Goal: Task Accomplishment & Management: Manage account settings

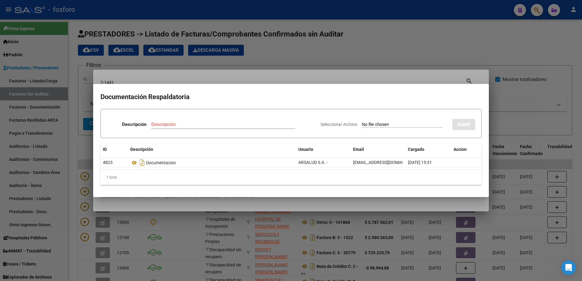
click at [116, 239] on div at bounding box center [291, 140] width 582 height 281
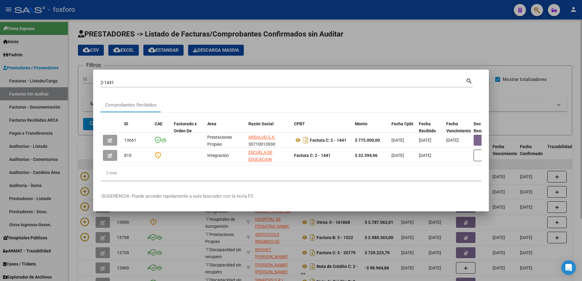
click at [80, 169] on div at bounding box center [291, 140] width 582 height 281
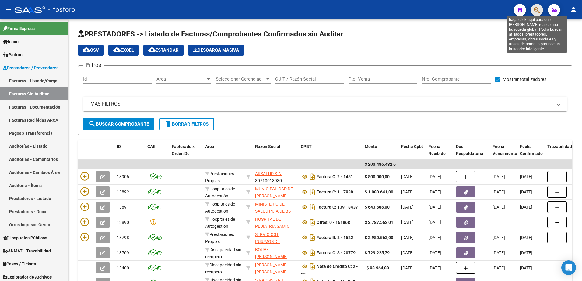
click at [535, 13] on icon "button" at bounding box center [537, 10] width 6 height 7
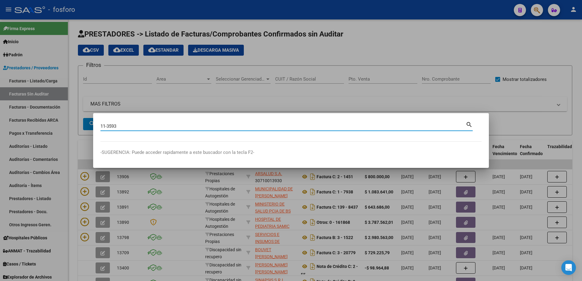
type input "11-3593"
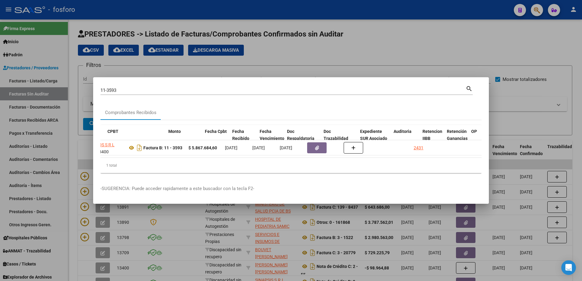
scroll to position [0, 187]
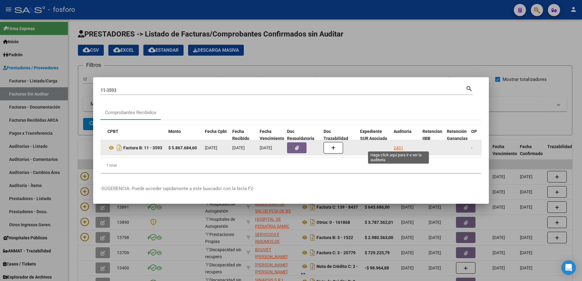
click at [398, 147] on div "2431" at bounding box center [399, 148] width 10 height 7
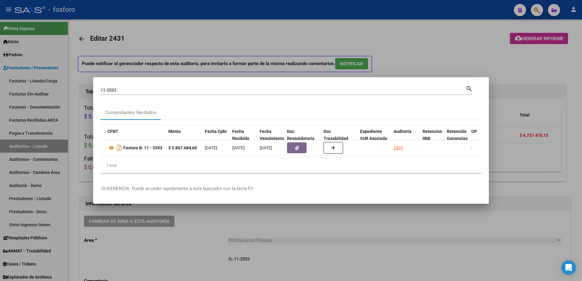
click at [398, 67] on div at bounding box center [291, 140] width 582 height 281
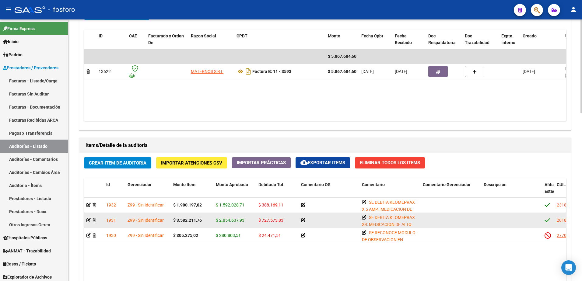
scroll to position [366, 0]
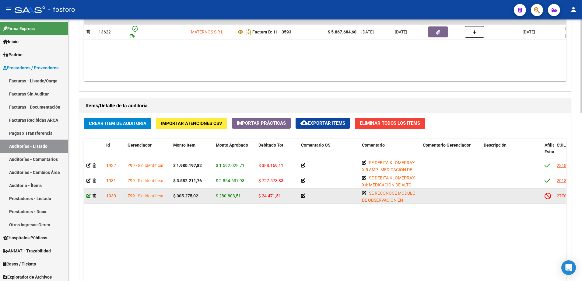
click at [88, 196] on icon at bounding box center [89, 196] width 4 height 4
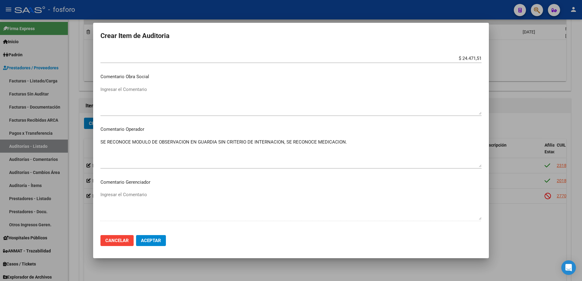
scroll to position [244, 0]
click at [189, 142] on textarea "SE RECONOCE MODULO DE OBSERVACION EN GUARDIA SIN CRITERIO DE INTERNACION, SE RE…" at bounding box center [291, 153] width 381 height 29
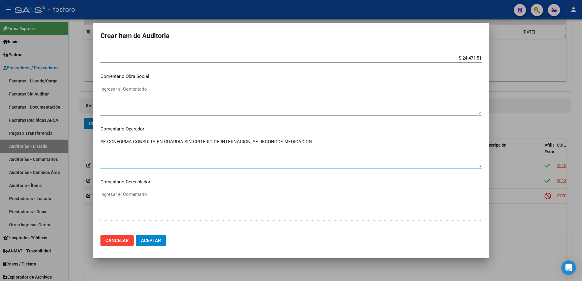
click at [311, 143] on textarea "SE CONFORMA CONSULTA EN GUARDIA SIN CRITERIO DE INTERNACION, SE RECONOCE MEDICA…" at bounding box center [291, 153] width 381 height 29
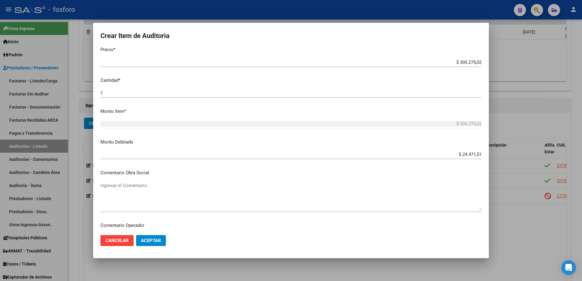
scroll to position [122, 0]
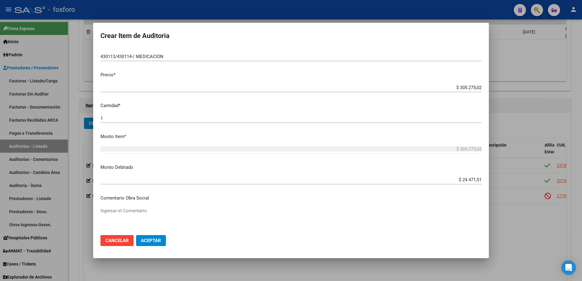
type textarea "SE CONFORMA CONSULTA EN GUARDIA SIN CRITERIO DE INTERNACION, SE RECONOCE MEDICA…"
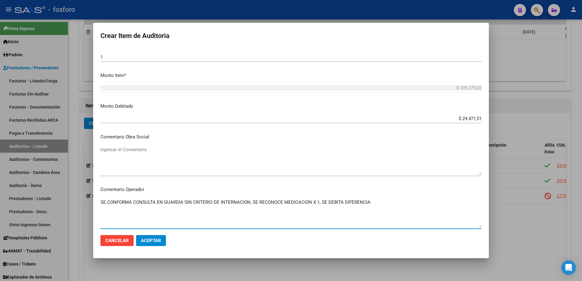
scroll to position [183, 0]
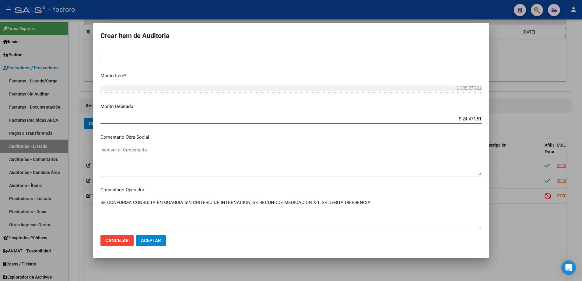
click at [477, 117] on input "$ 24.471,51" at bounding box center [291, 118] width 381 height 5
type input "$ 261.324,82"
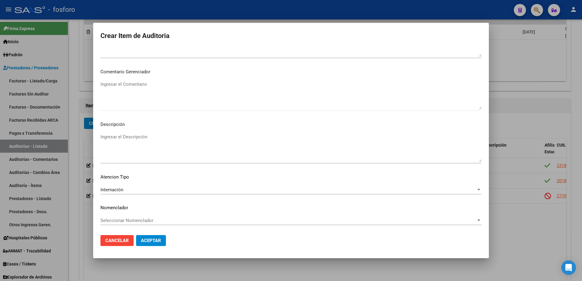
scroll to position [354, 0]
click at [147, 241] on span "Aceptar" at bounding box center [151, 240] width 20 height 5
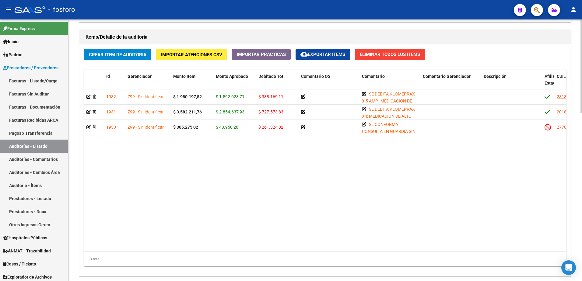
scroll to position [473, 0]
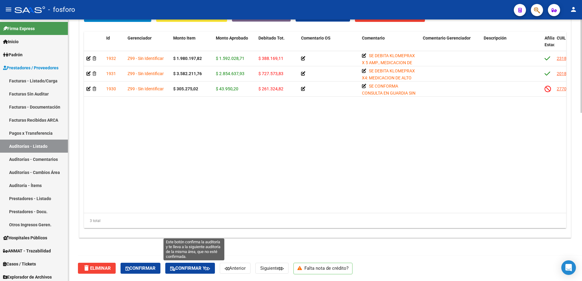
click at [201, 267] on span "Confirmar y" at bounding box center [190, 268] width 40 height 5
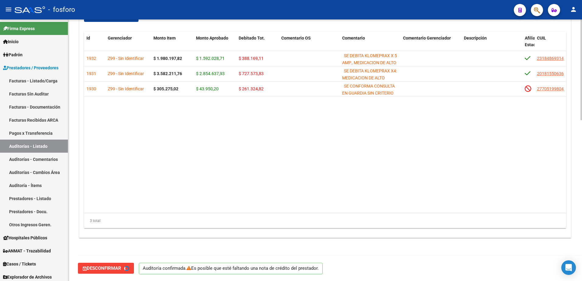
scroll to position [317, 0]
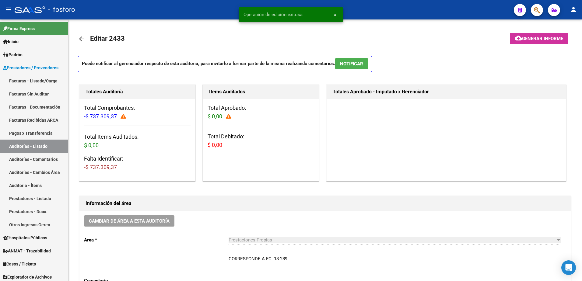
click at [522, 37] on span "Generar informe" at bounding box center [542, 38] width 41 height 5
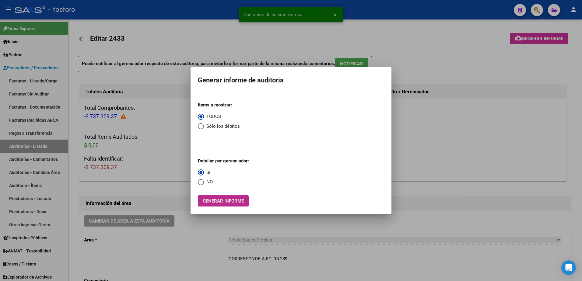
click at [228, 201] on span "Generar informe" at bounding box center [223, 201] width 41 height 5
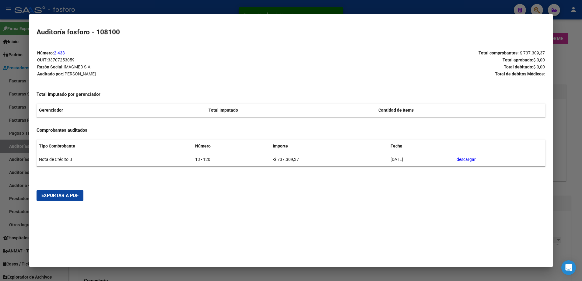
click at [66, 195] on span "Exportar a PDF" at bounding box center [59, 195] width 37 height 5
click at [12, 156] on div at bounding box center [291, 140] width 582 height 281
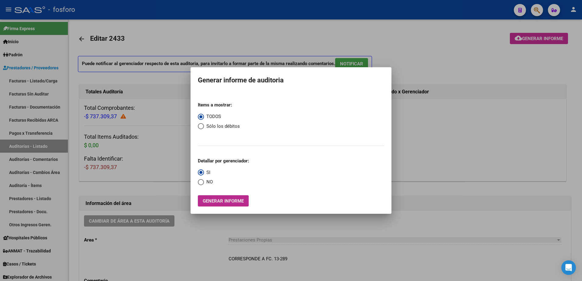
click at [222, 201] on span "Generar informe" at bounding box center [223, 201] width 41 height 5
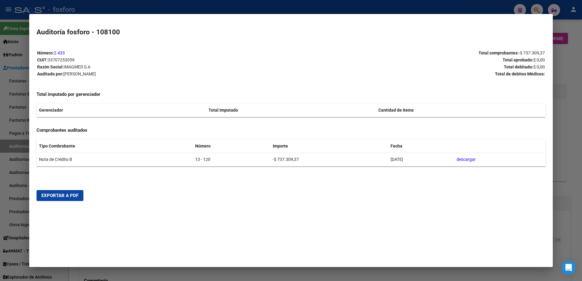
click at [64, 192] on button "Exportar a PDF" at bounding box center [60, 195] width 47 height 11
click at [19, 58] on div at bounding box center [291, 140] width 582 height 281
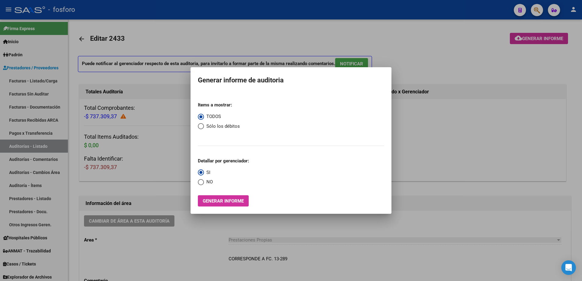
click at [33, 73] on div at bounding box center [291, 140] width 582 height 281
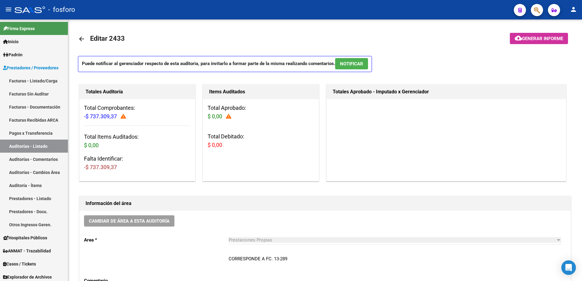
click at [535, 14] on span "button" at bounding box center [537, 10] width 6 height 12
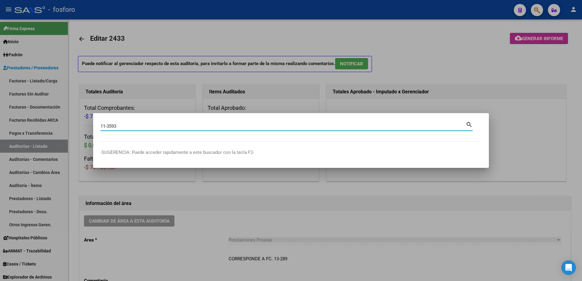
type input "11-3593"
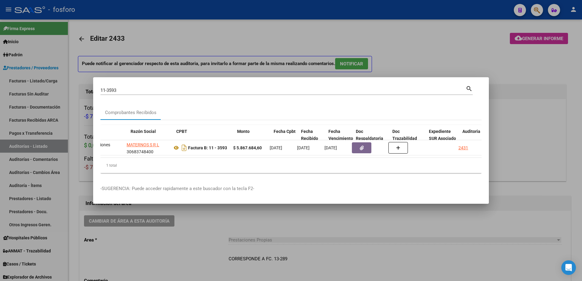
scroll to position [0, 142]
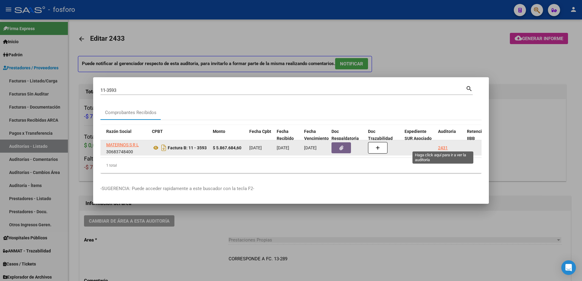
click at [443, 145] on div "2431" at bounding box center [443, 148] width 10 height 7
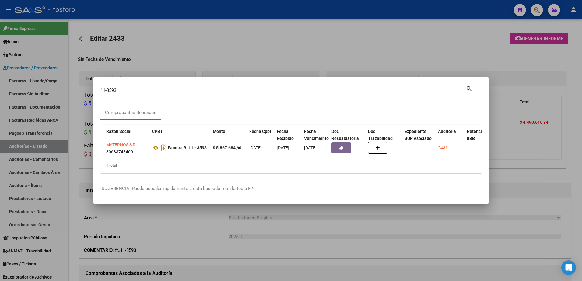
click at [260, 215] on div at bounding box center [291, 140] width 582 height 281
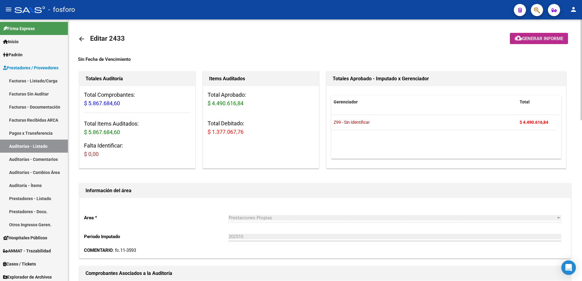
click at [545, 39] on span "Generar informe" at bounding box center [542, 38] width 41 height 5
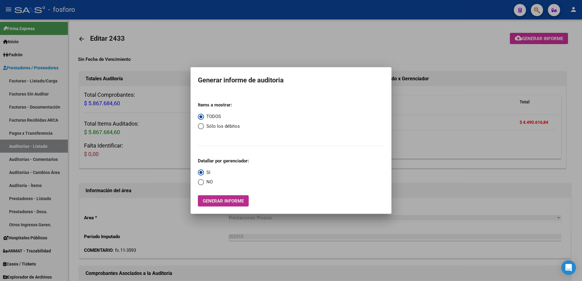
click at [231, 203] on span "Generar informe" at bounding box center [223, 201] width 41 height 5
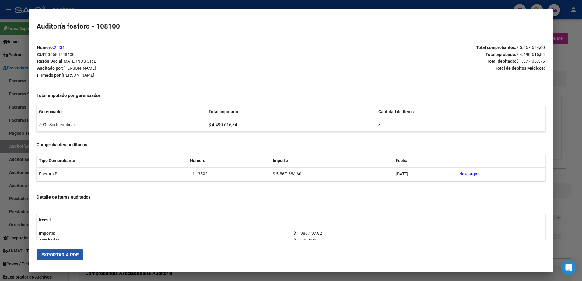
click at [53, 252] on button "Exportar a PDF" at bounding box center [60, 255] width 47 height 11
click at [18, 152] on div at bounding box center [291, 140] width 582 height 281
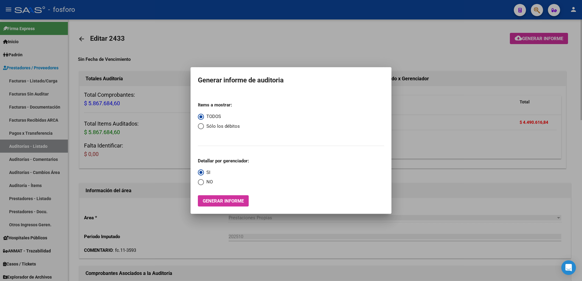
drag, startPoint x: 445, startPoint y: 233, endPoint x: 441, endPoint y: 231, distance: 4.8
click at [443, 232] on div at bounding box center [291, 140] width 582 height 281
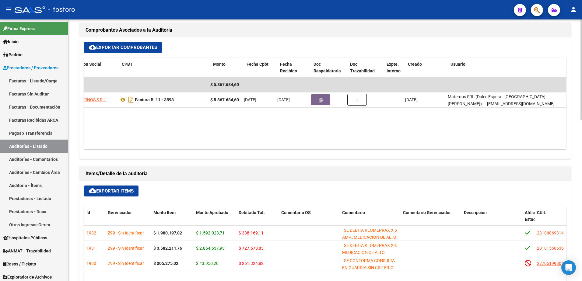
scroll to position [0, 106]
click at [28, 81] on link "Facturas - Listado/Carga" at bounding box center [34, 80] width 68 height 13
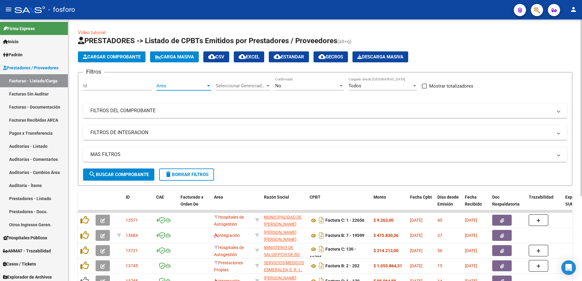
click at [209, 87] on div at bounding box center [208, 85] width 5 height 5
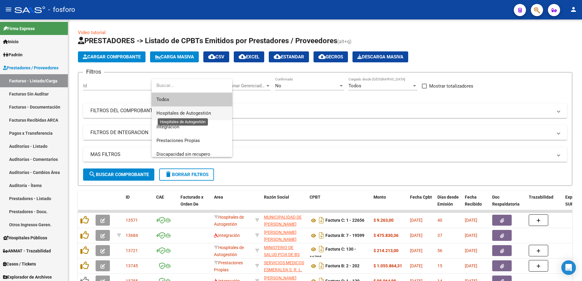
click at [191, 115] on span "Hospitales de Autogestión" at bounding box center [184, 113] width 55 height 5
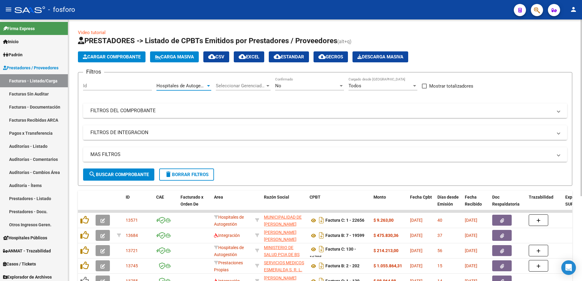
click at [121, 176] on span "search Buscar Comprobante" at bounding box center [119, 174] width 60 height 5
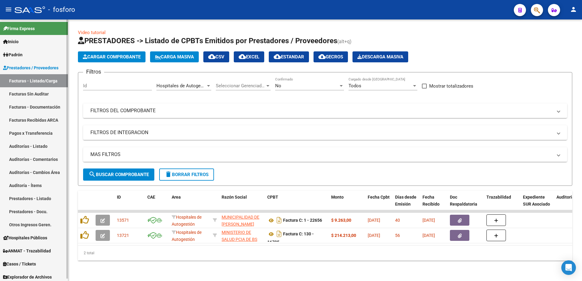
click at [44, 91] on link "Facturas Sin Auditar" at bounding box center [34, 93] width 68 height 13
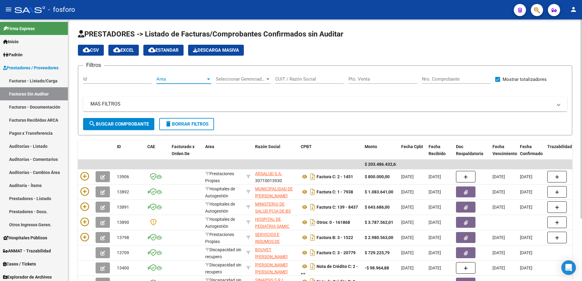
click at [209, 79] on div at bounding box center [208, 80] width 3 height 2
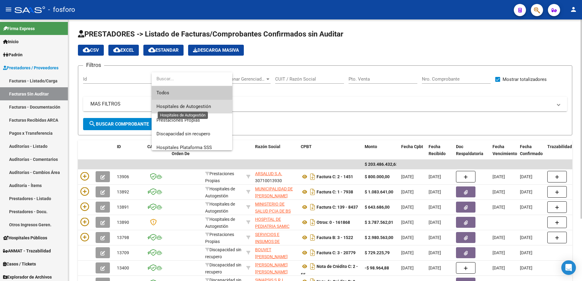
drag, startPoint x: 191, startPoint y: 108, endPoint x: 162, endPoint y: 109, distance: 29.0
click at [190, 108] on span "Hospitales de Autogestión" at bounding box center [184, 106] width 55 height 5
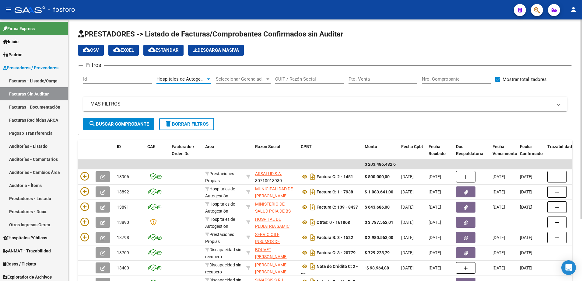
click at [135, 123] on span "search Buscar Comprobante" at bounding box center [119, 124] width 60 height 5
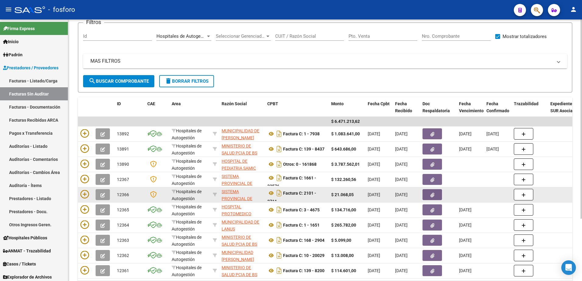
scroll to position [82, 0]
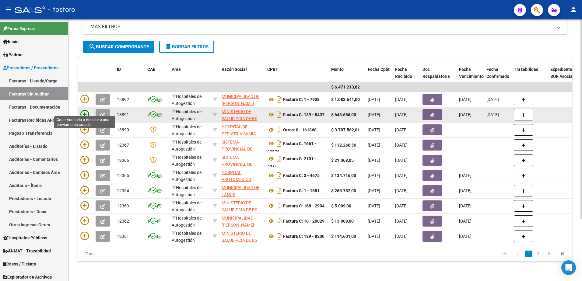
click at [86, 110] on icon at bounding box center [84, 114] width 9 height 9
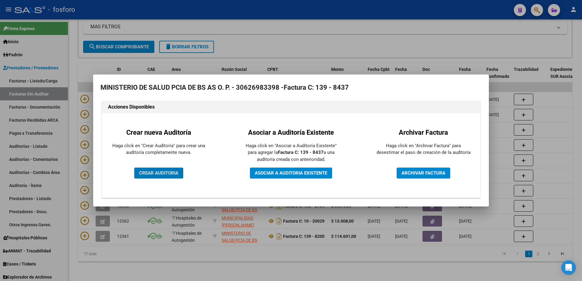
click at [150, 175] on span "CREAR AUDITORIA" at bounding box center [158, 173] width 39 height 5
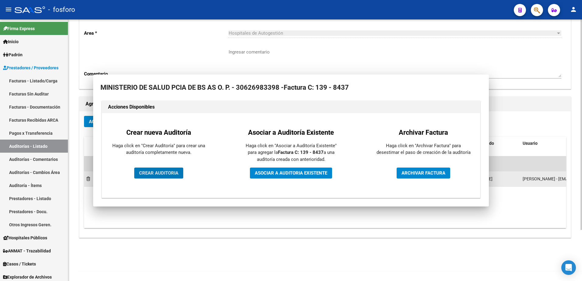
scroll to position [64, 0]
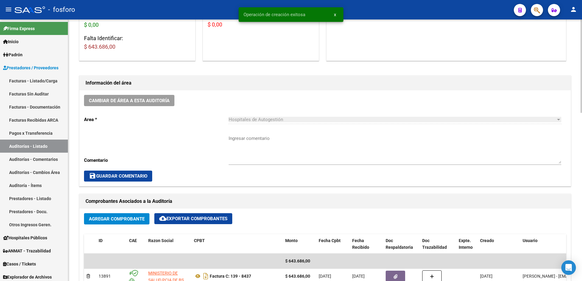
scroll to position [122, 0]
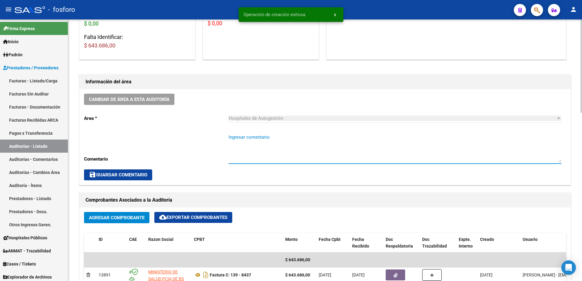
click at [249, 139] on textarea "Ingresar comentario" at bounding box center [395, 148] width 333 height 29
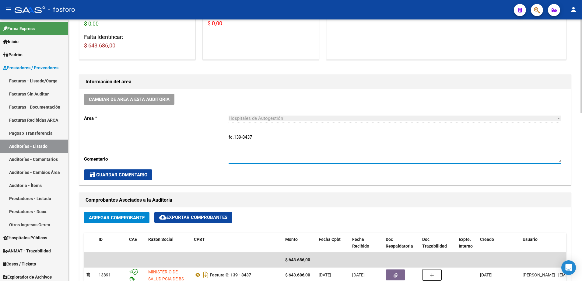
type textarea "fc.139-8437"
click at [119, 168] on div "Cambiar de área a esta auditoría Area * Hospitales de Autogestión Seleccionar a…" at bounding box center [326, 137] width 492 height 96
click at [122, 177] on span "save Guardar Comentario" at bounding box center [118, 174] width 58 height 5
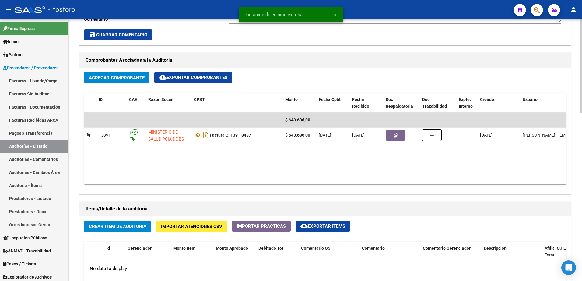
scroll to position [305, 0]
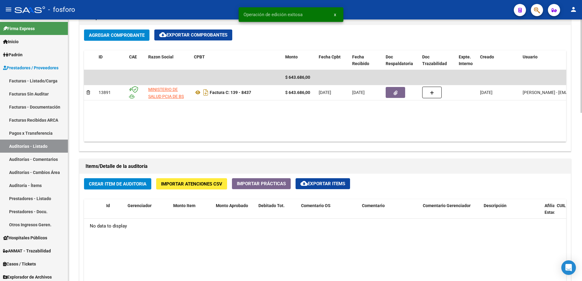
click at [117, 186] on span "Crear Item de Auditoria" at bounding box center [118, 184] width 58 height 5
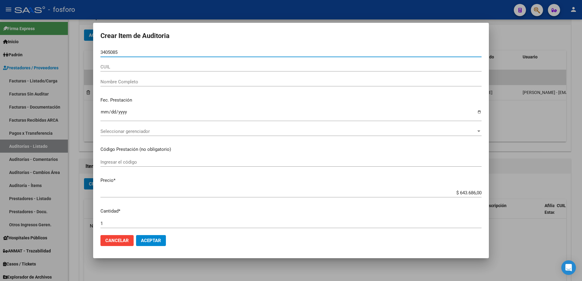
type input "34050852"
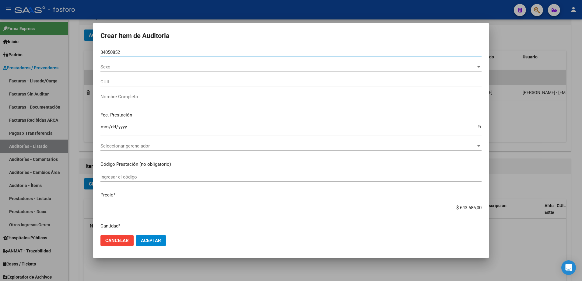
type input "27340508527"
type input "[PERSON_NAME]"
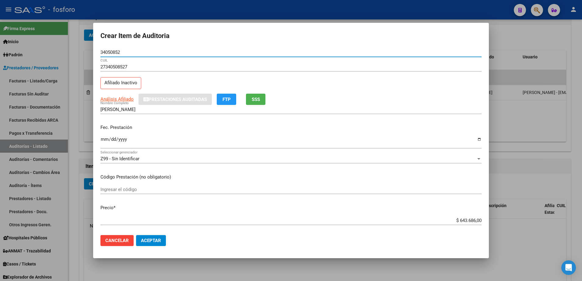
type input "34050852"
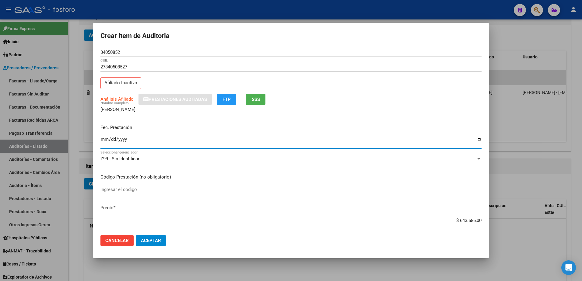
click at [103, 140] on input "Ingresar la fecha" at bounding box center [291, 142] width 381 height 10
type input "[DATE]"
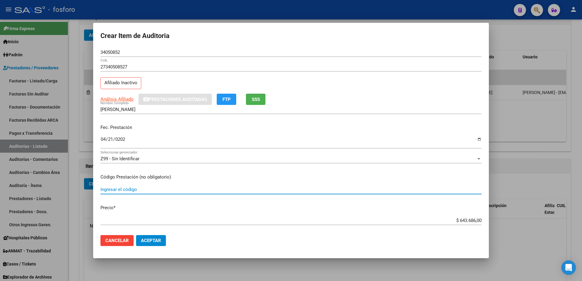
click at [109, 190] on input "Ingresar el código" at bounding box center [291, 189] width 381 height 5
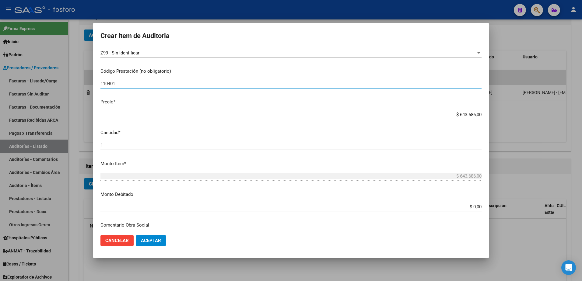
scroll to position [122, 0]
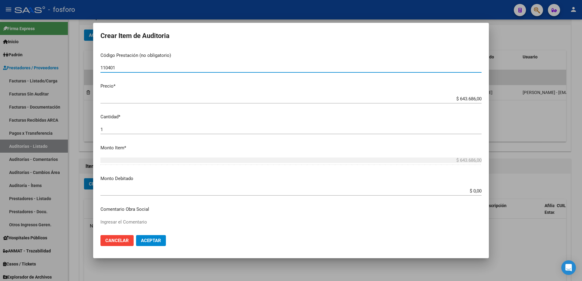
type input "110401"
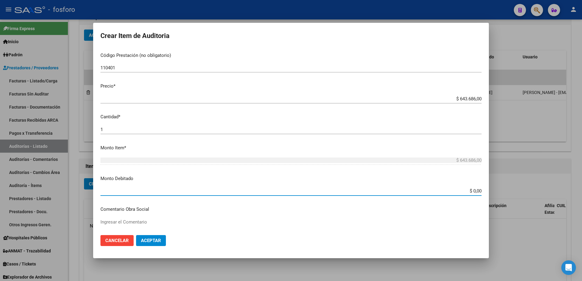
click at [471, 192] on input "$ 0,00" at bounding box center [291, 191] width 381 height 5
type input "$ 643.686,00"
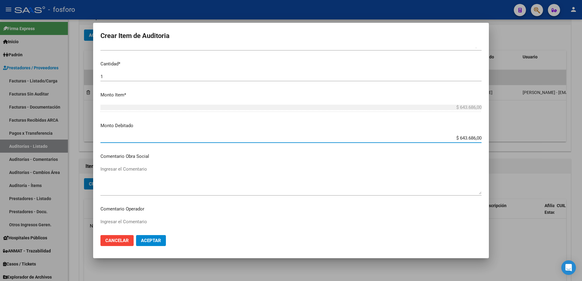
scroll to position [183, 0]
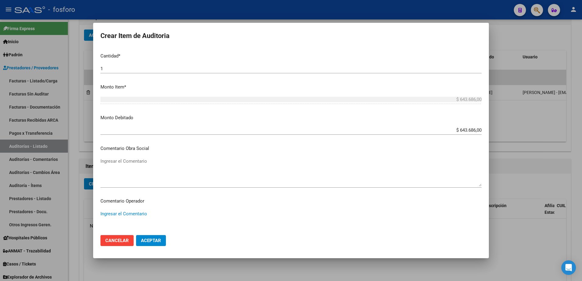
click at [108, 214] on textarea "Ingresar el Comentario" at bounding box center [291, 225] width 381 height 29
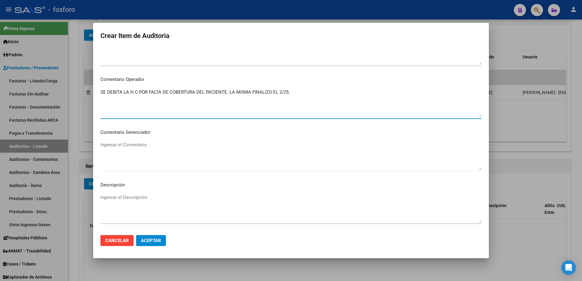
scroll to position [366, 0]
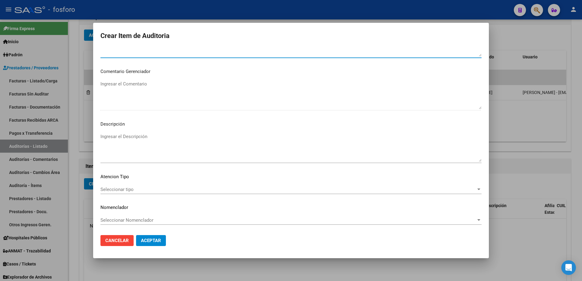
type textarea "SE DEBITA LA H.C.POR FALTA DE COBERTURA DEL PACIENTE. LA MISMA FINALIZO EL 2/25."
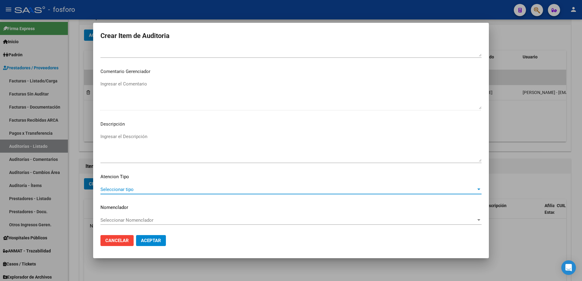
click at [115, 189] on span "Seleccionar tipo" at bounding box center [289, 189] width 376 height 5
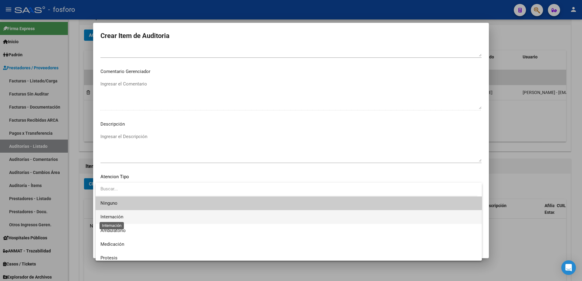
click at [114, 217] on span "Internación" at bounding box center [112, 216] width 23 height 5
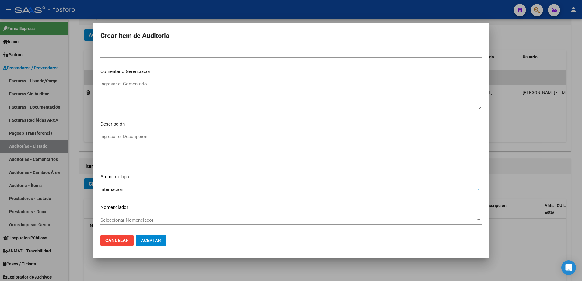
click at [156, 239] on span "Aceptar" at bounding box center [151, 240] width 20 height 5
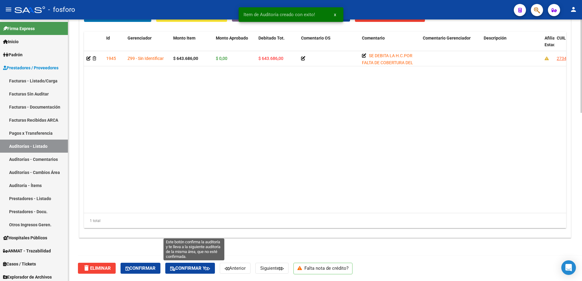
drag, startPoint x: 206, startPoint y: 270, endPoint x: 233, endPoint y: 259, distance: 29.1
click at [207, 270] on span "Confirmar y" at bounding box center [190, 268] width 40 height 5
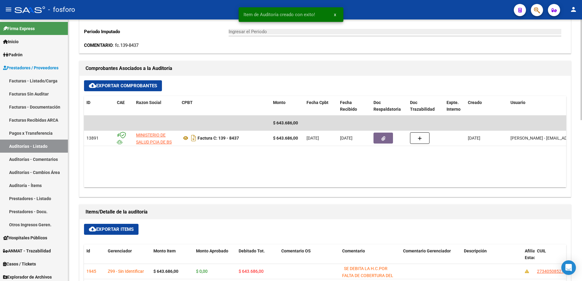
type input "202510"
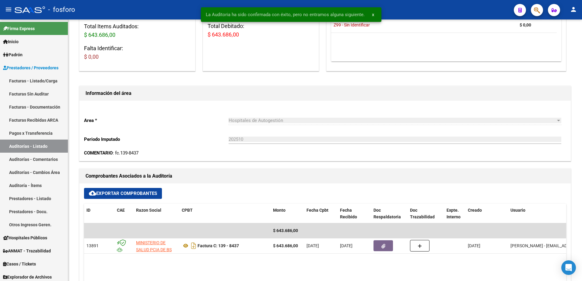
scroll to position [0, 0]
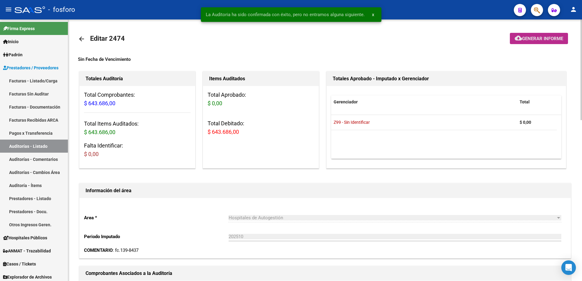
click at [539, 41] on button "cloud_download Generar informe" at bounding box center [539, 38] width 58 height 11
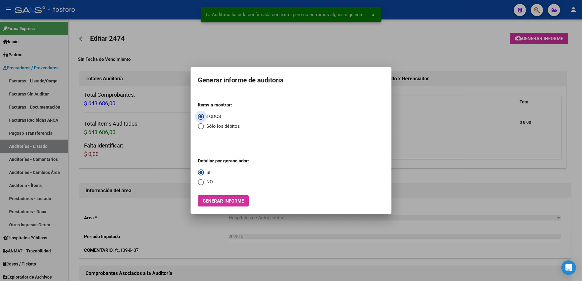
click at [217, 201] on span "Generar informe" at bounding box center [223, 201] width 41 height 5
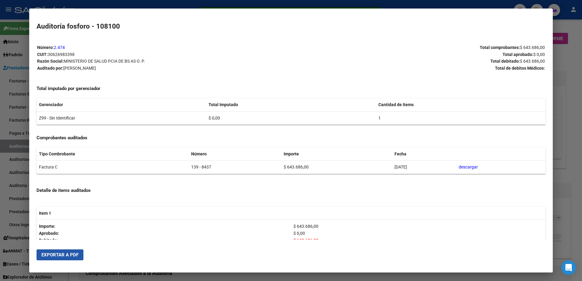
drag, startPoint x: 51, startPoint y: 257, endPoint x: 72, endPoint y: 247, distance: 23.6
click at [52, 256] on span "Exportar a PDF" at bounding box center [59, 255] width 37 height 5
click at [71, 256] on span "Exportar a PDF" at bounding box center [59, 255] width 37 height 5
click at [350, 82] on div "Número: 2.474 CUIT: 30626983398 Razón Social: MINISTERIO DE SALUD PCIA DE BS AS…" at bounding box center [292, 183] width 510 height 278
drag, startPoint x: 3, startPoint y: 61, endPoint x: 19, endPoint y: 61, distance: 16.1
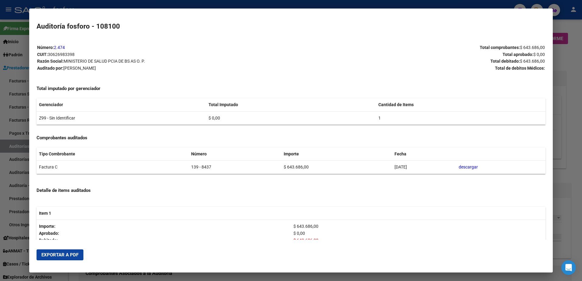
click at [4, 61] on div at bounding box center [291, 140] width 582 height 281
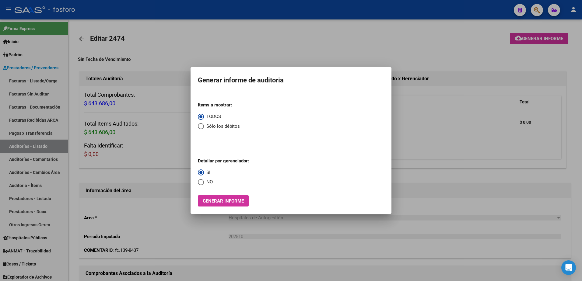
click at [31, 82] on div at bounding box center [291, 140] width 582 height 281
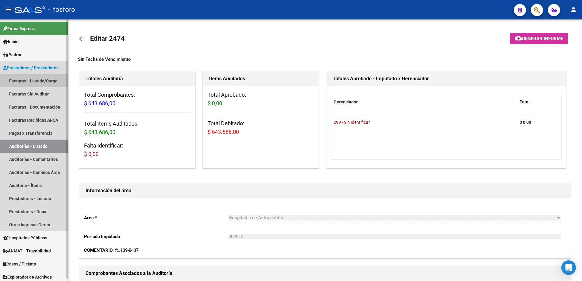
click at [32, 80] on link "Facturas - Listado/Carga" at bounding box center [34, 80] width 68 height 13
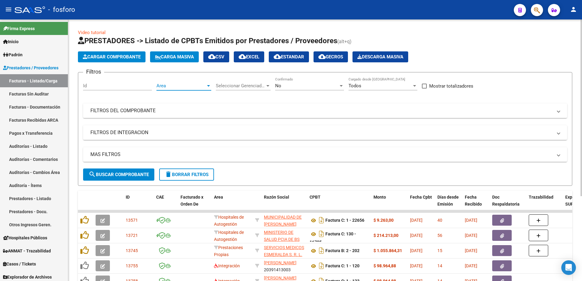
click at [209, 86] on div at bounding box center [208, 86] width 3 height 2
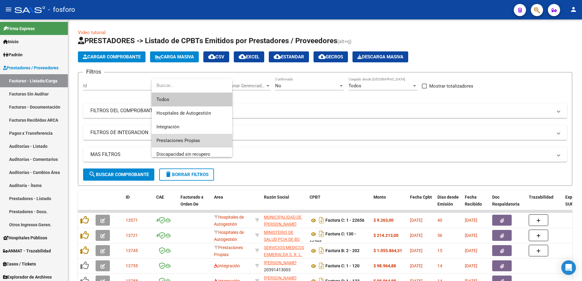
click at [192, 137] on span "Prestaciones Propias" at bounding box center [192, 141] width 71 height 14
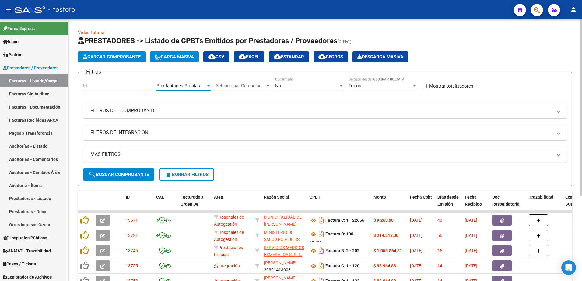
click at [125, 173] on span "search Buscar Comprobante" at bounding box center [119, 174] width 60 height 5
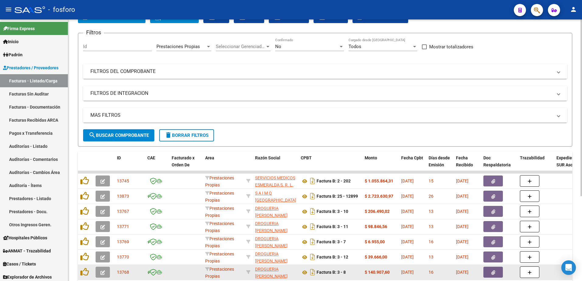
scroll to position [126, 0]
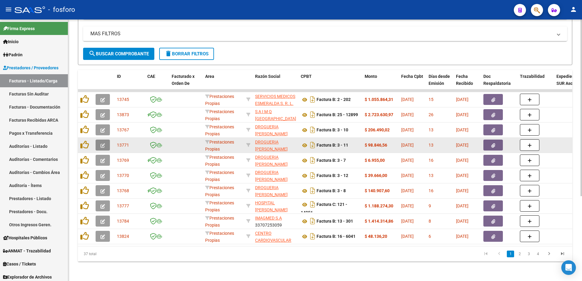
click at [99, 140] on button "button" at bounding box center [103, 145] width 14 height 11
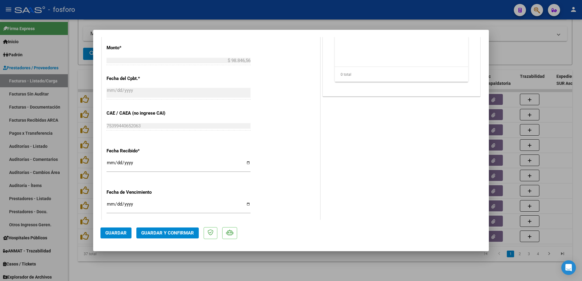
scroll to position [305, 0]
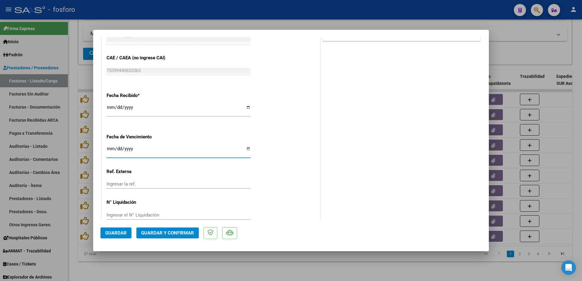
click at [111, 149] on input "Ingresar la fecha" at bounding box center [179, 152] width 144 height 10
type input "[DATE]"
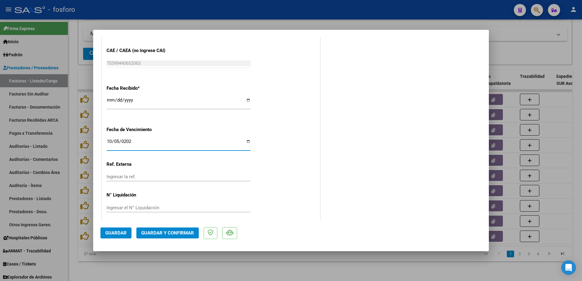
scroll to position [316, 0]
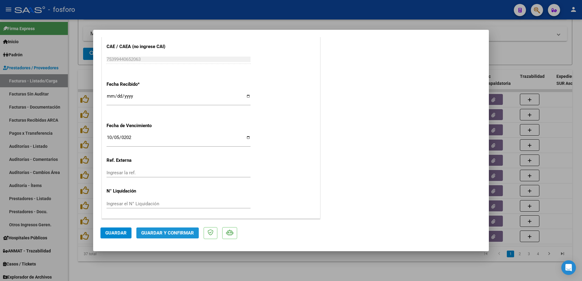
click at [168, 233] on span "Guardar y Confirmar" at bounding box center [167, 233] width 53 height 5
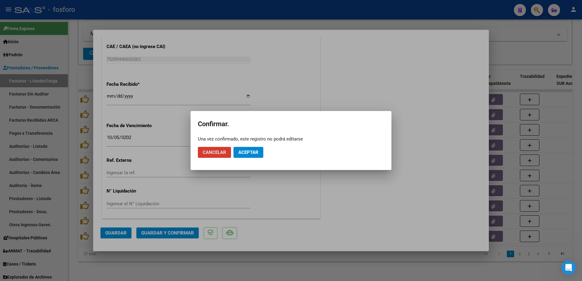
click at [248, 155] on span "Aceptar" at bounding box center [249, 152] width 20 height 5
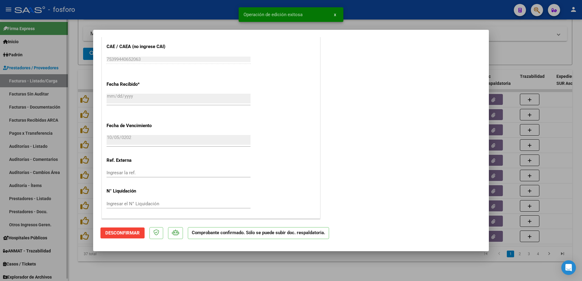
drag, startPoint x: 79, startPoint y: 192, endPoint x: 45, endPoint y: 112, distance: 86.6
click at [79, 192] on div at bounding box center [291, 140] width 582 height 281
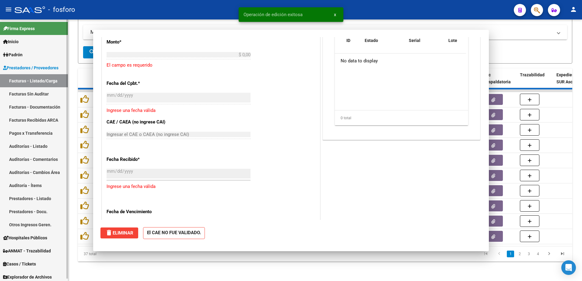
scroll to position [0, 0]
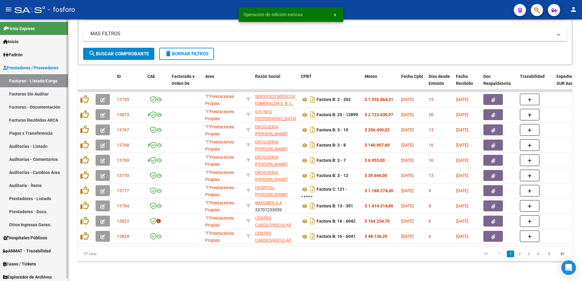
drag, startPoint x: 39, startPoint y: 96, endPoint x: 44, endPoint y: 96, distance: 4.3
click at [39, 96] on link "Facturas Sin Auditar" at bounding box center [34, 93] width 68 height 13
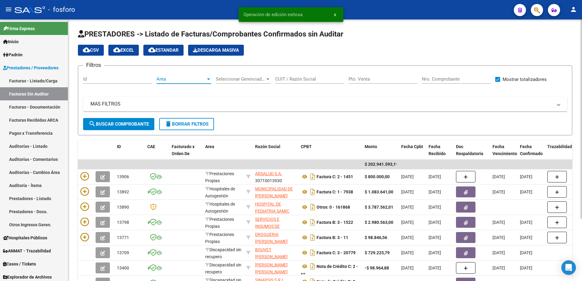
click at [209, 80] on div at bounding box center [208, 80] width 3 height 2
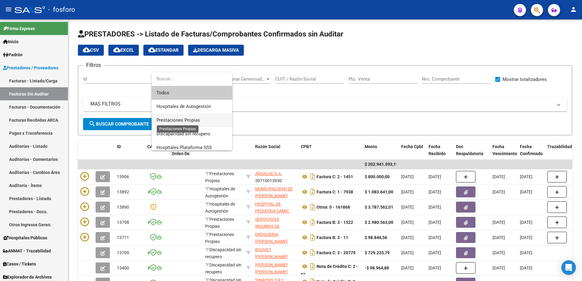
click at [197, 119] on span "Prestaciones Propias" at bounding box center [179, 120] width 44 height 5
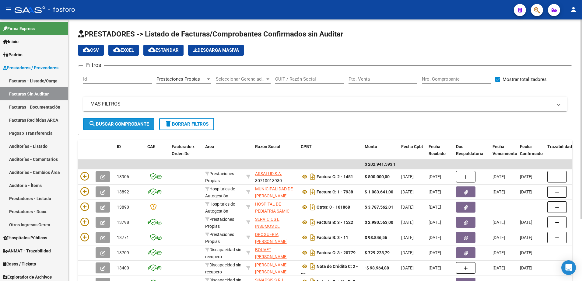
click at [125, 125] on span "search Buscar Comprobante" at bounding box center [119, 124] width 60 height 5
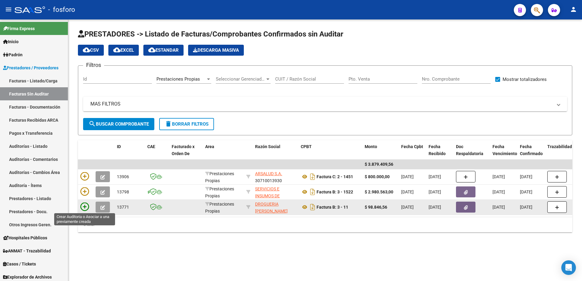
click at [83, 207] on icon at bounding box center [84, 207] width 9 height 9
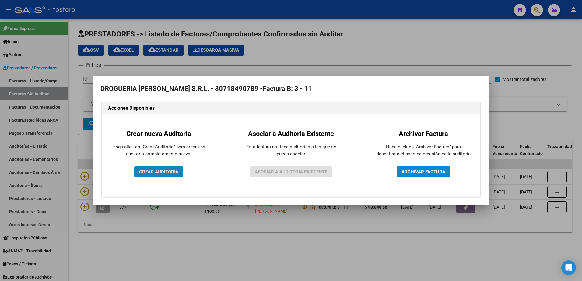
click at [144, 169] on button "CREAR AUDITORIA" at bounding box center [158, 172] width 49 height 11
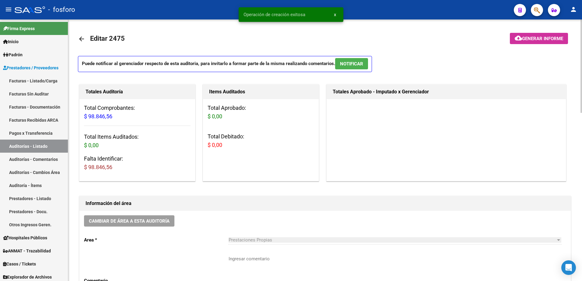
scroll to position [91, 0]
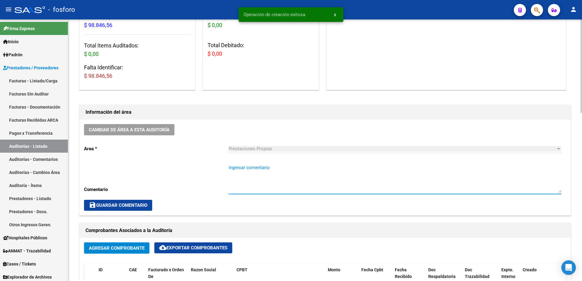
click at [236, 169] on textarea "Ingresar comentario" at bounding box center [395, 179] width 333 height 29
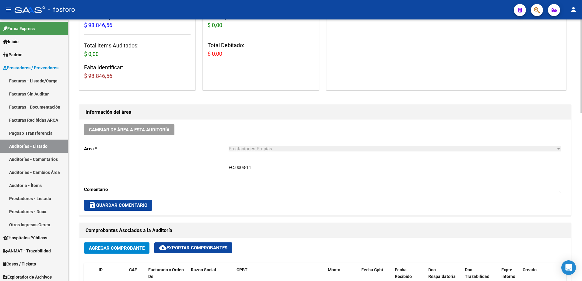
type textarea "FC.0003-11"
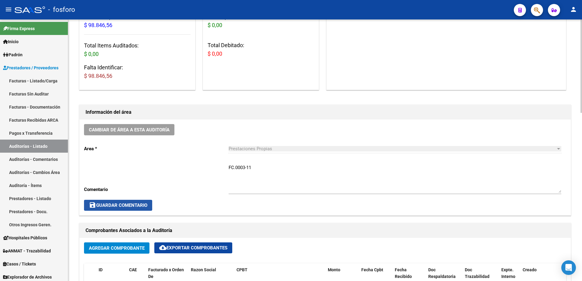
click at [132, 207] on span "save Guardar Comentario" at bounding box center [118, 205] width 58 height 5
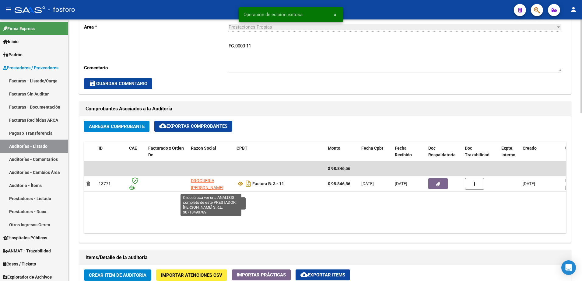
scroll to position [244, 0]
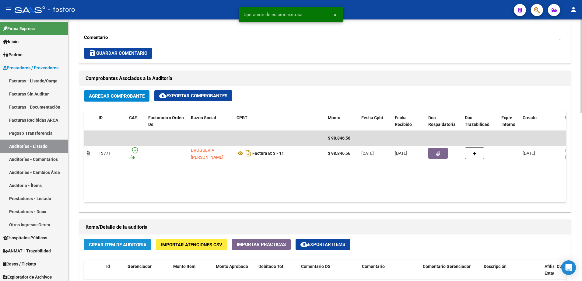
click at [134, 245] on span "Crear Item de Auditoria" at bounding box center [118, 244] width 58 height 5
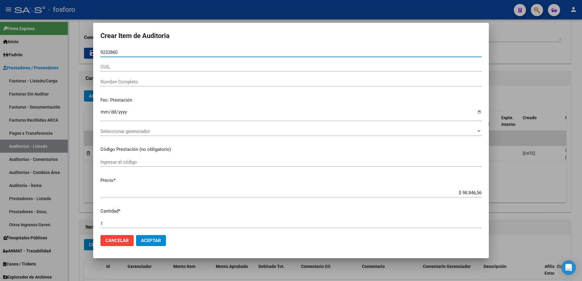
type input "92328604"
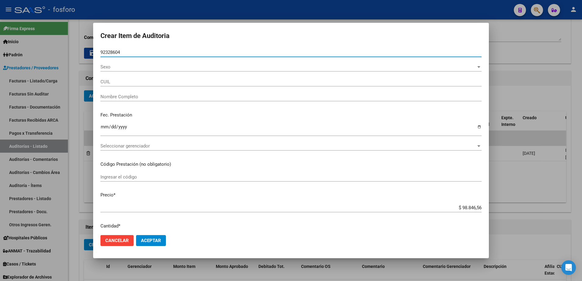
type input "20923286048"
type input "[PERSON_NAME] -"
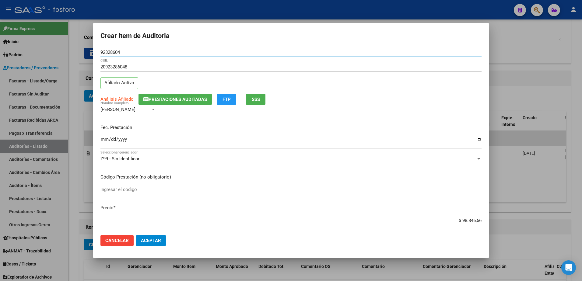
type input "92328604"
click at [102, 140] on input "Ingresar la fecha" at bounding box center [291, 142] width 381 height 10
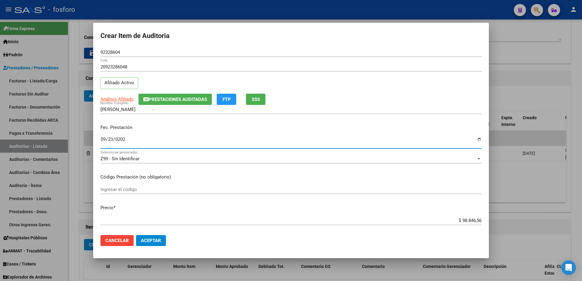
type input "[DATE]"
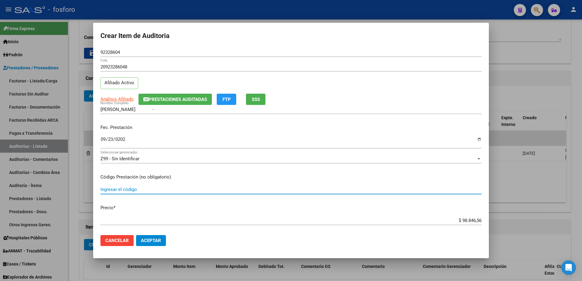
click at [115, 190] on input "Ingresar el código" at bounding box center [291, 189] width 381 height 5
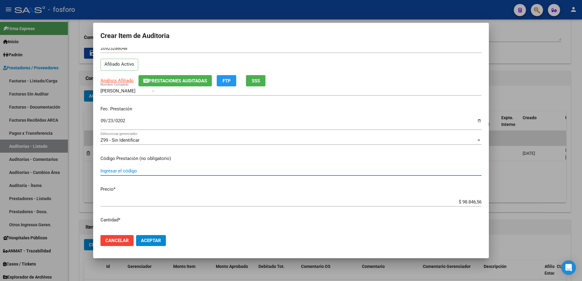
scroll to position [91, 0]
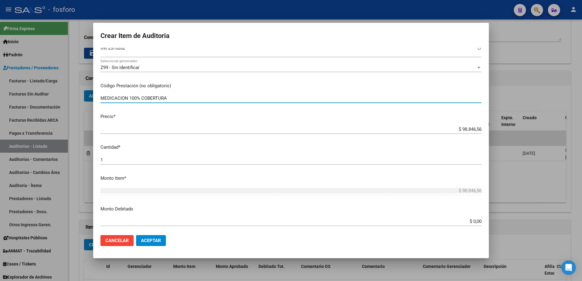
click at [129, 97] on input "MEDICACION 100% COBERTURA" at bounding box center [291, 98] width 381 height 5
click at [219, 100] on input "MEDICACION Y DESCARTABLES 100% COBERTURA" at bounding box center [291, 98] width 381 height 5
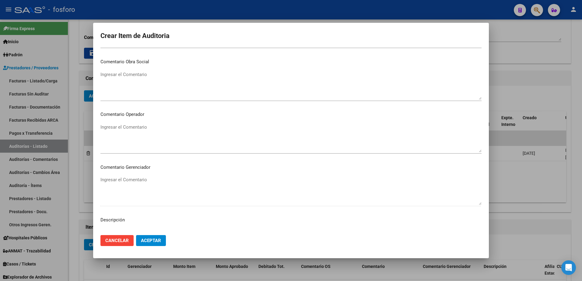
scroll to position [274, 0]
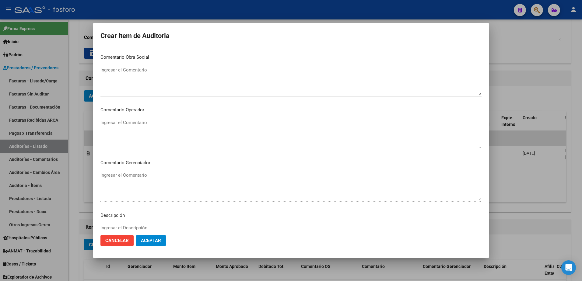
type input "MEDICACION Y DESCARTABLES 100% COBERTURA."
click at [119, 118] on mat-dialog-content "92328604 Nro Documento 20923286048 CUIL Afiliado Activo Análisis Afiliado Prest…" at bounding box center [291, 139] width 396 height 183
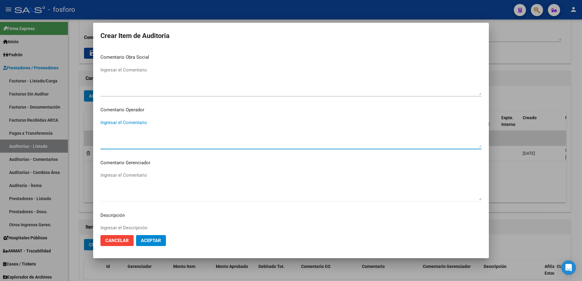
click at [114, 126] on textarea "Ingresar el Comentario" at bounding box center [291, 133] width 381 height 29
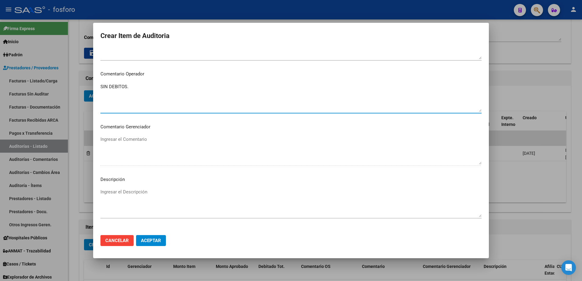
scroll to position [366, 0]
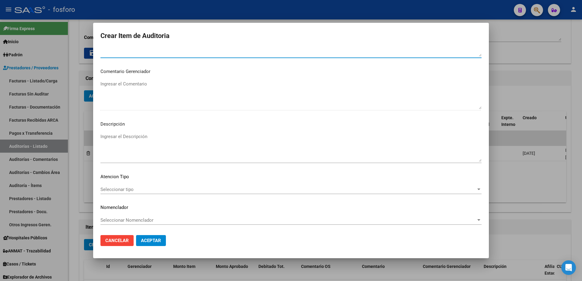
type textarea "SIN DEBITOS."
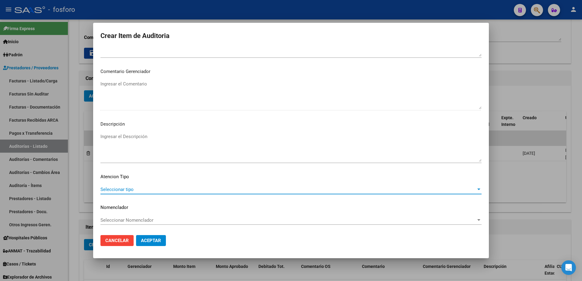
click at [127, 191] on span "Seleccionar tipo" at bounding box center [289, 189] width 376 height 5
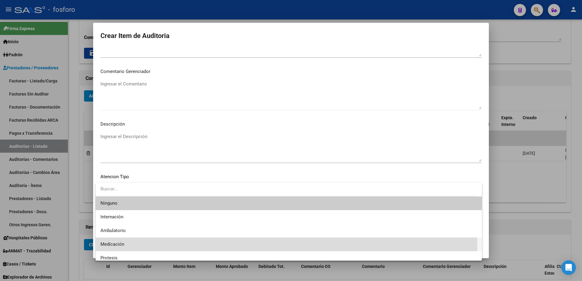
click at [127, 242] on span "Medicación" at bounding box center [289, 245] width 377 height 14
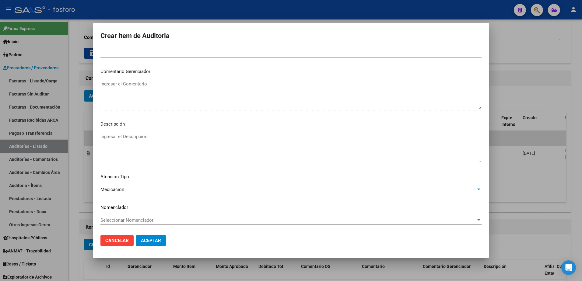
click at [156, 239] on span "Aceptar" at bounding box center [151, 240] width 20 height 5
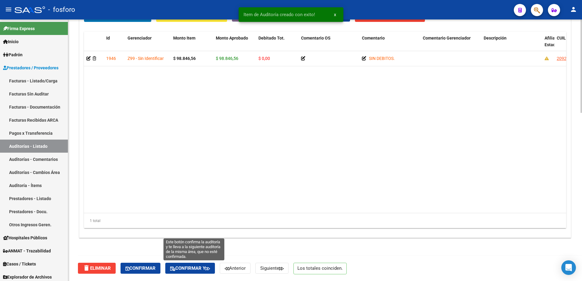
click at [197, 270] on span "Confirmar y" at bounding box center [190, 268] width 40 height 5
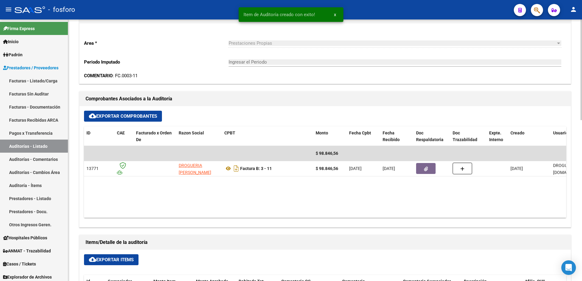
type input "202510"
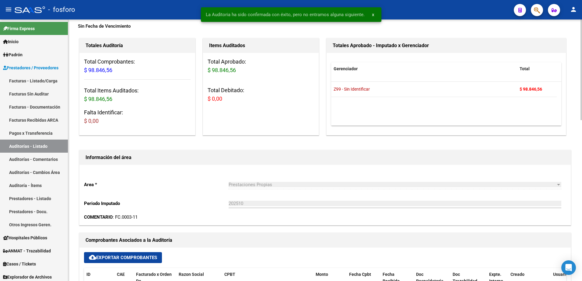
scroll to position [0, 0]
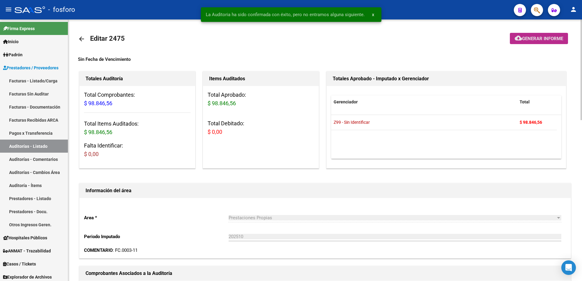
click at [521, 42] on button "cloud_download Generar informe" at bounding box center [539, 38] width 58 height 11
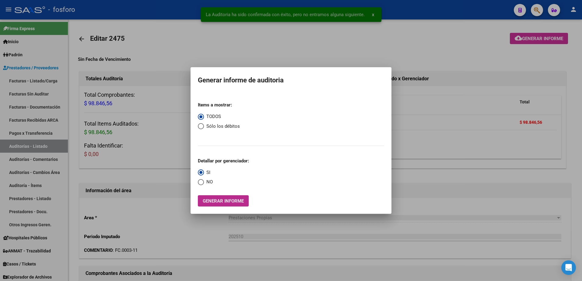
click at [231, 200] on span "Generar informe" at bounding box center [223, 201] width 41 height 5
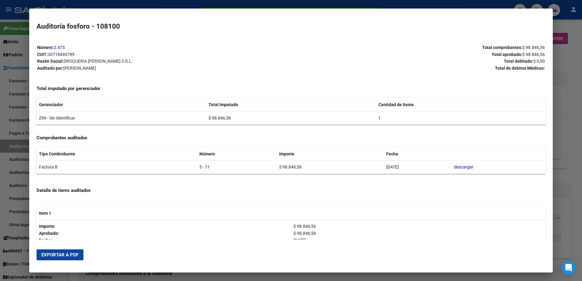
click at [69, 253] on span "Exportar a PDF" at bounding box center [59, 255] width 37 height 5
click at [8, 61] on div at bounding box center [291, 140] width 582 height 281
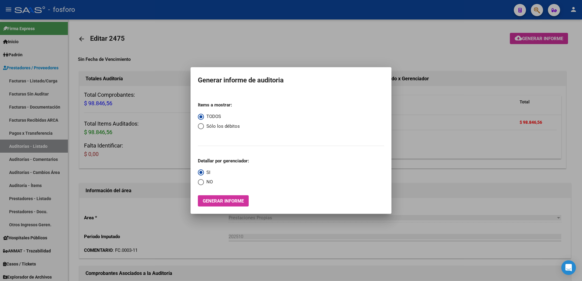
click at [20, 80] on div at bounding box center [291, 140] width 582 height 281
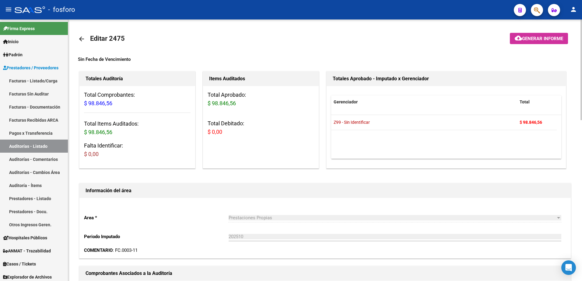
click at [80, 38] on mat-icon "arrow_back" at bounding box center [81, 38] width 7 height 7
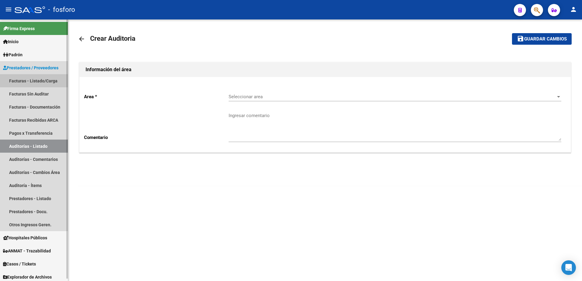
click at [54, 82] on link "Facturas - Listado/Carga" at bounding box center [34, 80] width 68 height 13
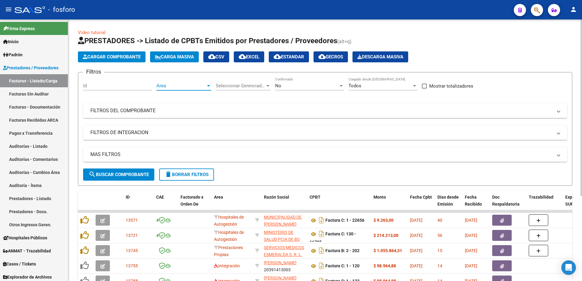
click at [208, 84] on div at bounding box center [208, 85] width 5 height 5
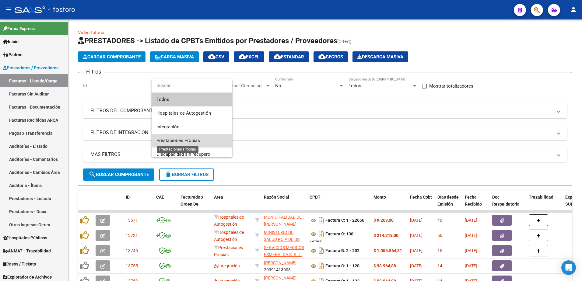
click at [180, 141] on span "Prestaciones Propias" at bounding box center [179, 140] width 44 height 5
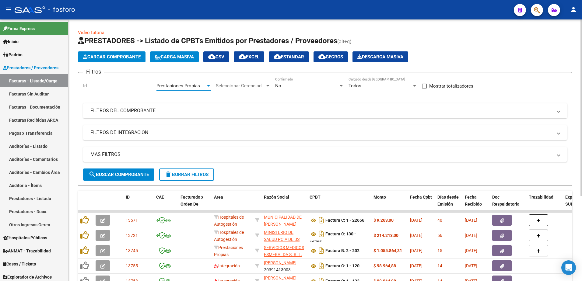
click at [138, 174] on span "search Buscar Comprobante" at bounding box center [119, 174] width 60 height 5
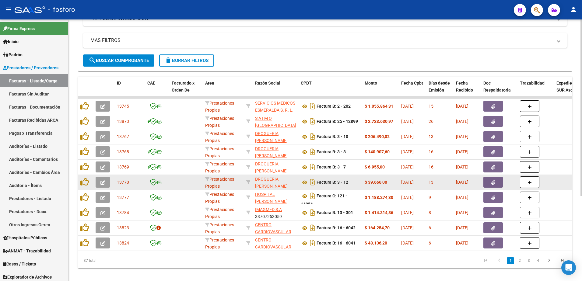
scroll to position [126, 0]
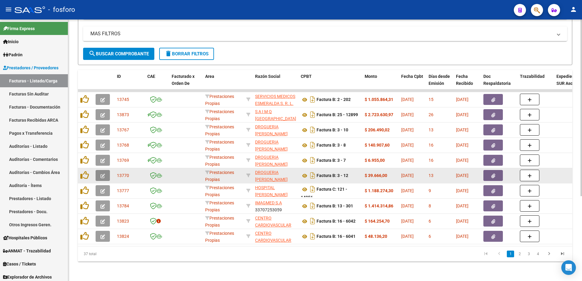
click at [101, 174] on icon "button" at bounding box center [103, 176] width 5 height 5
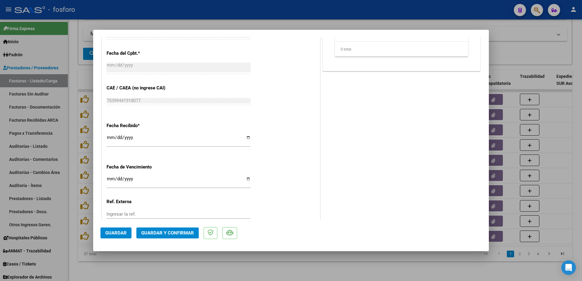
scroll to position [316, 0]
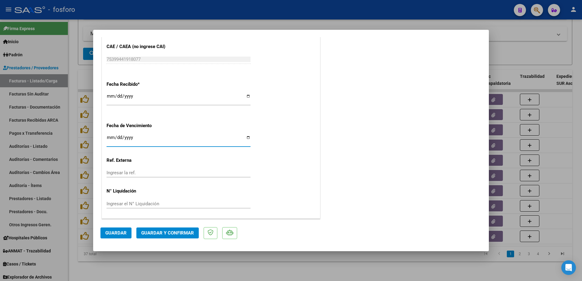
click at [107, 140] on input "Ingresar la fecha" at bounding box center [179, 140] width 144 height 10
type input "[DATE]"
click at [157, 231] on span "Guardar y Confirmar" at bounding box center [167, 233] width 53 height 5
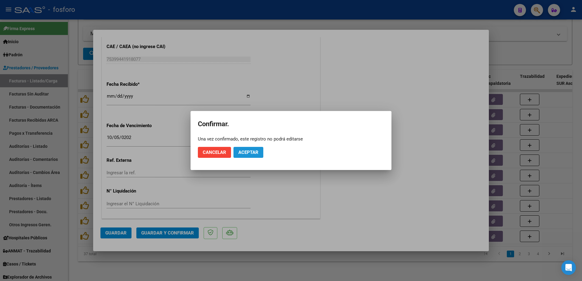
click at [243, 153] on span "Aceptar" at bounding box center [249, 152] width 20 height 5
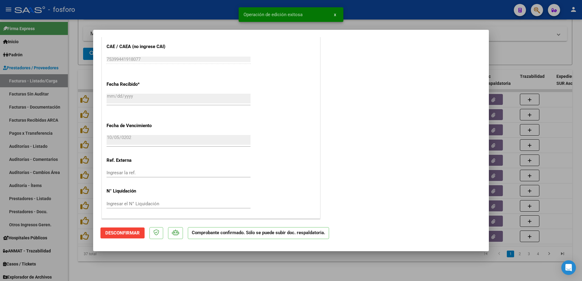
click at [34, 134] on div at bounding box center [291, 140] width 582 height 281
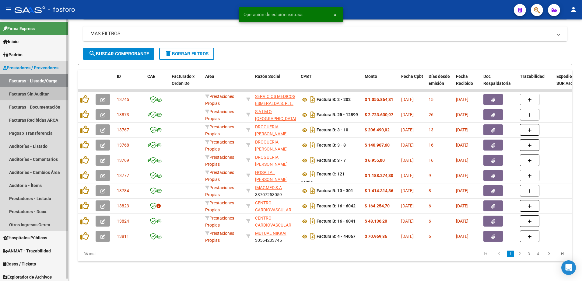
click at [42, 95] on link "Facturas Sin Auditar" at bounding box center [34, 93] width 68 height 13
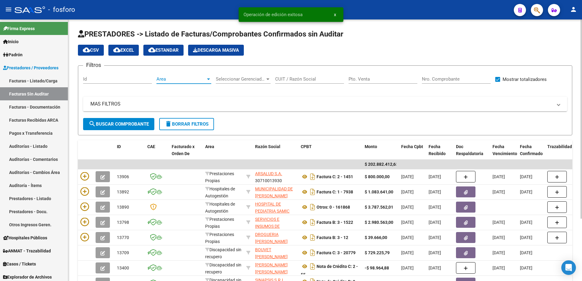
click at [210, 79] on div at bounding box center [208, 80] width 3 height 2
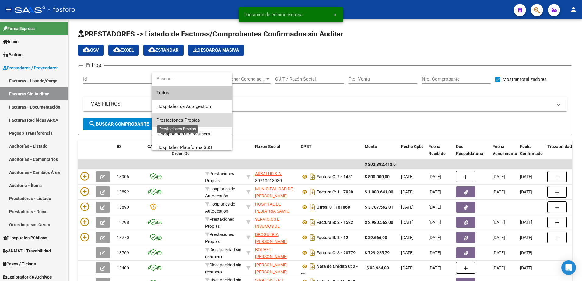
click at [195, 120] on span "Prestaciones Propias" at bounding box center [179, 120] width 44 height 5
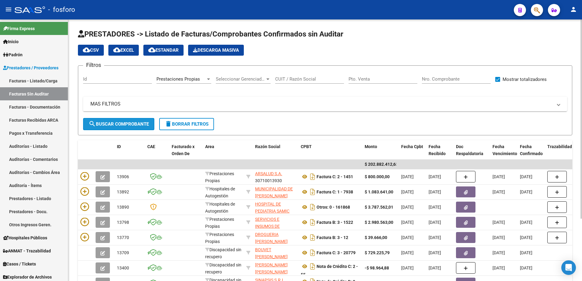
click at [144, 124] on span "search Buscar Comprobante" at bounding box center [119, 124] width 60 height 5
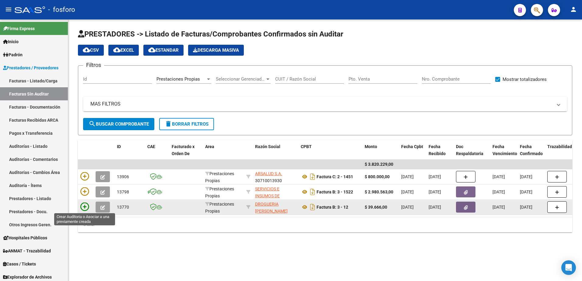
click at [82, 206] on icon at bounding box center [84, 207] width 9 height 9
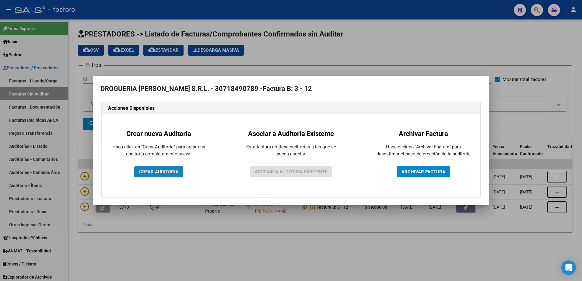
click at [147, 167] on button "CREAR AUDITORIA" at bounding box center [158, 172] width 49 height 11
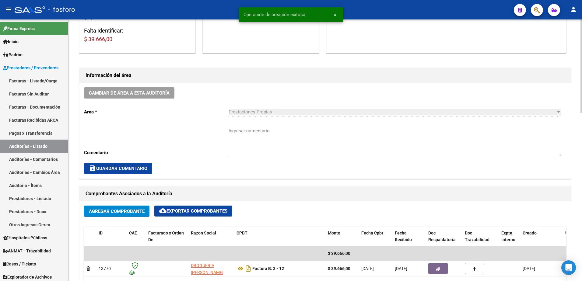
scroll to position [91, 0]
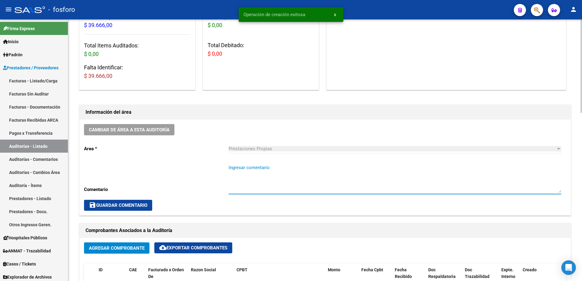
click at [240, 167] on textarea "Ingresar comentario" at bounding box center [395, 179] width 333 height 29
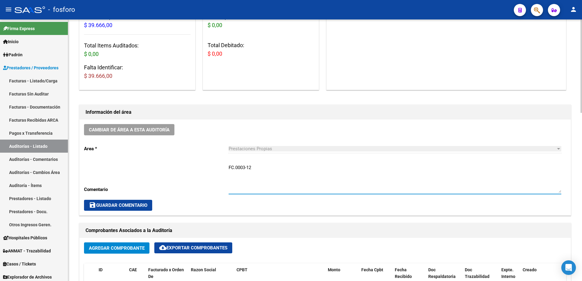
type textarea "FC.0003-12"
click at [128, 205] on span "save Guardar Comentario" at bounding box center [118, 205] width 58 height 5
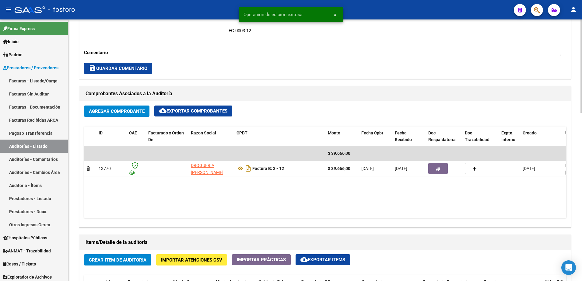
scroll to position [305, 0]
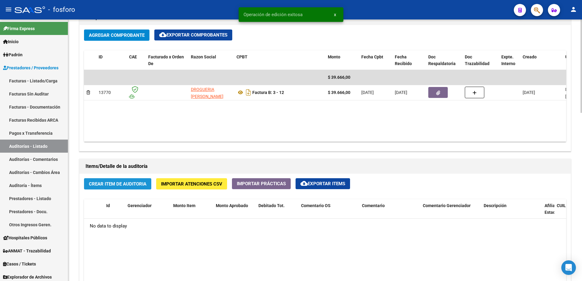
click at [132, 186] on span "Crear Item de Auditoria" at bounding box center [118, 184] width 58 height 5
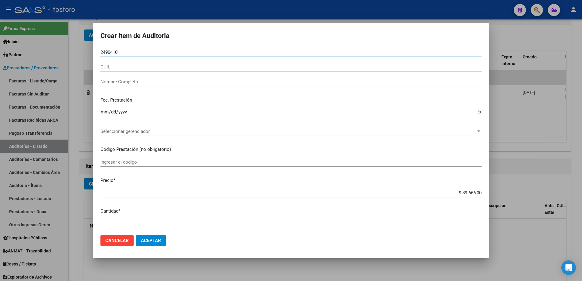
type input "24904107"
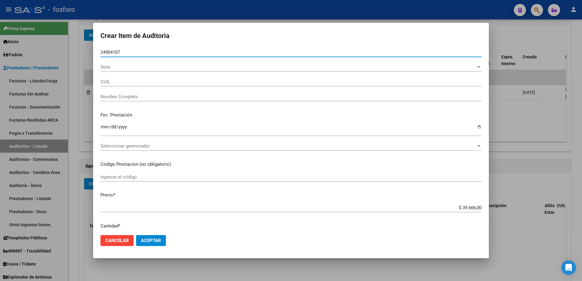
type input "20249041077"
type input "[PERSON_NAME] -"
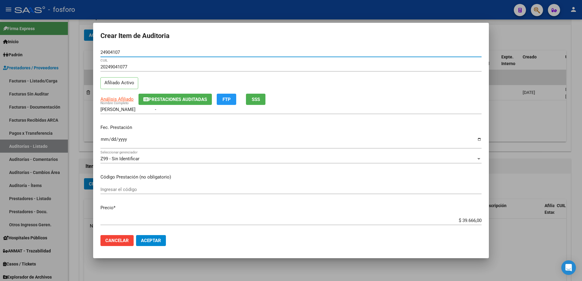
type input "24904107"
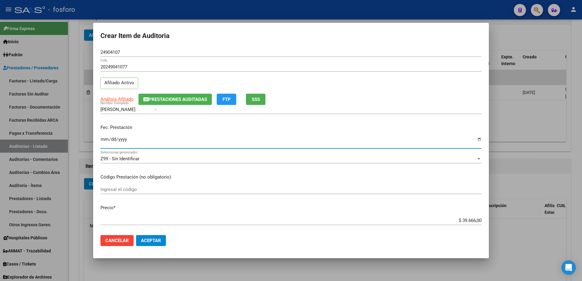
click at [104, 140] on input "Ingresar la fecha" at bounding box center [291, 142] width 381 height 10
type input "[DATE]"
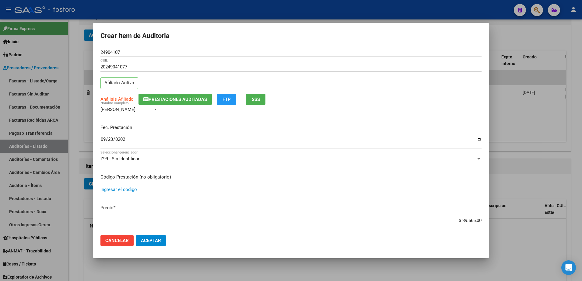
click at [116, 187] on input "Ingresar el código" at bounding box center [291, 189] width 381 height 5
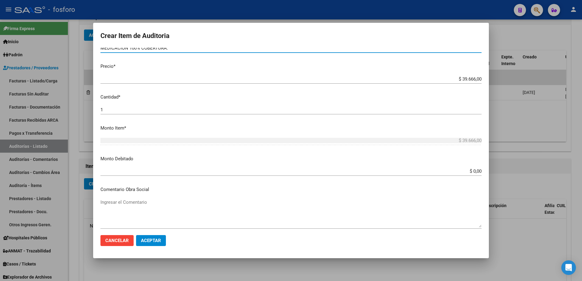
scroll to position [152, 0]
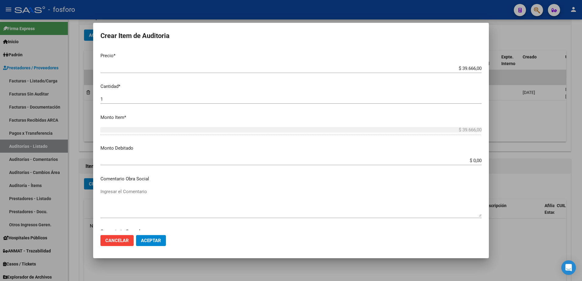
type input "MEDICACION 100% COBERTURA."
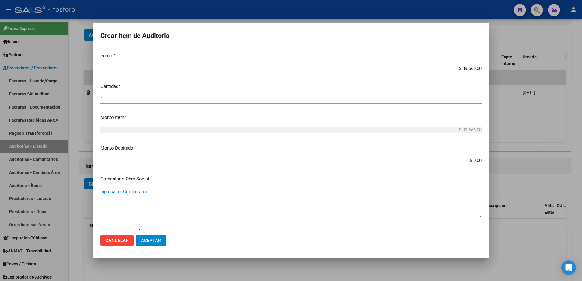
click at [113, 194] on textarea "Ingresar el Comentario" at bounding box center [291, 203] width 381 height 29
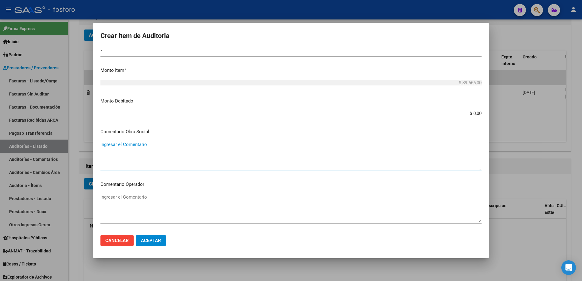
scroll to position [244, 0]
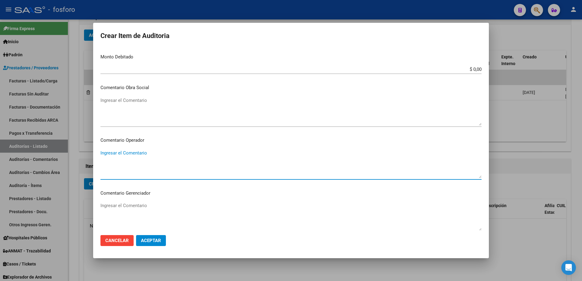
click at [112, 158] on textarea "Ingresar el Comentario" at bounding box center [291, 164] width 381 height 29
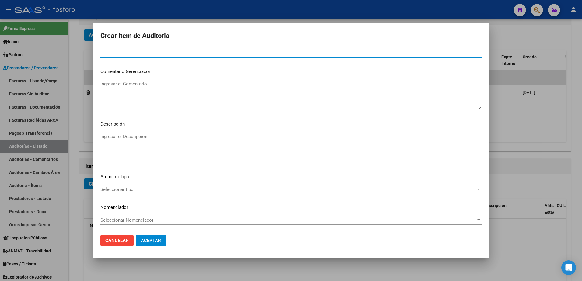
type textarea "SIN DEBITO."
click at [117, 185] on div "Seleccionar tipo Seleccionar tipo" at bounding box center [291, 189] width 381 height 9
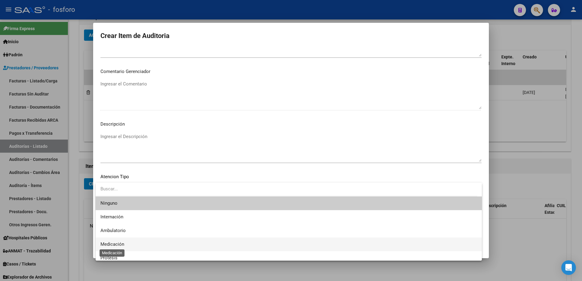
click at [108, 242] on span "Medicación" at bounding box center [113, 244] width 24 height 5
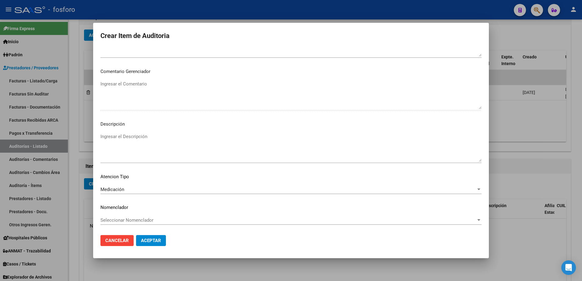
click at [141, 234] on mat-dialog-actions "Cancelar Aceptar" at bounding box center [291, 241] width 381 height 21
click at [144, 238] on span "Aceptar" at bounding box center [151, 240] width 20 height 5
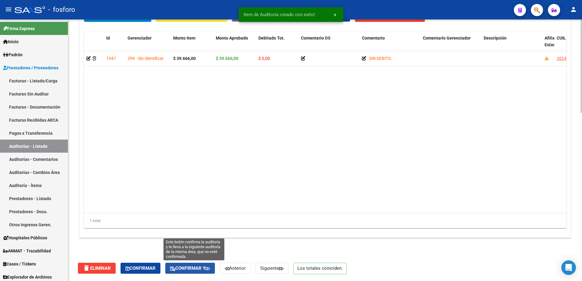
click at [204, 265] on button "Confirmar y" at bounding box center [190, 268] width 50 height 11
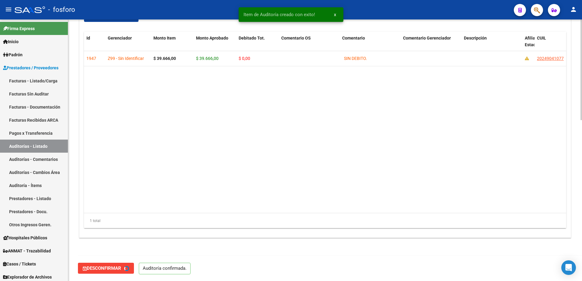
type input "202510"
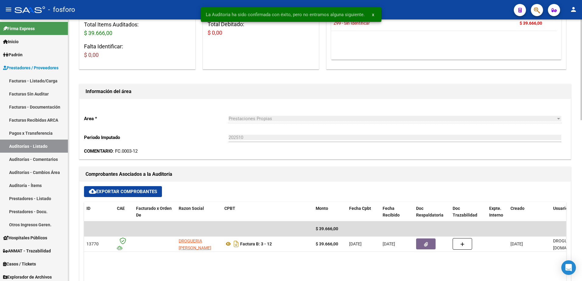
scroll to position [0, 0]
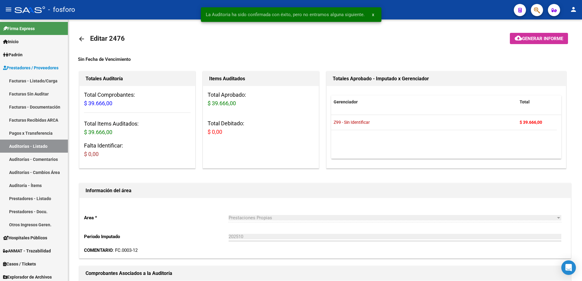
click at [531, 45] on mat-toolbar-row at bounding box center [522, 38] width 103 height 19
click at [529, 41] on span "Generar informe" at bounding box center [542, 38] width 41 height 5
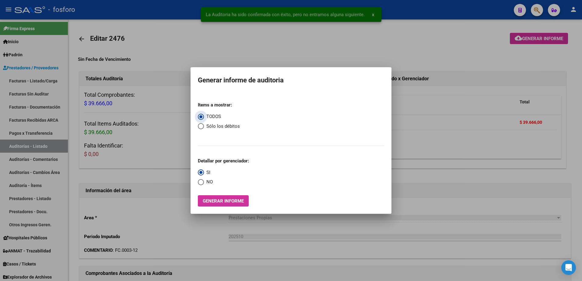
click at [229, 204] on button "Generar informe" at bounding box center [223, 201] width 51 height 11
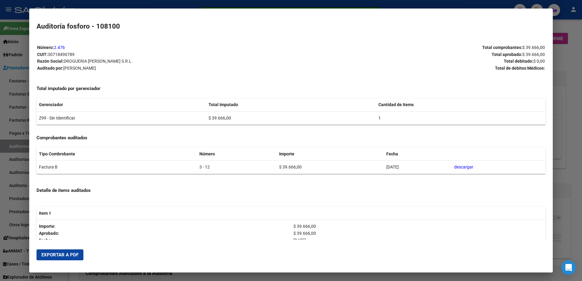
click at [45, 256] on span "Exportar a PDF" at bounding box center [59, 255] width 37 height 5
click at [2, 73] on div at bounding box center [291, 140] width 582 height 281
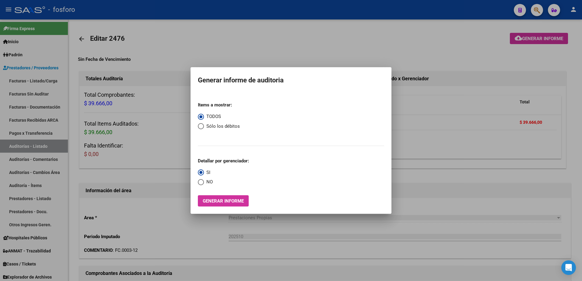
click at [16, 77] on div at bounding box center [291, 140] width 582 height 281
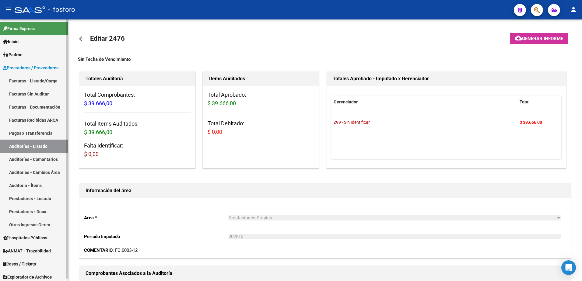
drag, startPoint x: 33, startPoint y: 81, endPoint x: 50, endPoint y: 82, distance: 17.4
click at [33, 81] on link "Facturas - Listado/Carga" at bounding box center [34, 80] width 68 height 13
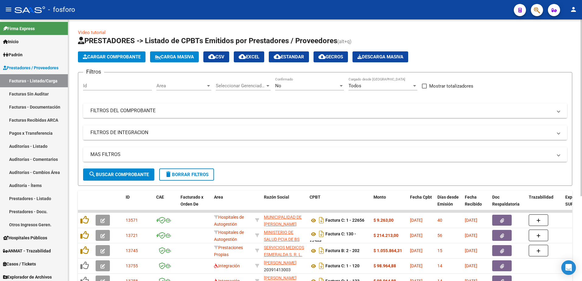
click at [210, 87] on div at bounding box center [208, 86] width 3 height 2
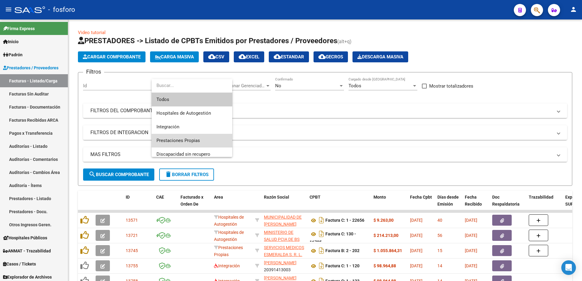
click at [192, 138] on span "Prestaciones Propias" at bounding box center [192, 141] width 71 height 14
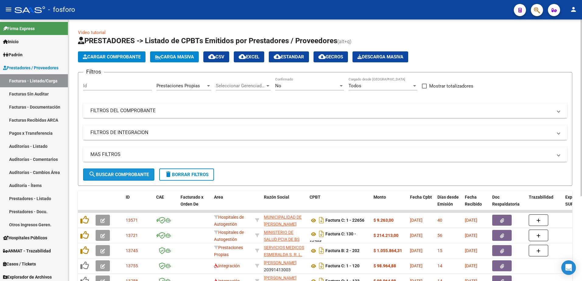
click at [134, 171] on button "search Buscar Comprobante" at bounding box center [118, 175] width 71 height 12
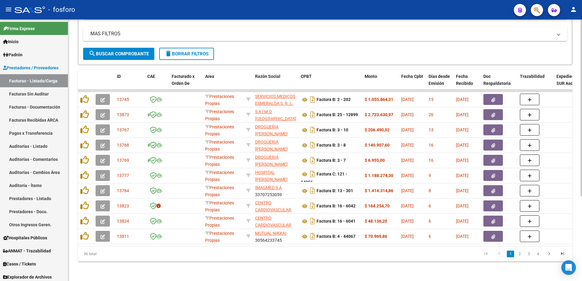
scroll to position [126, 0]
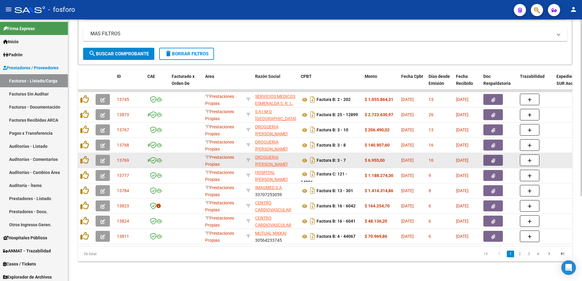
click at [100, 155] on button "button" at bounding box center [103, 160] width 14 height 11
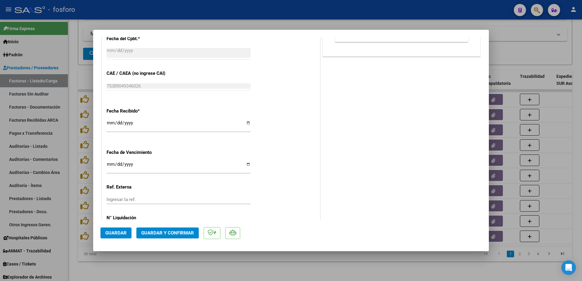
scroll to position [316, 0]
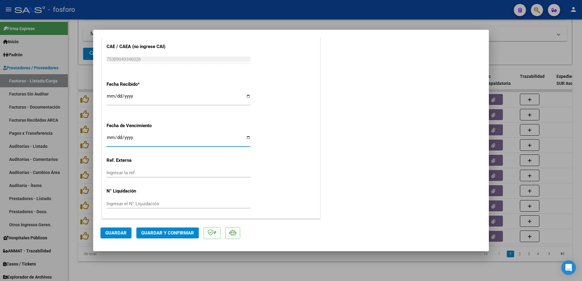
click at [109, 140] on input "Ingresar la fecha" at bounding box center [179, 140] width 144 height 10
type input "[DATE]"
click at [147, 234] on span "Guardar y Confirmar" at bounding box center [167, 233] width 53 height 5
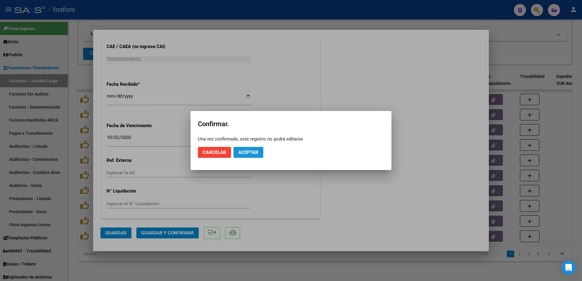
click at [255, 152] on span "Aceptar" at bounding box center [249, 152] width 20 height 5
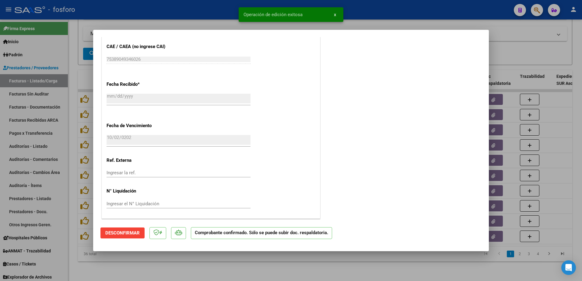
click at [63, 145] on div at bounding box center [291, 140] width 582 height 281
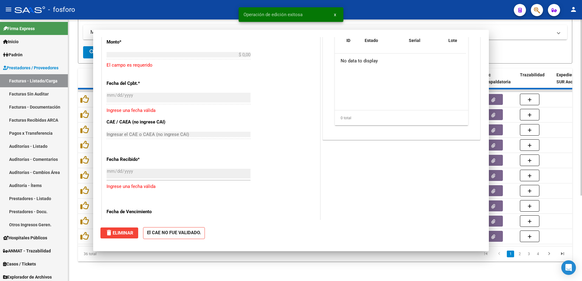
scroll to position [0, 0]
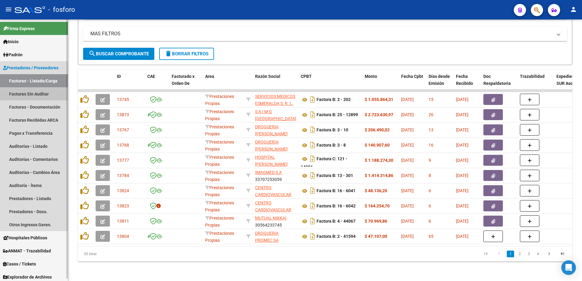
click at [46, 91] on link "Facturas Sin Auditar" at bounding box center [34, 93] width 68 height 13
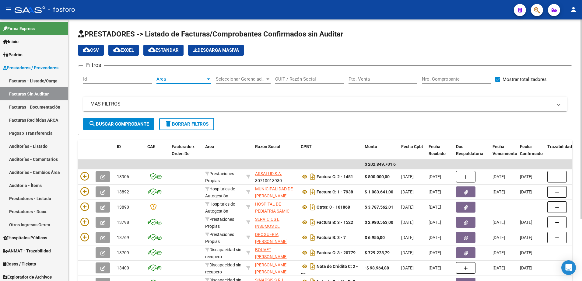
click at [210, 79] on div at bounding box center [208, 79] width 5 height 5
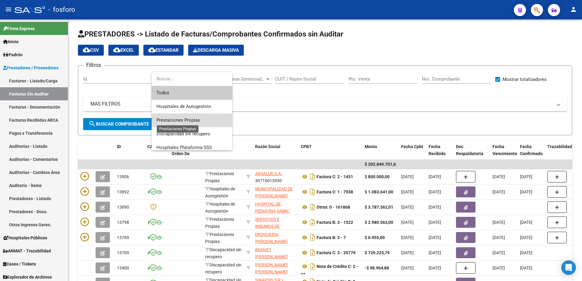
click at [188, 120] on span "Prestaciones Propias" at bounding box center [179, 120] width 44 height 5
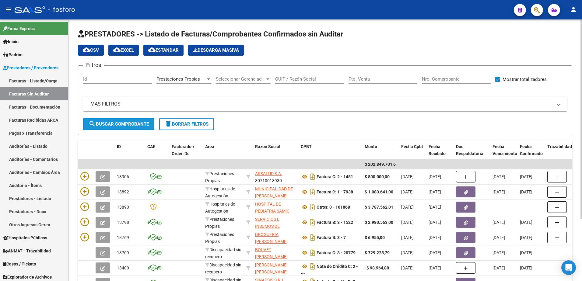
click at [145, 123] on span "search Buscar Comprobante" at bounding box center [119, 124] width 60 height 5
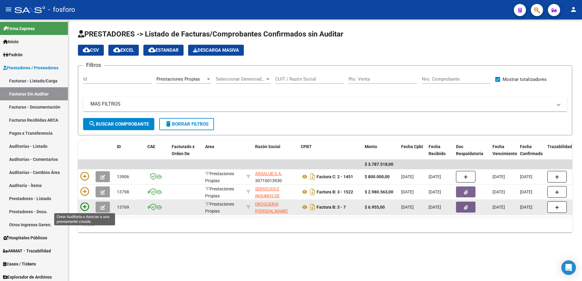
click at [87, 203] on icon at bounding box center [84, 207] width 9 height 9
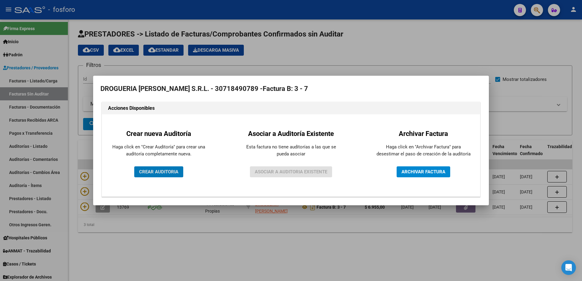
click at [147, 174] on span "CREAR AUDITORIA" at bounding box center [158, 171] width 39 height 5
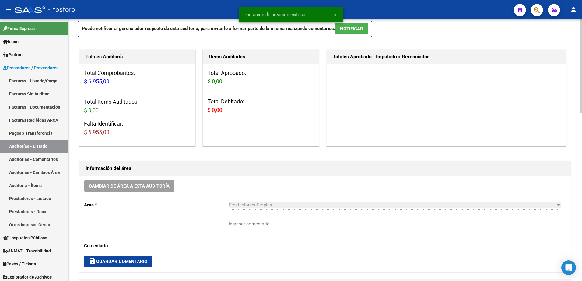
scroll to position [122, 0]
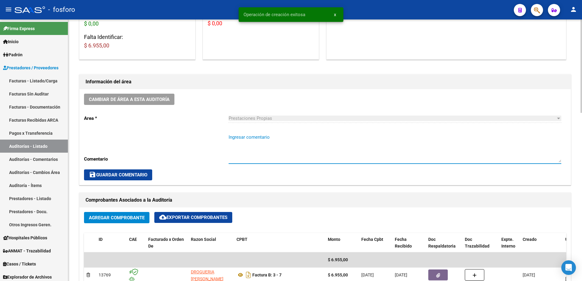
click at [256, 138] on textarea "Ingresar comentario" at bounding box center [395, 148] width 333 height 29
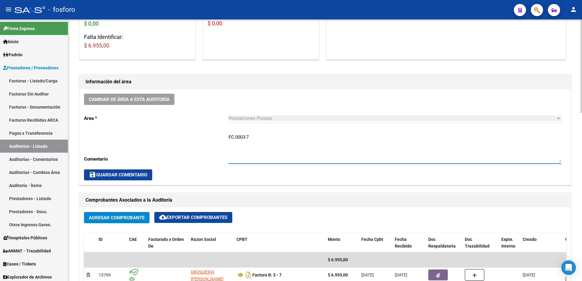
type textarea "FC.0003-7"
click at [104, 173] on span "save Guardar Comentario" at bounding box center [118, 174] width 58 height 5
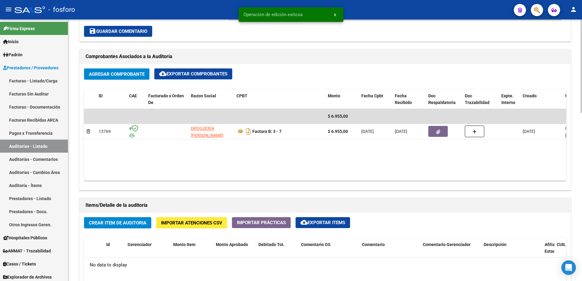
scroll to position [274, 0]
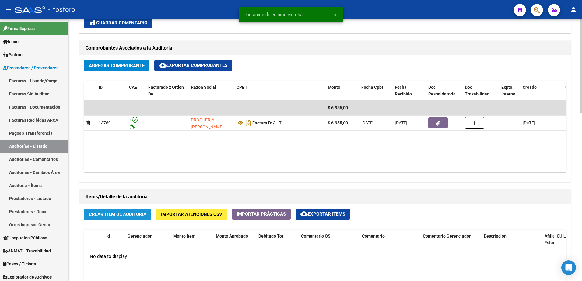
click at [130, 218] on button "Crear Item de Auditoria" at bounding box center [117, 214] width 67 height 11
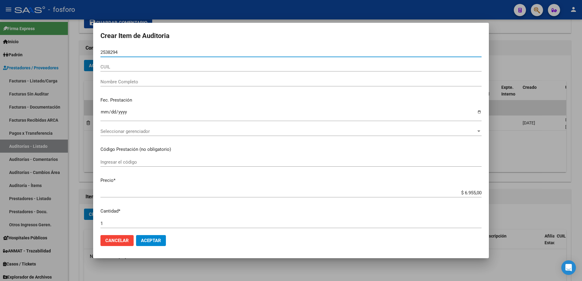
type input "25382948"
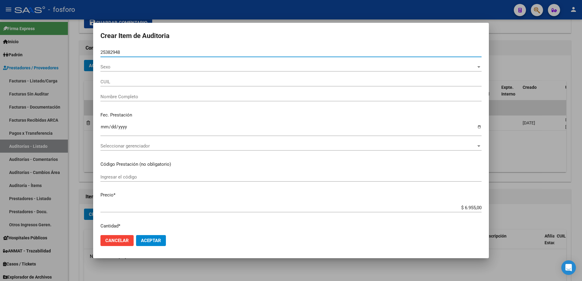
type input "27253829481"
type input "[PERSON_NAME] -"
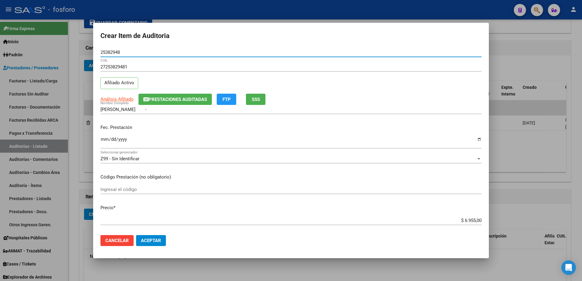
type input "25382948"
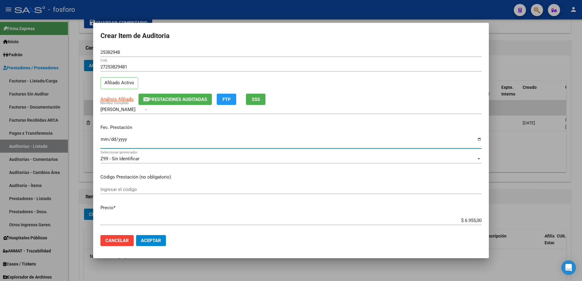
click at [103, 141] on input "Ingresar la fecha" at bounding box center [291, 142] width 381 height 10
type input "[DATE]"
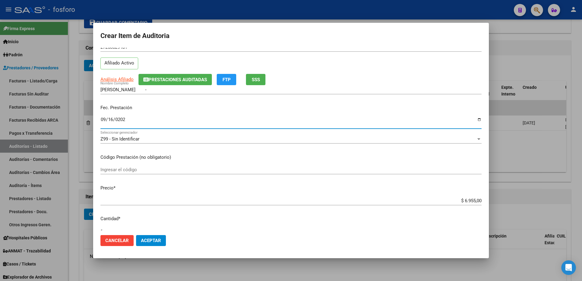
scroll to position [30, 0]
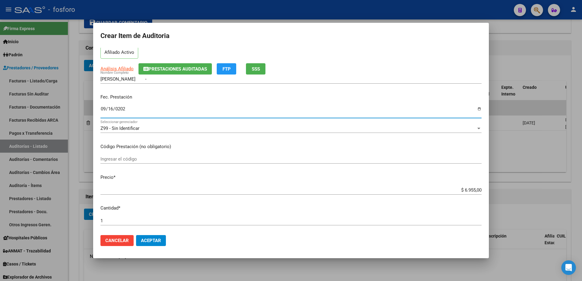
click at [157, 156] on div "Ingresar el código" at bounding box center [291, 159] width 381 height 9
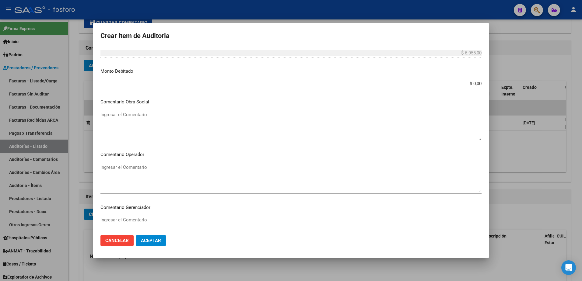
scroll to position [244, 0]
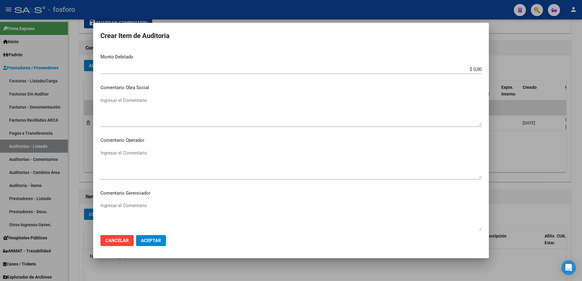
type input "MEDICACION 100% COBERTURA"
drag, startPoint x: 123, startPoint y: 154, endPoint x: 128, endPoint y: 149, distance: 7.6
click at [126, 151] on textarea "Ingresar el Comentario" at bounding box center [291, 164] width 381 height 29
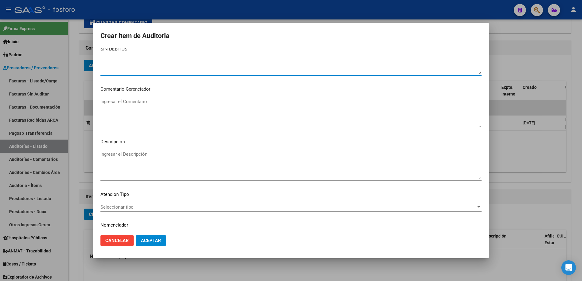
scroll to position [366, 0]
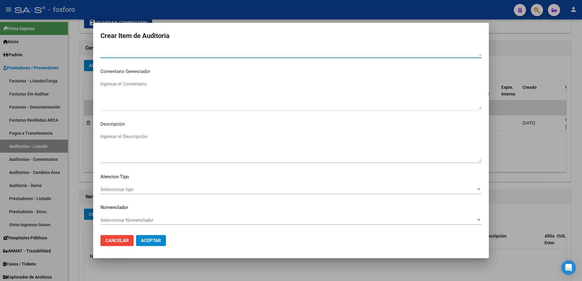
type textarea "SIN DEBITOS"
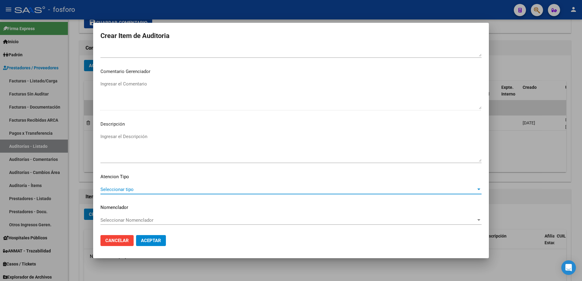
click at [119, 189] on span "Seleccionar tipo" at bounding box center [289, 189] width 376 height 5
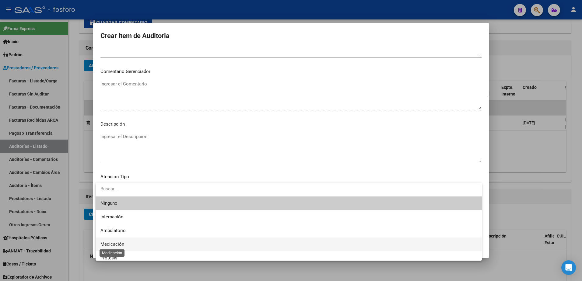
click at [123, 245] on span "Medicación" at bounding box center [113, 244] width 24 height 5
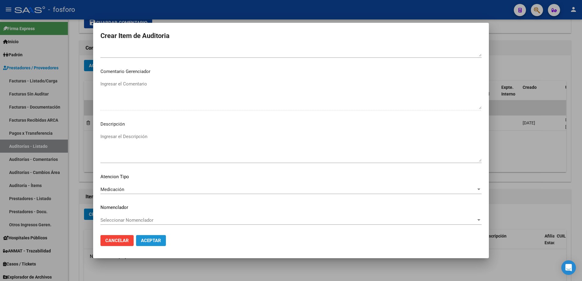
click at [149, 241] on span "Aceptar" at bounding box center [151, 240] width 20 height 5
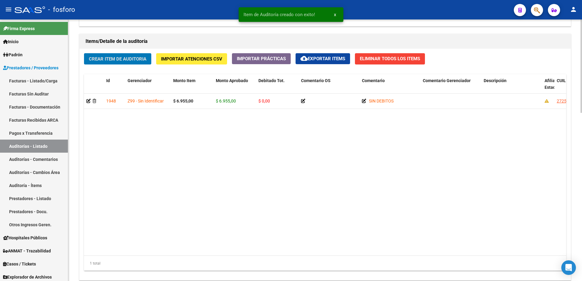
scroll to position [473, 0]
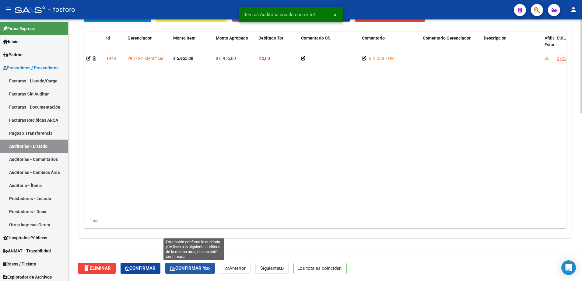
drag, startPoint x: 202, startPoint y: 268, endPoint x: 239, endPoint y: 252, distance: 40.0
click at [203, 267] on span "Confirmar y" at bounding box center [190, 268] width 40 height 5
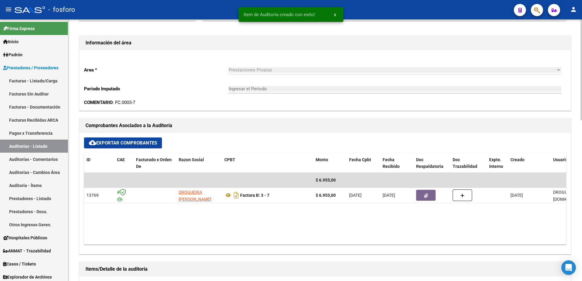
type input "202510"
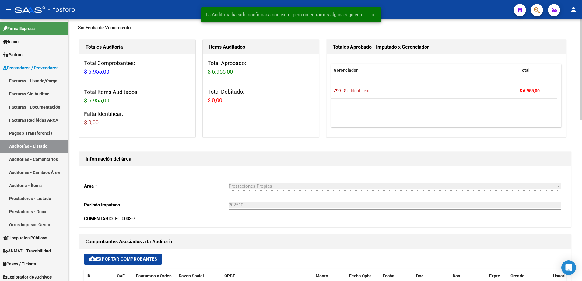
scroll to position [0, 0]
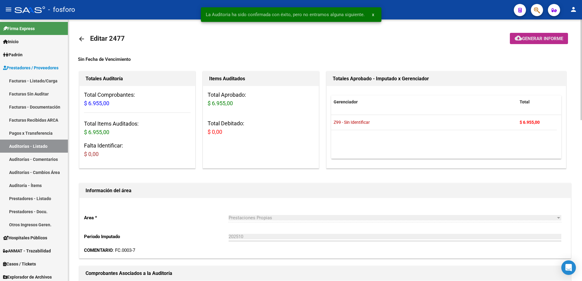
click at [517, 37] on mat-icon "cloud_download" at bounding box center [518, 37] width 7 height 7
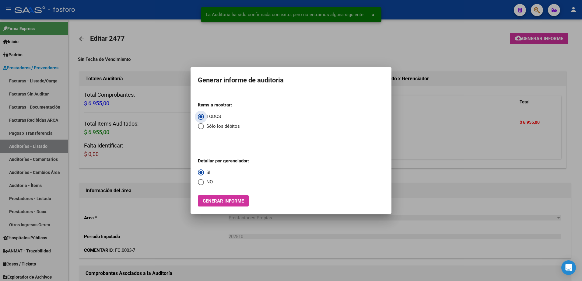
click at [218, 204] on button "Generar informe" at bounding box center [223, 201] width 51 height 11
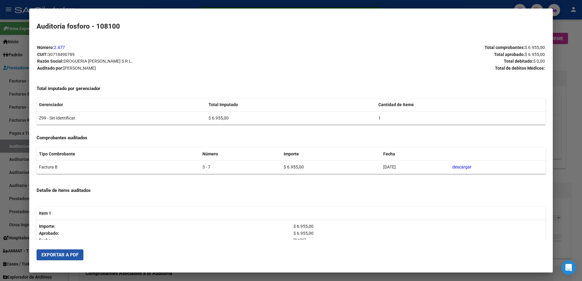
click at [59, 252] on button "Exportar a PDF" at bounding box center [60, 255] width 47 height 11
click at [17, 115] on div at bounding box center [291, 140] width 582 height 281
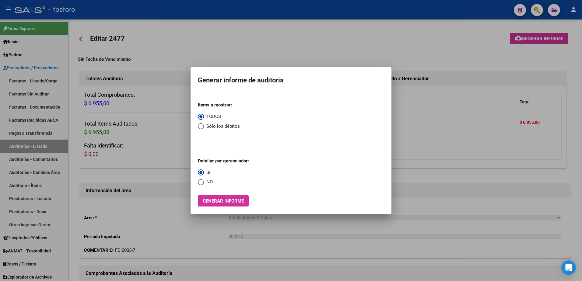
click at [46, 80] on div at bounding box center [291, 140] width 582 height 281
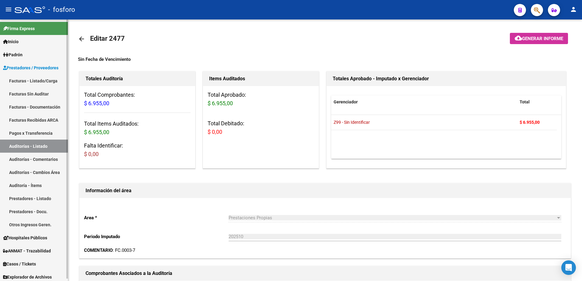
click at [46, 80] on link "Facturas - Listado/Carga" at bounding box center [34, 80] width 68 height 13
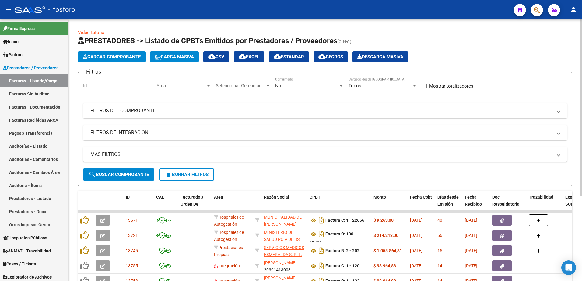
click at [210, 87] on div at bounding box center [208, 85] width 5 height 5
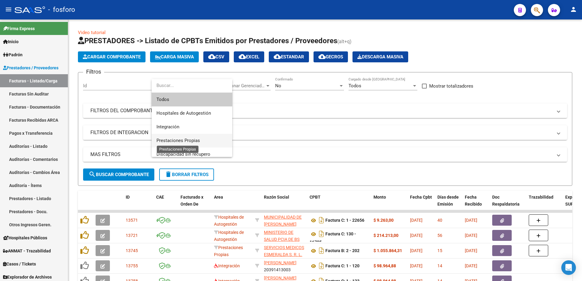
click at [196, 139] on span "Prestaciones Propias" at bounding box center [179, 140] width 44 height 5
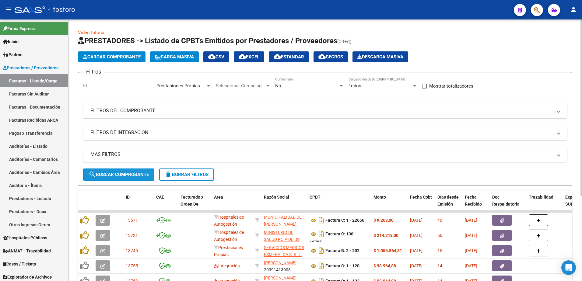
click at [147, 171] on button "search Buscar Comprobante" at bounding box center [118, 175] width 71 height 12
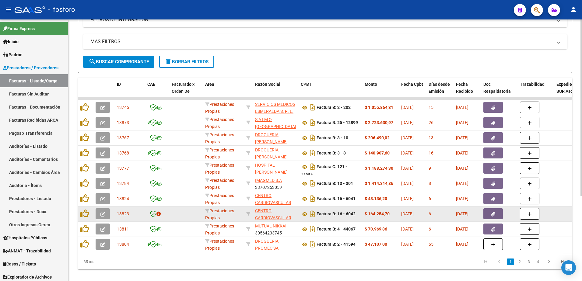
scroll to position [126, 0]
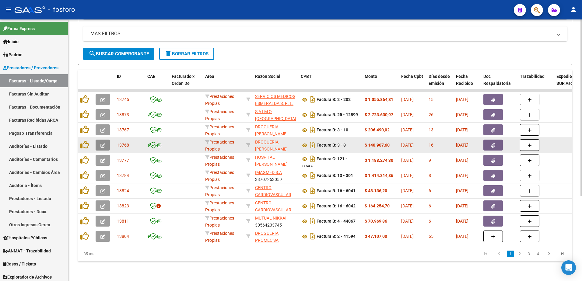
click at [98, 143] on button "button" at bounding box center [103, 145] width 14 height 11
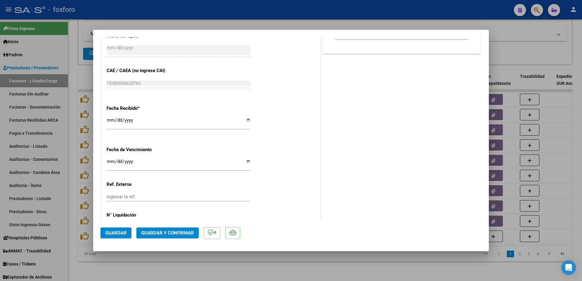
scroll to position [316, 0]
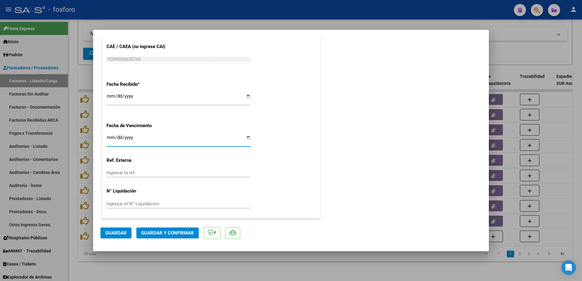
click at [109, 141] on input "Ingresar la fecha" at bounding box center [179, 140] width 144 height 10
type input "[DATE]"
click at [147, 229] on button "Guardar y Confirmar" at bounding box center [167, 233] width 62 height 11
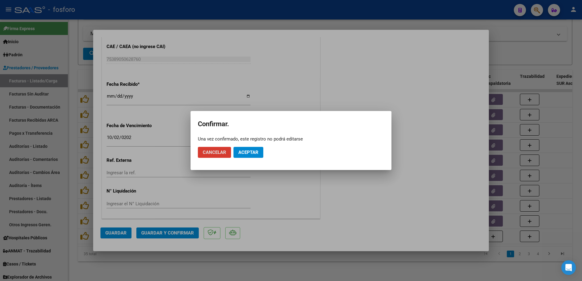
click at [257, 148] on button "Aceptar" at bounding box center [249, 152] width 30 height 11
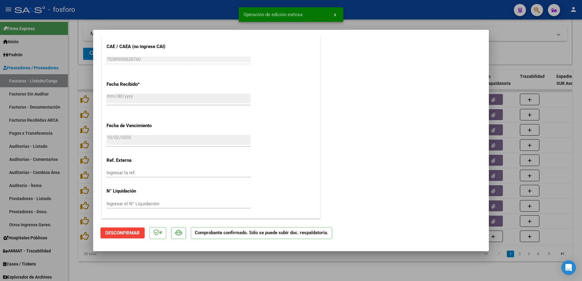
click at [55, 106] on div at bounding box center [291, 140] width 582 height 281
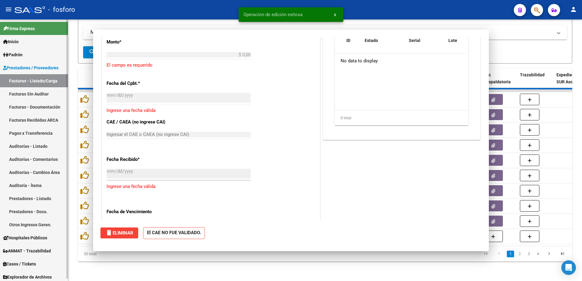
scroll to position [0, 0]
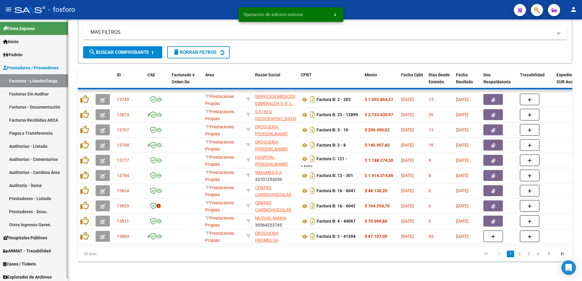
click at [42, 95] on link "Facturas Sin Auditar" at bounding box center [34, 93] width 68 height 13
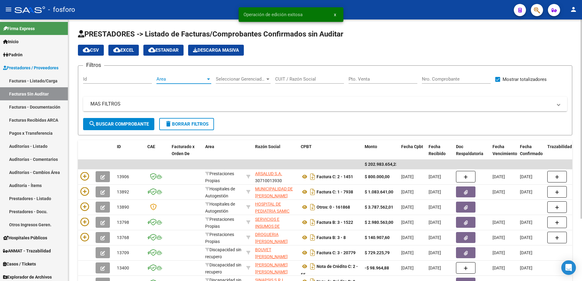
click at [209, 80] on div at bounding box center [208, 79] width 5 height 5
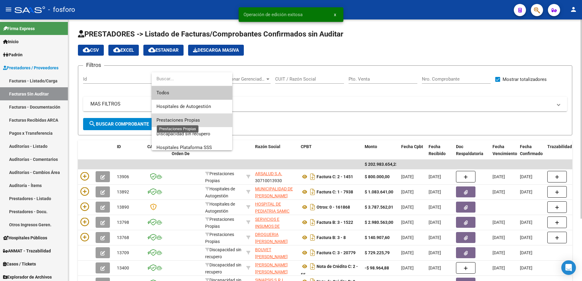
drag, startPoint x: 195, startPoint y: 121, endPoint x: 185, endPoint y: 121, distance: 10.7
click at [192, 121] on span "Prestaciones Propias" at bounding box center [179, 120] width 44 height 5
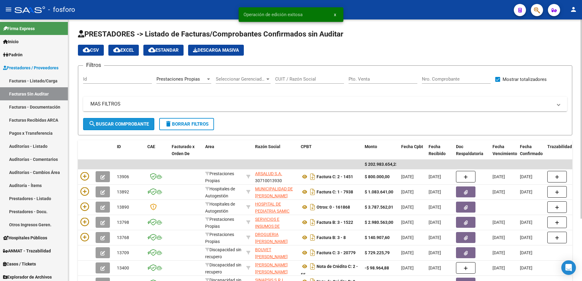
drag, startPoint x: 125, startPoint y: 121, endPoint x: 115, endPoint y: 126, distance: 10.4
click at [124, 122] on span "search Buscar Comprobante" at bounding box center [119, 124] width 60 height 5
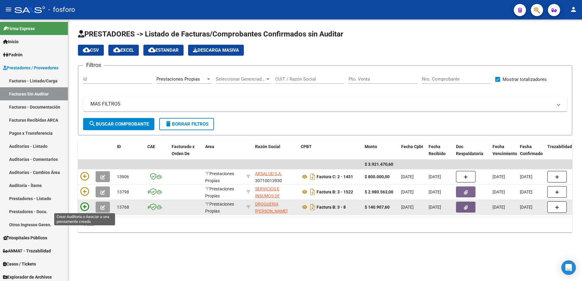
click at [88, 205] on icon at bounding box center [84, 207] width 9 height 9
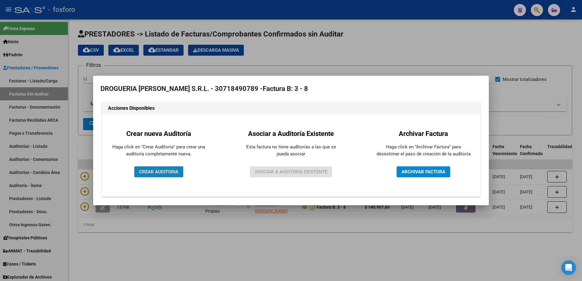
click at [149, 176] on button "CREAR AUDITORIA" at bounding box center [158, 172] width 49 height 11
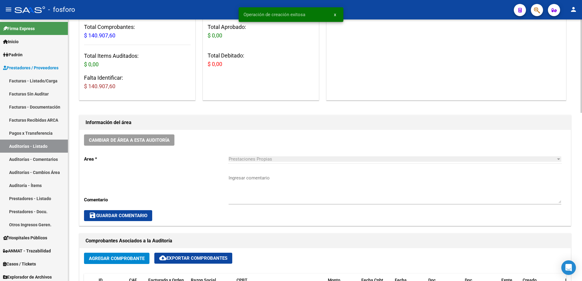
scroll to position [91, 0]
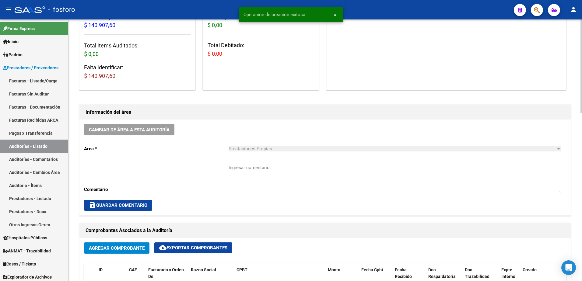
click at [245, 169] on textarea "Ingresar comentario" at bounding box center [395, 179] width 333 height 29
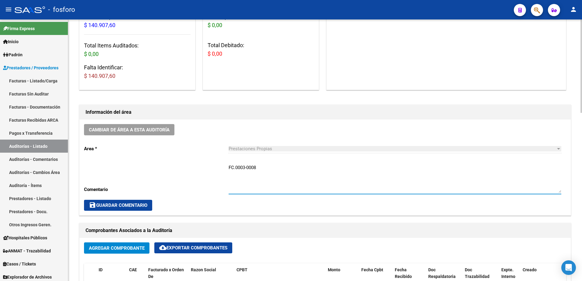
type textarea "FC.0003-0008"
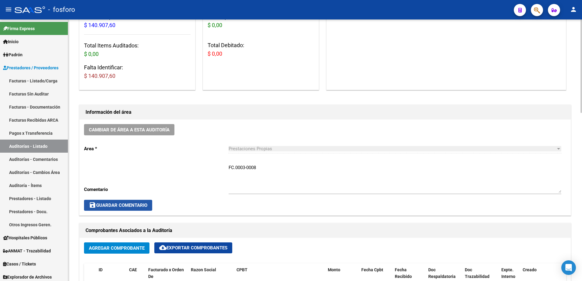
click at [132, 206] on span "save Guardar Comentario" at bounding box center [118, 205] width 58 height 5
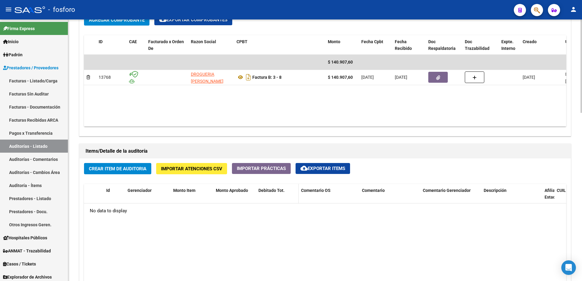
scroll to position [320, 0]
click at [147, 173] on button "Crear Item de Auditoria" at bounding box center [117, 168] width 67 height 11
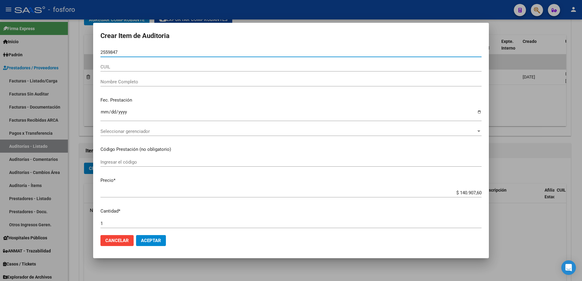
type input "25598476"
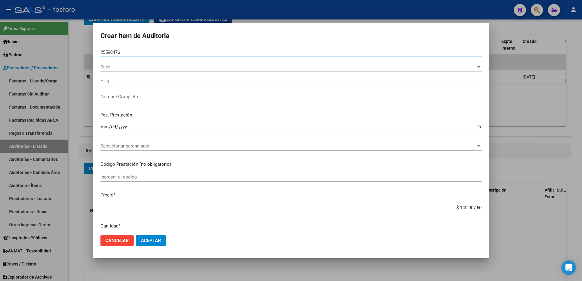
type input "20255984765"
type input "[PERSON_NAME] [PERSON_NAME] -"
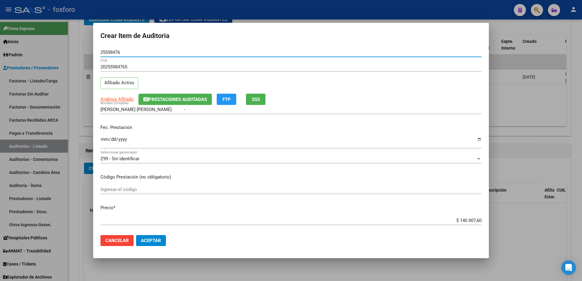
type input "25598476"
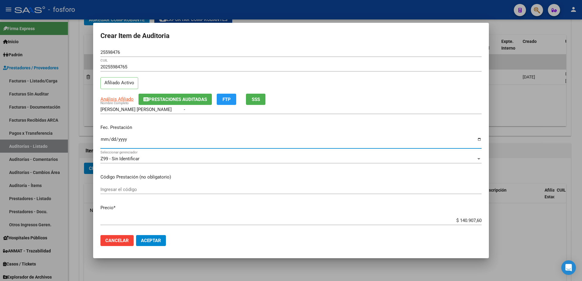
click at [103, 140] on input "Ingresar la fecha" at bounding box center [291, 142] width 381 height 10
type input "[DATE]"
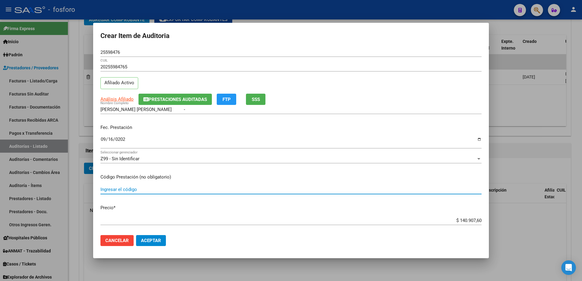
click at [136, 191] on input "Ingresar el código" at bounding box center [291, 189] width 381 height 5
type input "MEDICACION 100% COBERTURA"
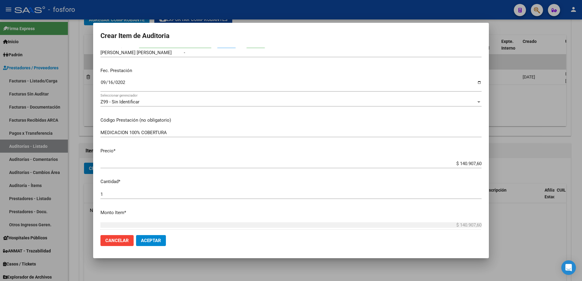
scroll to position [213, 0]
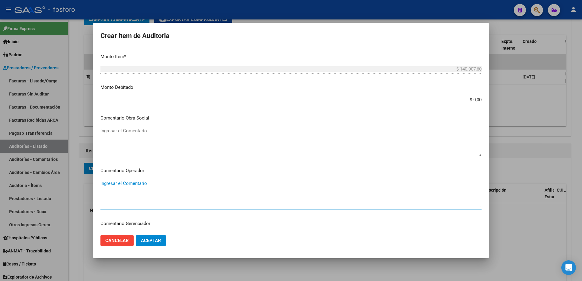
click at [119, 187] on textarea "Ingresar el Comentario" at bounding box center [291, 194] width 381 height 29
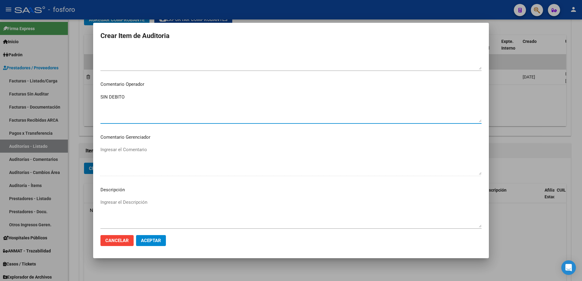
scroll to position [366, 0]
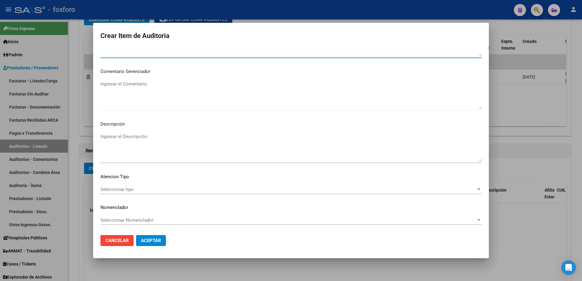
type textarea "SIN DEBITO"
click at [130, 193] on div "Seleccionar tipo Seleccionar tipo" at bounding box center [291, 189] width 381 height 9
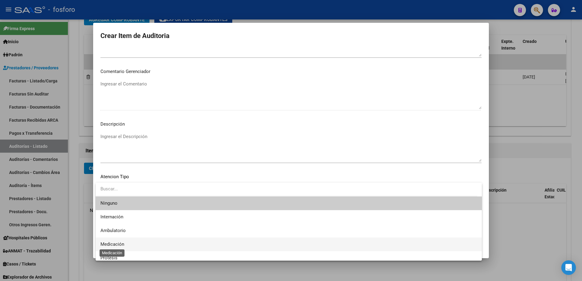
click at [104, 243] on span "Medicación" at bounding box center [113, 244] width 24 height 5
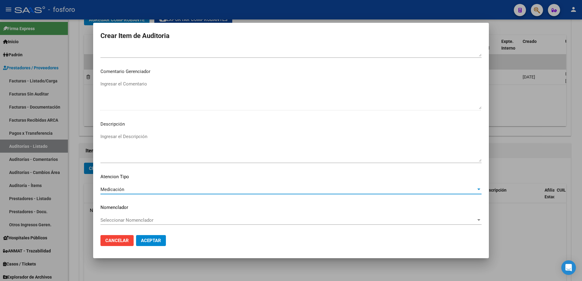
click at [152, 240] on span "Aceptar" at bounding box center [151, 240] width 20 height 5
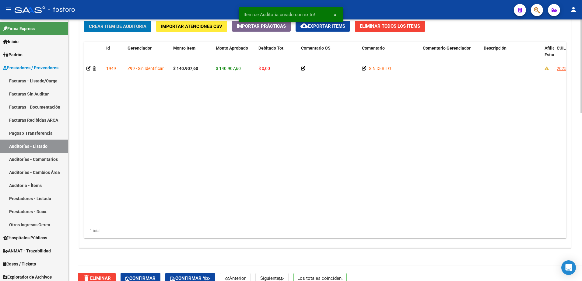
scroll to position [473, 0]
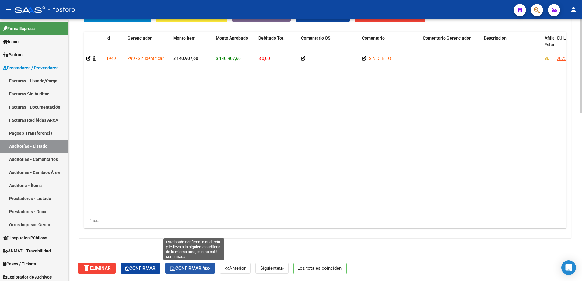
click at [173, 267] on icon "button" at bounding box center [172, 269] width 5 height 5
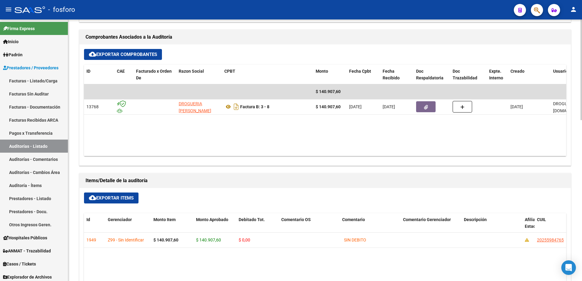
type input "202510"
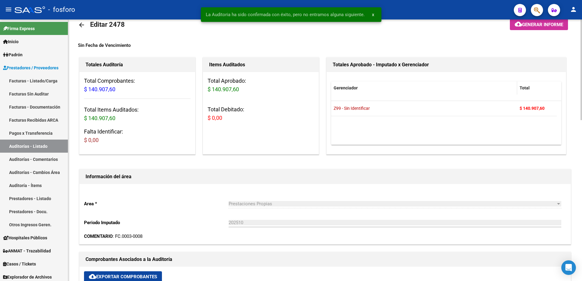
scroll to position [0, 0]
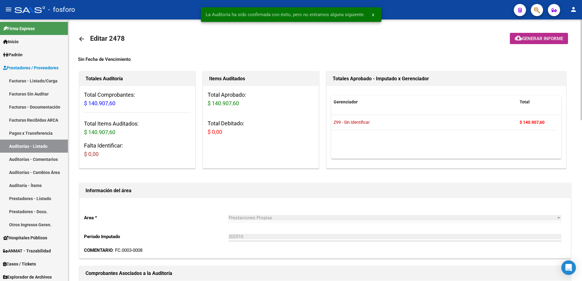
click at [543, 36] on span "Generar informe" at bounding box center [542, 38] width 41 height 5
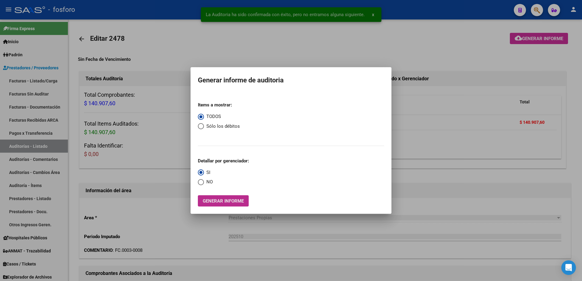
click at [232, 201] on span "Generar informe" at bounding box center [223, 201] width 41 height 5
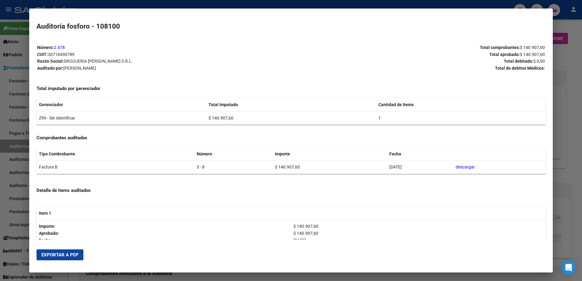
click at [75, 257] on span "Exportar a PDF" at bounding box center [59, 255] width 37 height 5
click at [10, 44] on div at bounding box center [291, 140] width 582 height 281
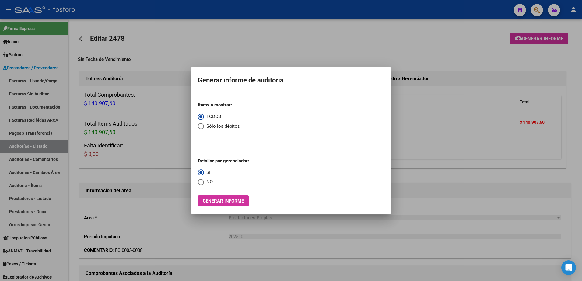
click at [36, 78] on div at bounding box center [291, 140] width 582 height 281
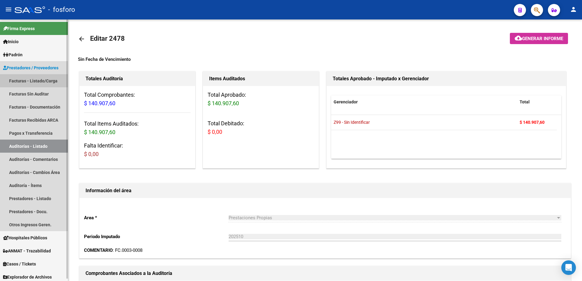
click at [42, 81] on link "Facturas - Listado/Carga" at bounding box center [34, 80] width 68 height 13
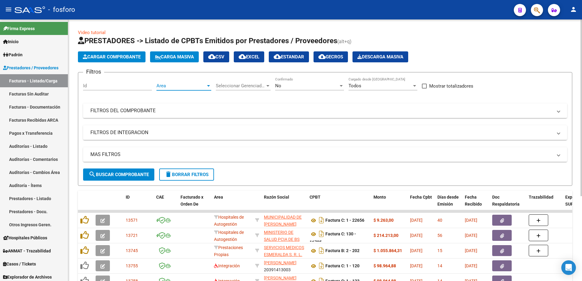
click at [210, 85] on div at bounding box center [208, 85] width 5 height 5
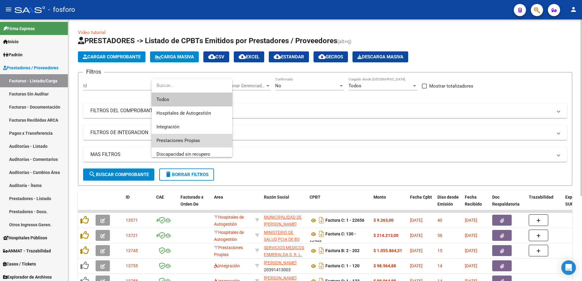
drag, startPoint x: 196, startPoint y: 138, endPoint x: 186, endPoint y: 143, distance: 11.0
click at [191, 140] on span "Prestaciones Propias" at bounding box center [192, 141] width 71 height 14
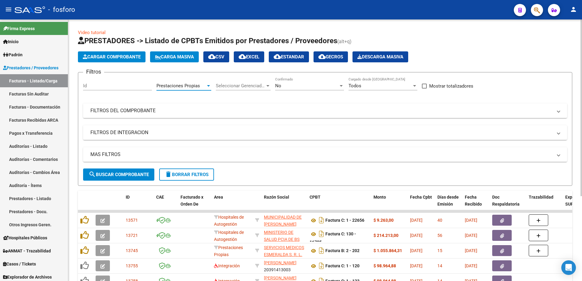
drag, startPoint x: 139, startPoint y: 173, endPoint x: 150, endPoint y: 170, distance: 12.3
click at [139, 173] on span "search Buscar Comprobante" at bounding box center [119, 174] width 60 height 5
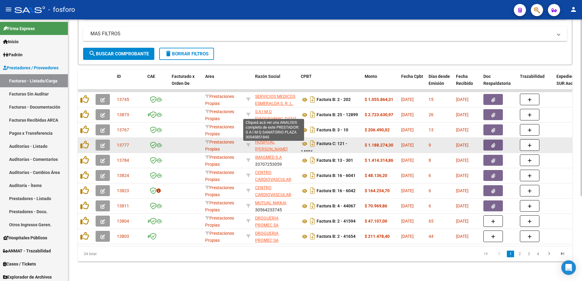
scroll to position [126, 0]
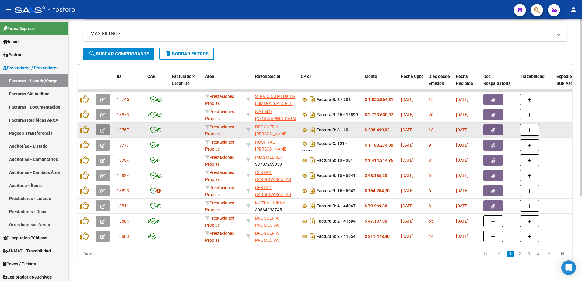
click at [103, 128] on span "button" at bounding box center [103, 129] width 5 height 5
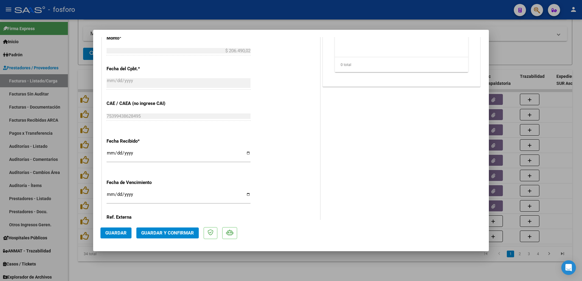
scroll to position [274, 0]
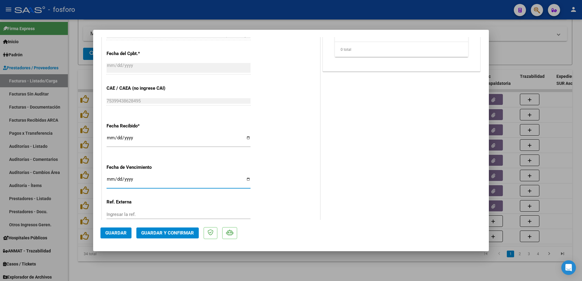
click at [110, 180] on input "Ingresar la fecha" at bounding box center [179, 182] width 144 height 10
type input "[DATE]"
click at [153, 232] on span "Guardar y Confirmar" at bounding box center [167, 233] width 53 height 5
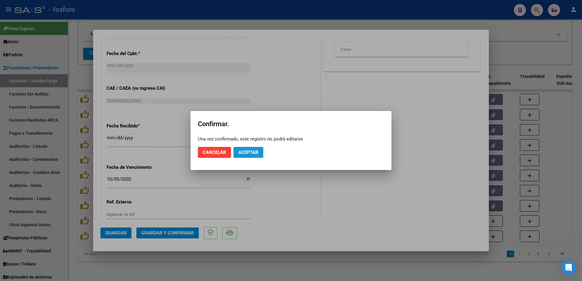
click at [237, 157] on button "Aceptar" at bounding box center [249, 152] width 30 height 11
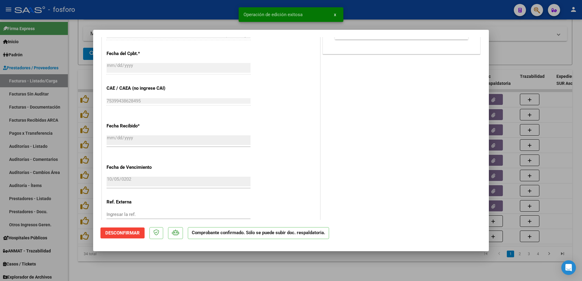
drag, startPoint x: 64, startPoint y: 135, endPoint x: 54, endPoint y: 121, distance: 16.8
click at [64, 135] on div at bounding box center [291, 140] width 582 height 281
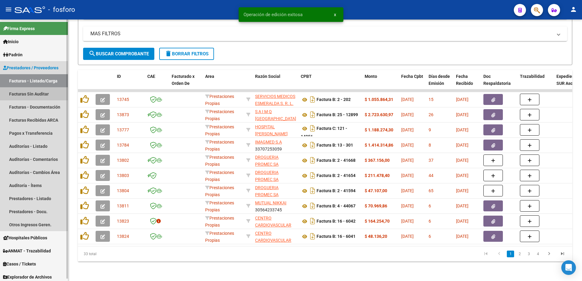
click at [46, 97] on link "Facturas Sin Auditar" at bounding box center [34, 93] width 68 height 13
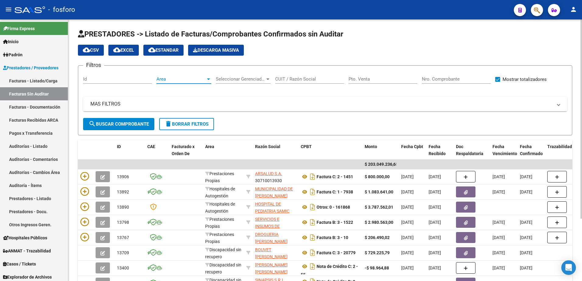
click at [211, 79] on div at bounding box center [208, 79] width 5 height 5
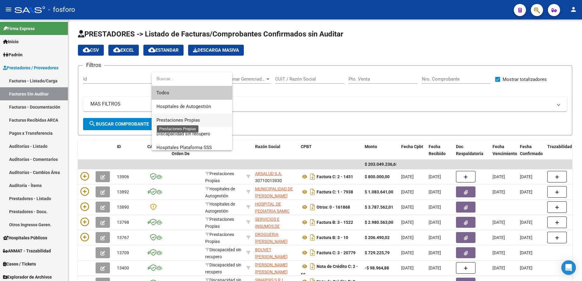
click at [183, 118] on span "Prestaciones Propias" at bounding box center [179, 120] width 44 height 5
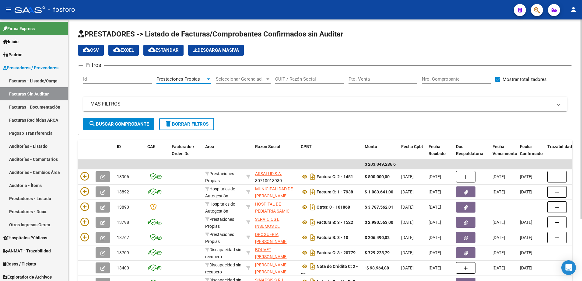
click at [149, 129] on button "search Buscar Comprobante" at bounding box center [118, 124] width 71 height 12
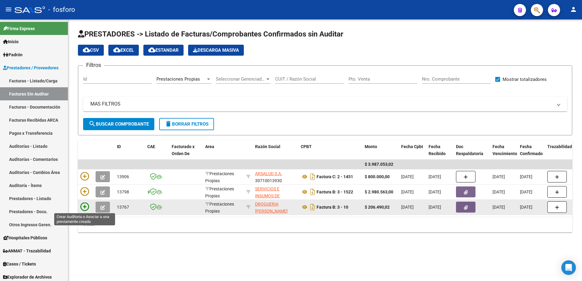
click at [86, 207] on icon at bounding box center [84, 207] width 9 height 9
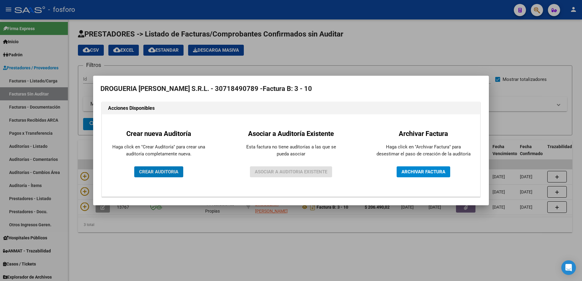
click at [144, 174] on span "CREAR AUDITORIA" at bounding box center [158, 171] width 39 height 5
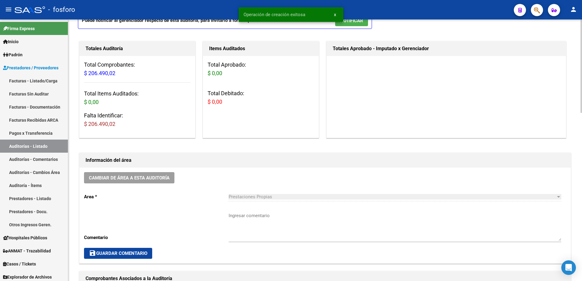
scroll to position [91, 0]
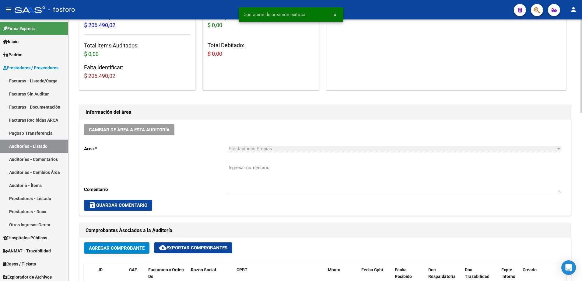
click at [250, 168] on textarea "Ingresar comentario" at bounding box center [395, 179] width 333 height 29
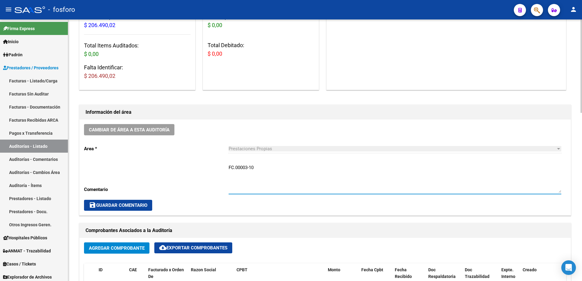
type textarea "FC.00003-10"
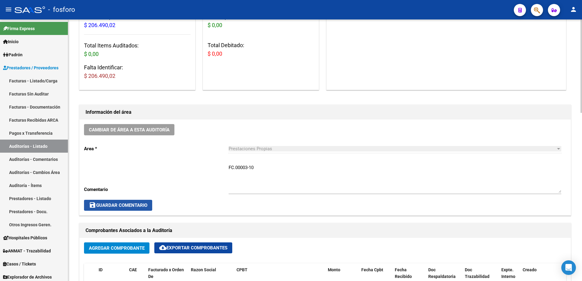
click at [110, 210] on button "save Guardar Comentario" at bounding box center [118, 205] width 68 height 11
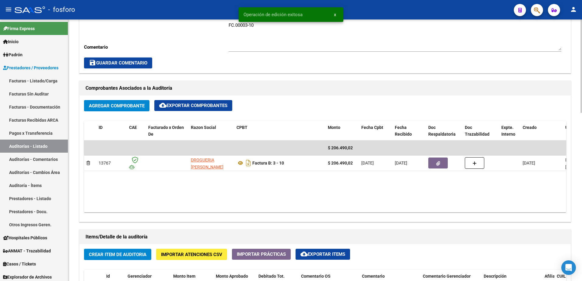
scroll to position [274, 0]
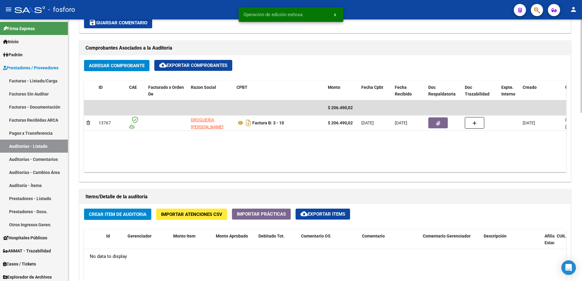
click at [138, 215] on span "Crear Item de Auditoria" at bounding box center [118, 214] width 58 height 5
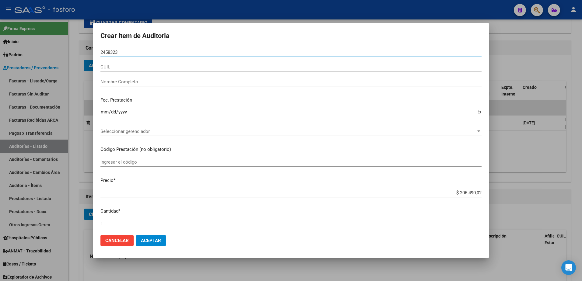
type input "24583239"
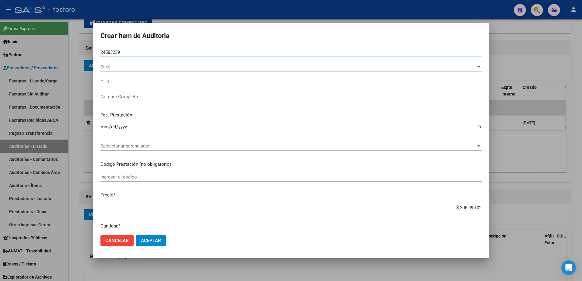
type input "20245832398"
type input "[PERSON_NAME] -"
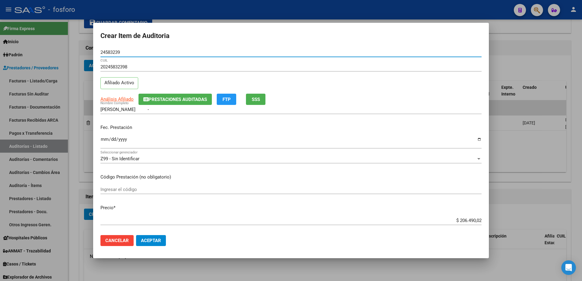
type input "24583239"
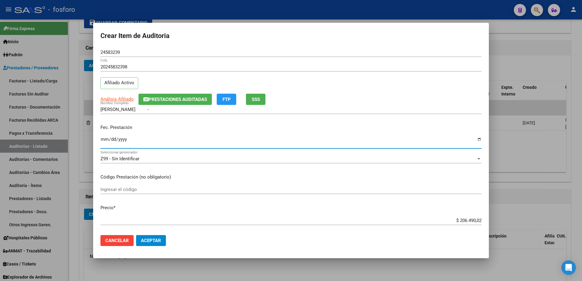
click at [107, 141] on input "Ingresar la fecha" at bounding box center [291, 142] width 381 height 10
type input "[DATE]"
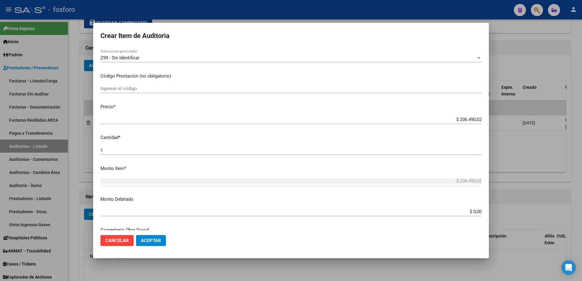
scroll to position [91, 0]
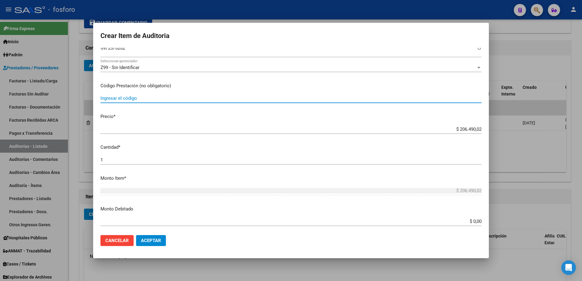
click at [159, 97] on input "Ingresar el código" at bounding box center [291, 98] width 381 height 5
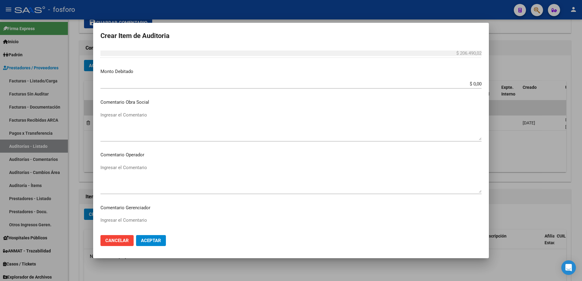
scroll to position [244, 0]
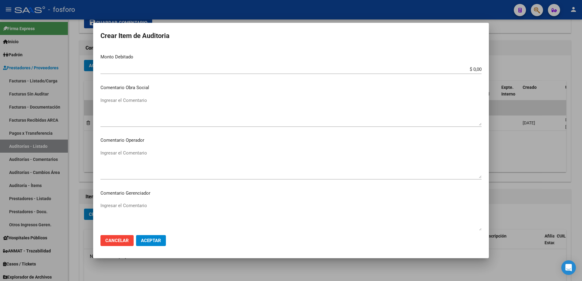
type input "MEDICACION Y DESCARTABLES 100% COBERTURA"
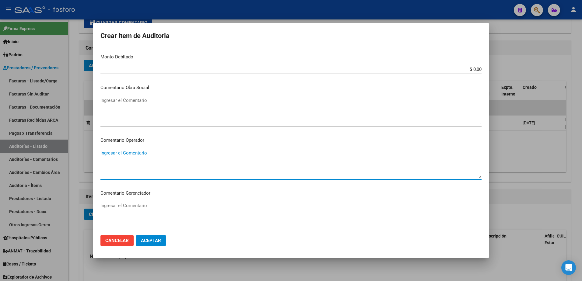
click at [146, 156] on textarea "Ingresar el Comentario" at bounding box center [291, 164] width 381 height 29
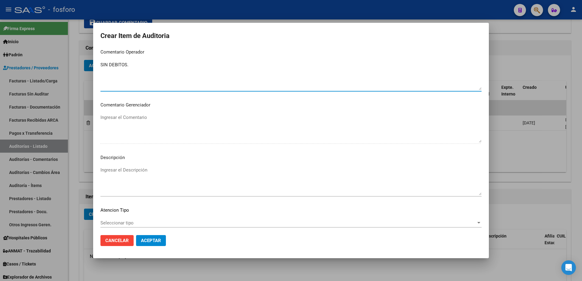
scroll to position [366, 0]
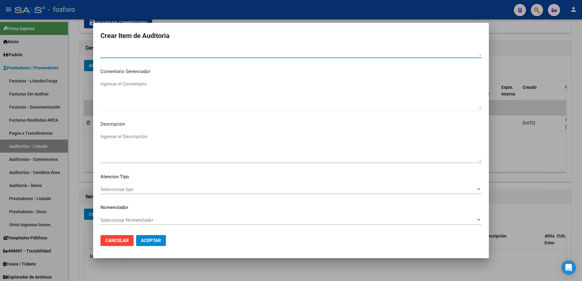
type textarea "SIN DEBITOS."
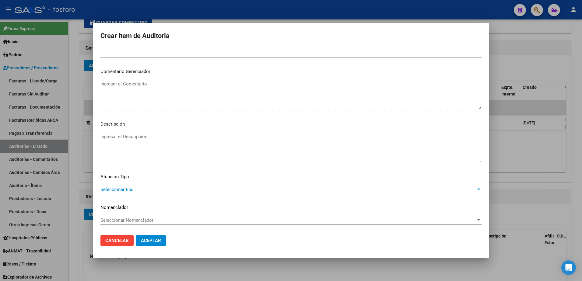
click at [130, 191] on span "Seleccionar tipo" at bounding box center [289, 189] width 376 height 5
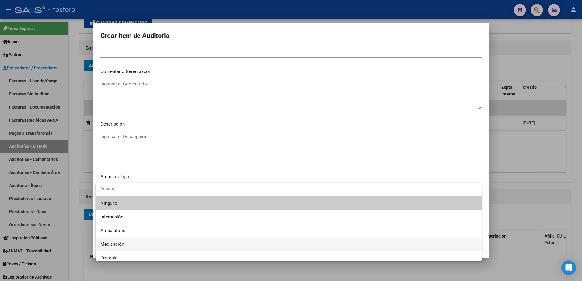
click at [130, 245] on span "Medicación" at bounding box center [289, 245] width 377 height 14
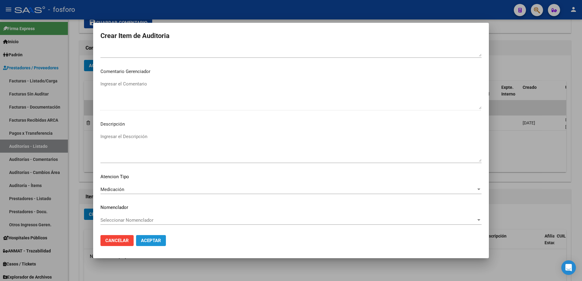
click at [153, 242] on span "Aceptar" at bounding box center [151, 240] width 20 height 5
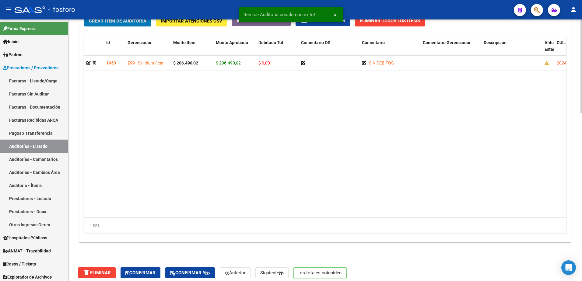
scroll to position [473, 0]
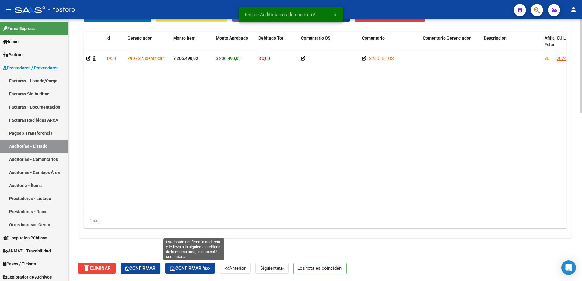
drag, startPoint x: 190, startPoint y: 268, endPoint x: 210, endPoint y: 261, distance: 20.8
click at [190, 269] on span "Confirmar y" at bounding box center [190, 268] width 40 height 5
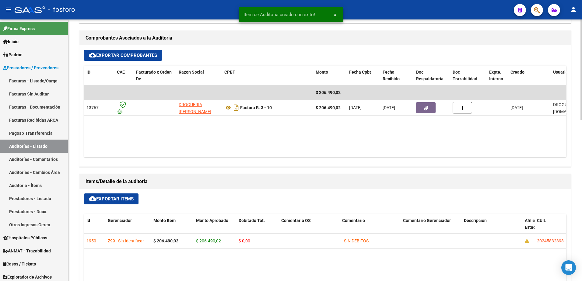
type input "202510"
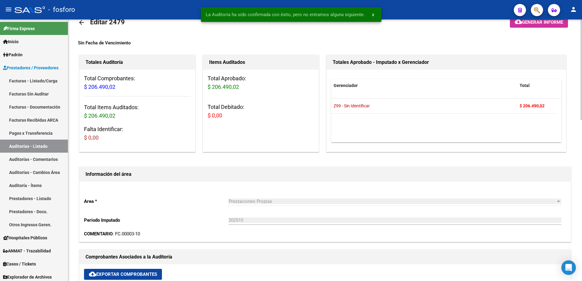
scroll to position [0, 0]
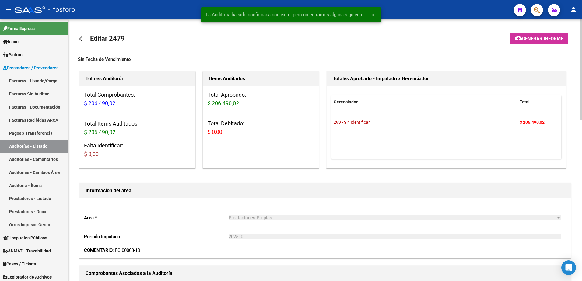
click at [536, 37] on span "Generar informe" at bounding box center [542, 38] width 41 height 5
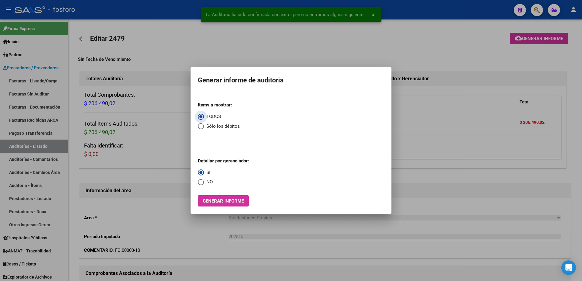
click at [226, 197] on button "Generar informe" at bounding box center [223, 201] width 51 height 11
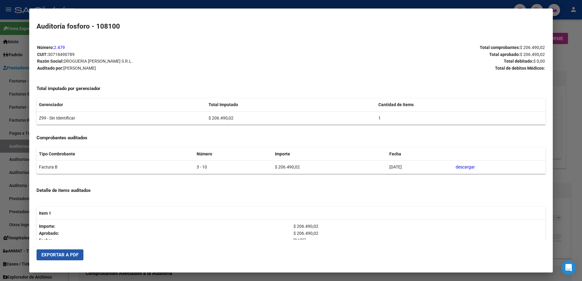
click at [47, 257] on span "Exportar a PDF" at bounding box center [59, 255] width 37 height 5
click at [5, 39] on div at bounding box center [291, 140] width 582 height 281
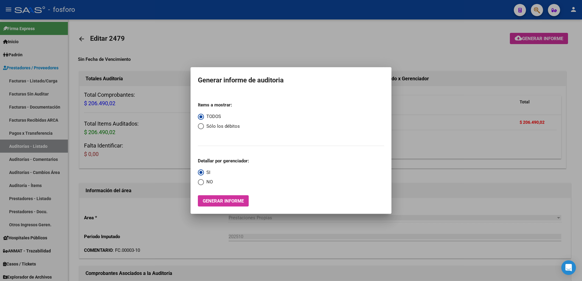
click at [33, 82] on div at bounding box center [291, 140] width 582 height 281
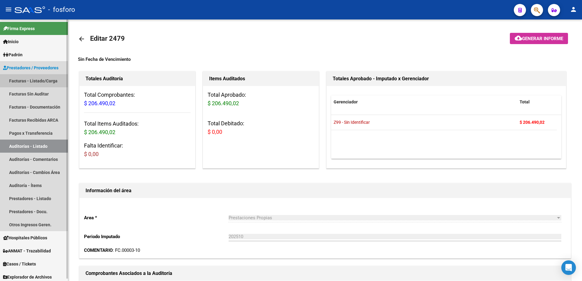
click at [30, 82] on link "Facturas - Listado/Carga" at bounding box center [34, 80] width 68 height 13
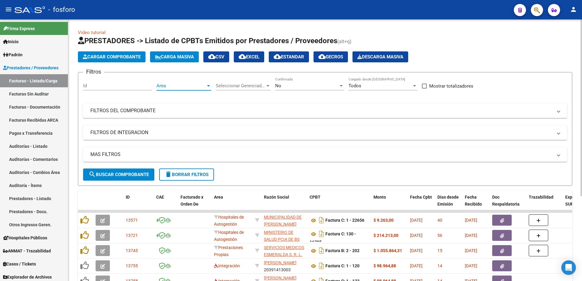
click at [208, 85] on div at bounding box center [208, 86] width 3 height 2
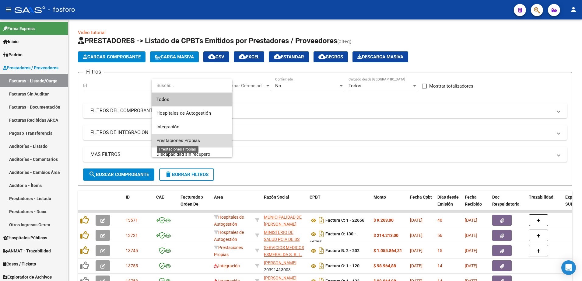
click at [187, 140] on span "Prestaciones Propias" at bounding box center [179, 140] width 44 height 5
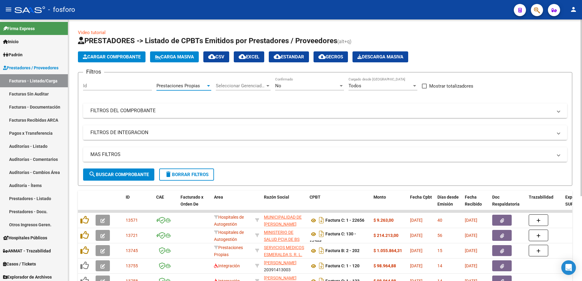
click at [135, 173] on span "search Buscar Comprobante" at bounding box center [119, 174] width 60 height 5
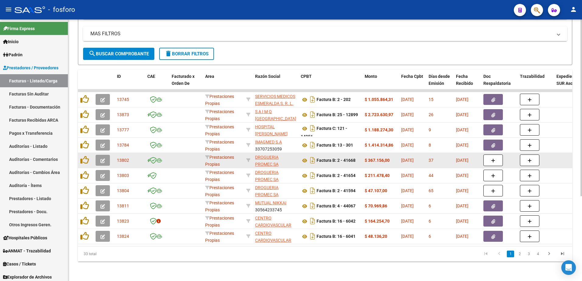
scroll to position [126, 0]
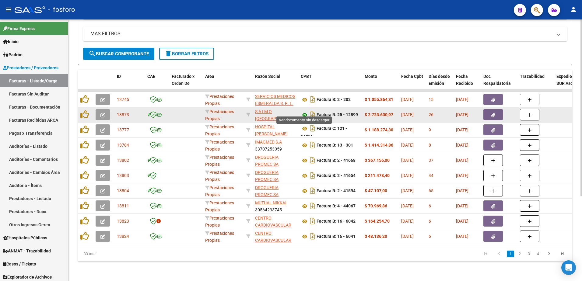
click at [306, 111] on icon at bounding box center [305, 114] width 8 height 7
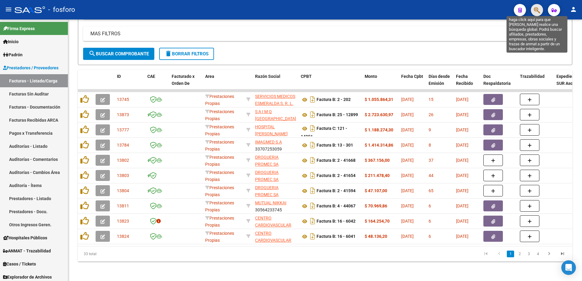
click at [536, 11] on icon "button" at bounding box center [537, 10] width 6 height 7
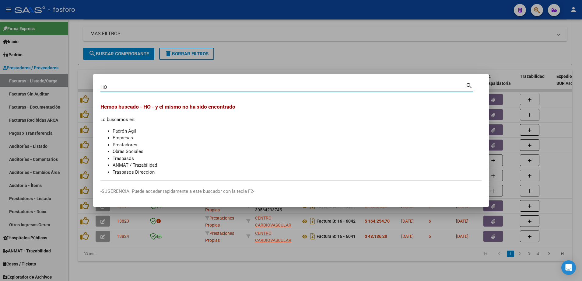
type input "H"
type input "30546662434"
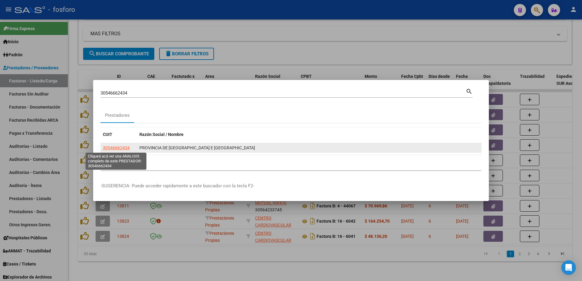
click at [113, 150] on span "30546662434" at bounding box center [116, 148] width 27 height 5
type textarea "30546662434"
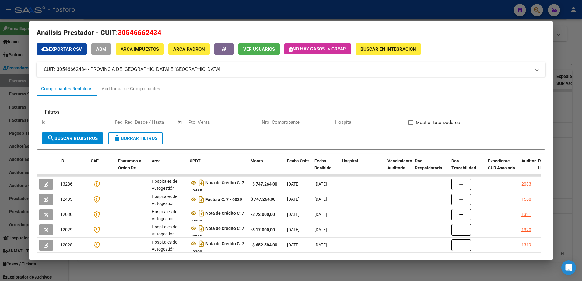
scroll to position [0, 0]
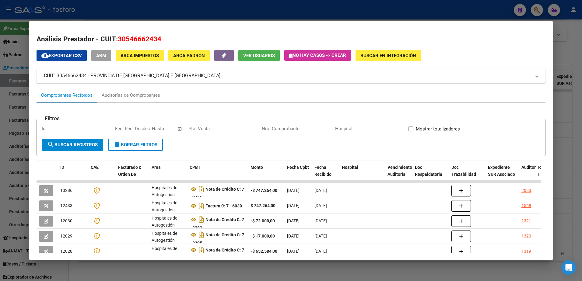
click at [5, 185] on div at bounding box center [291, 140] width 582 height 281
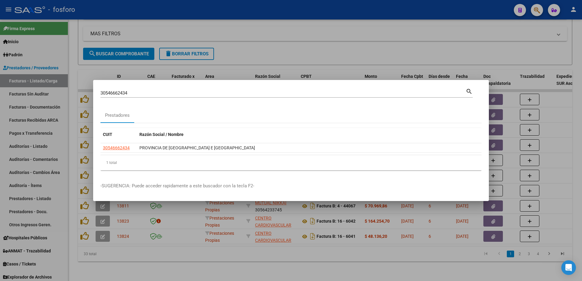
click at [289, 250] on div at bounding box center [291, 140] width 582 height 281
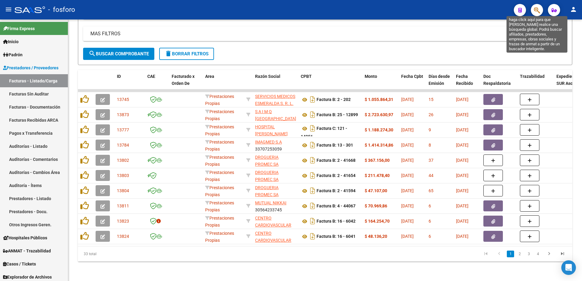
click at [538, 10] on icon "button" at bounding box center [537, 10] width 6 height 7
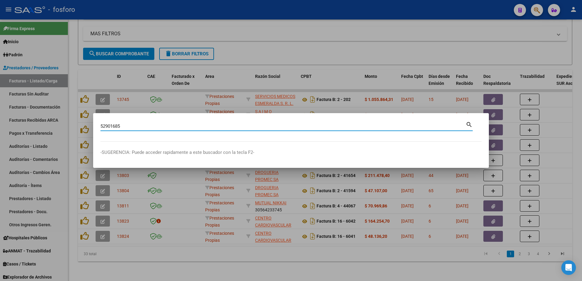
type input "52901685"
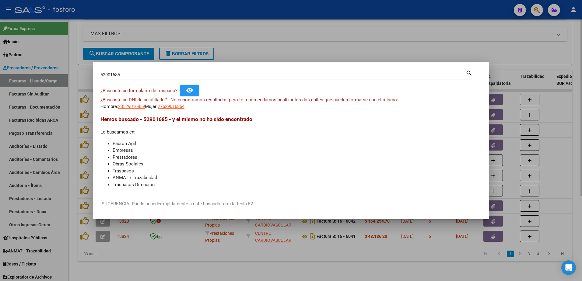
drag, startPoint x: 334, startPoint y: 40, endPoint x: 483, endPoint y: 45, distance: 149.0
click at [343, 41] on div at bounding box center [291, 140] width 582 height 281
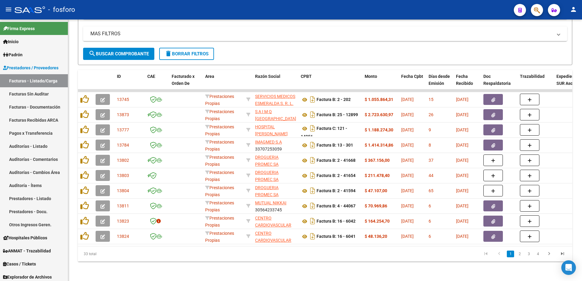
click at [533, 11] on button "button" at bounding box center [537, 10] width 12 height 12
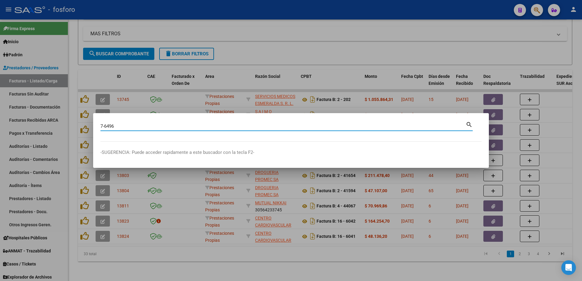
type input "7-6496"
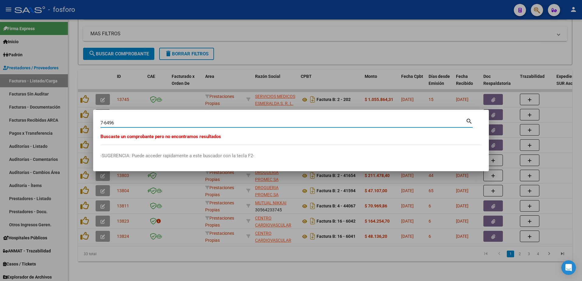
drag, startPoint x: 259, startPoint y: 48, endPoint x: 276, endPoint y: 44, distance: 17.0
click at [260, 48] on div at bounding box center [291, 140] width 582 height 281
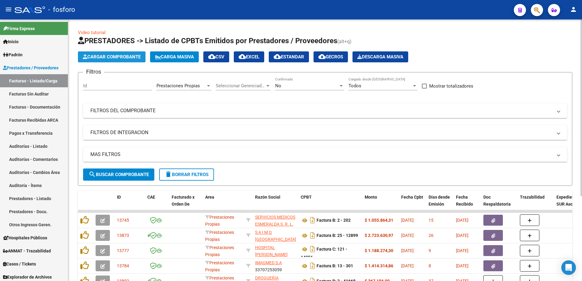
click at [112, 55] on span "Cargar Comprobante" at bounding box center [112, 56] width 58 height 5
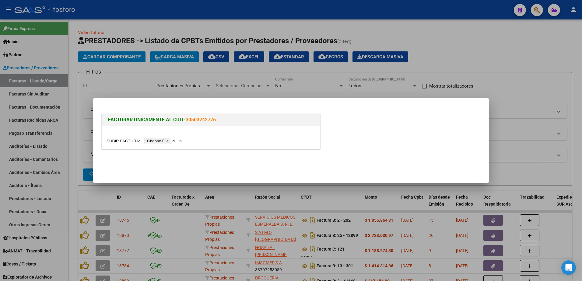
click at [162, 139] on input "file" at bounding box center [145, 141] width 77 height 6
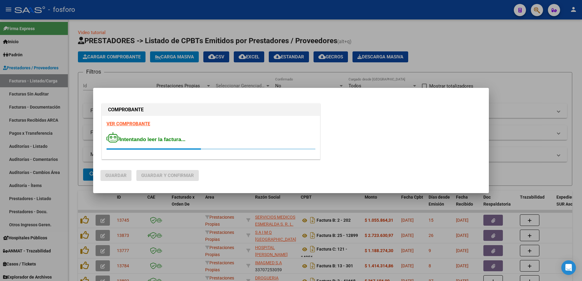
click at [130, 122] on strong "VER COMPROBANTE" at bounding box center [129, 123] width 44 height 5
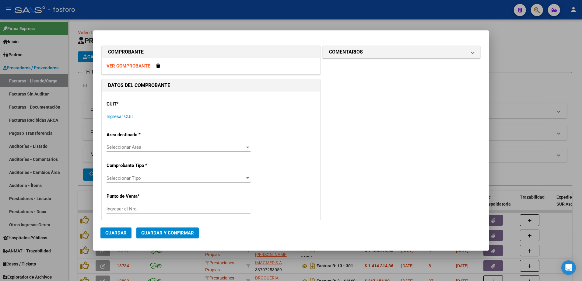
click at [130, 119] on input "Ingresar CUIT" at bounding box center [179, 116] width 144 height 5
type input "30-52138656-4"
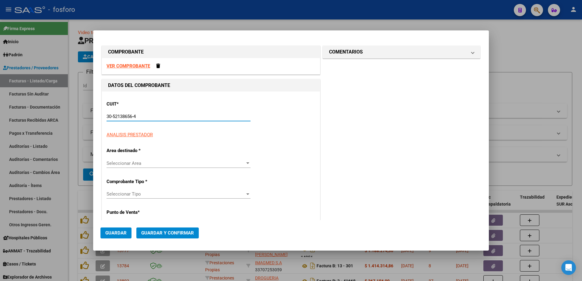
type input "7"
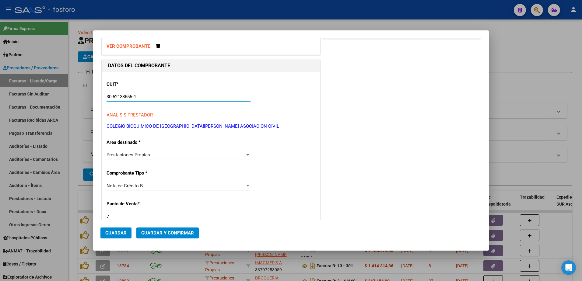
scroll to position [91, 0]
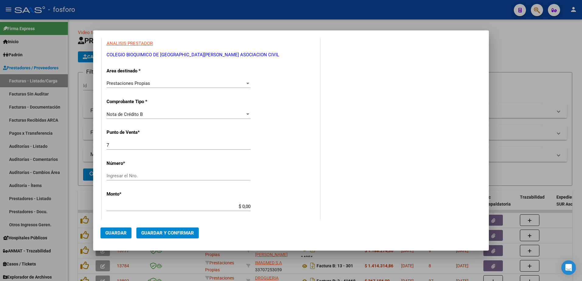
type input "30-52138656-4"
click at [246, 114] on div at bounding box center [247, 115] width 3 height 2
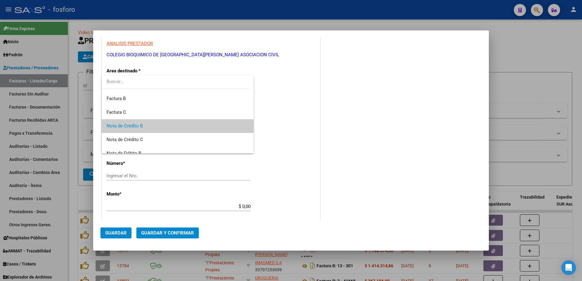
scroll to position [0, 0]
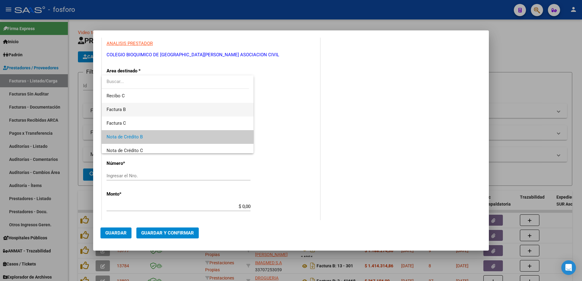
click at [135, 109] on span "Factura B" at bounding box center [178, 110] width 142 height 14
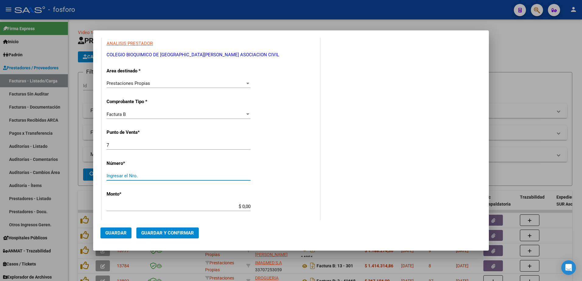
drag, startPoint x: 149, startPoint y: 175, endPoint x: 143, endPoint y: 174, distance: 6.2
click at [149, 174] on input "Ingresar el Nro." at bounding box center [179, 175] width 144 height 5
type input "6029"
click at [242, 209] on input "$ 0,00" at bounding box center [179, 206] width 144 height 5
type input "$ 425.877,79"
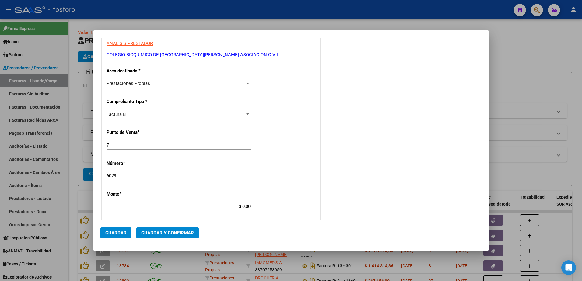
type input "[DATE]"
type input "75384044601290"
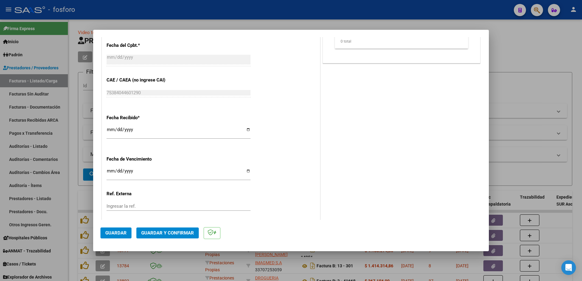
scroll to position [274, 0]
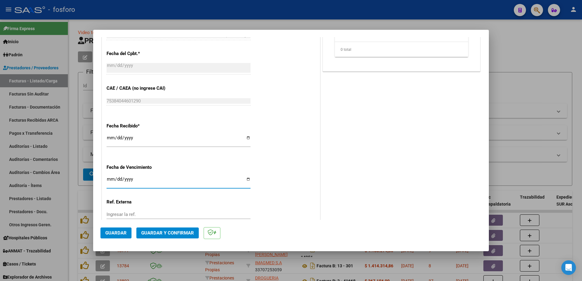
click at [109, 180] on input "Ingresar la fecha" at bounding box center [179, 182] width 144 height 10
type input "[DATE]"
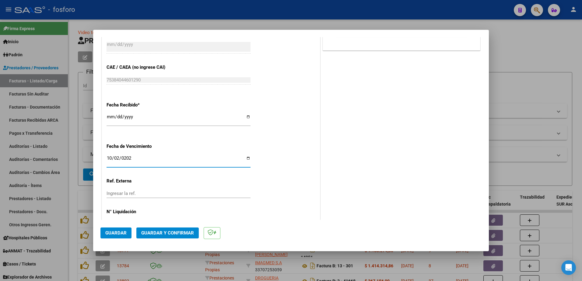
scroll to position [316, 0]
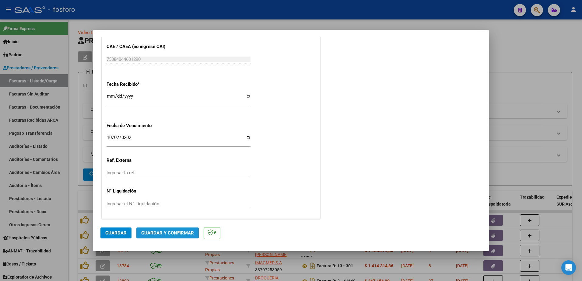
click at [156, 231] on span "Guardar y Confirmar" at bounding box center [167, 233] width 53 height 5
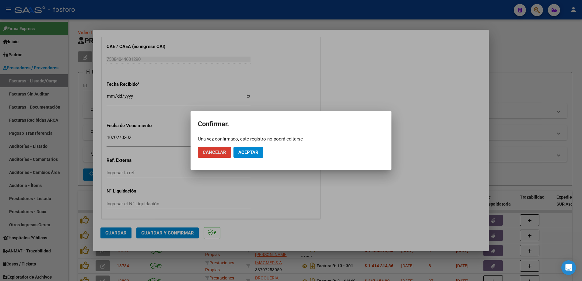
click at [251, 152] on span "Aceptar" at bounding box center [249, 152] width 20 height 5
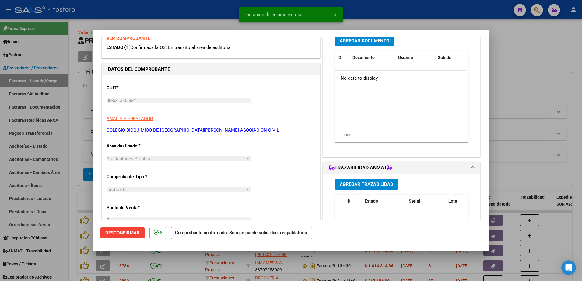
scroll to position [0, 0]
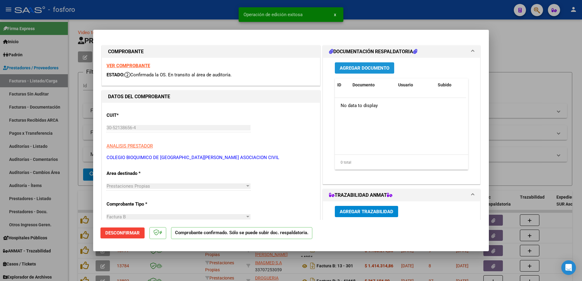
click at [344, 69] on span "Agregar Documento" at bounding box center [365, 67] width 50 height 5
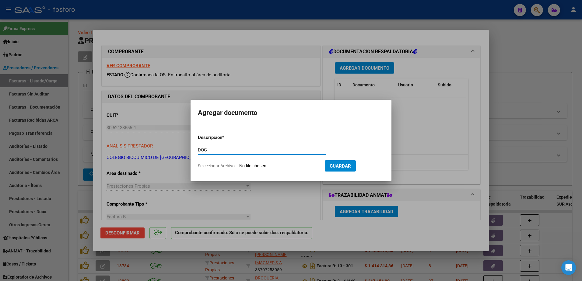
type input "DOC"
click at [264, 165] on input "Seleccionar Archivo" at bounding box center [279, 167] width 81 height 6
type input "C:\fakepath\BRN3C2AF40205FA_047187.pdf"
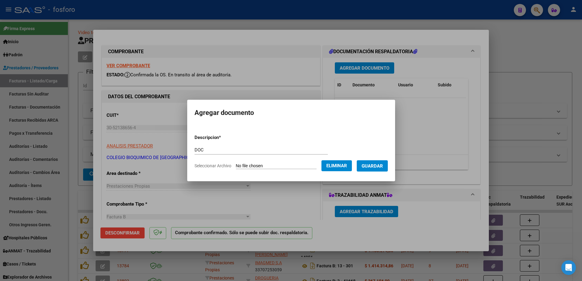
click at [365, 168] on span "Guardar" at bounding box center [372, 166] width 21 height 5
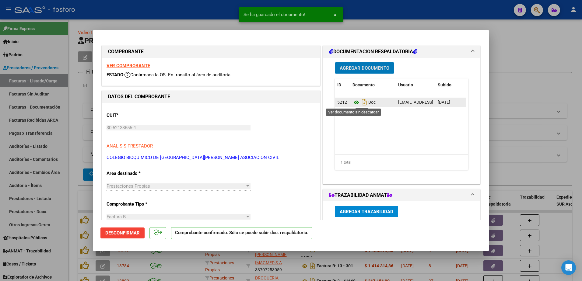
click at [354, 103] on icon at bounding box center [357, 102] width 8 height 7
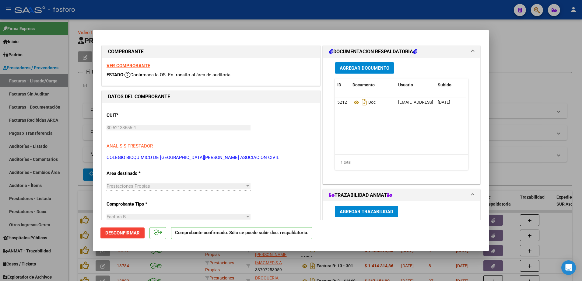
click at [53, 123] on div at bounding box center [291, 140] width 582 height 281
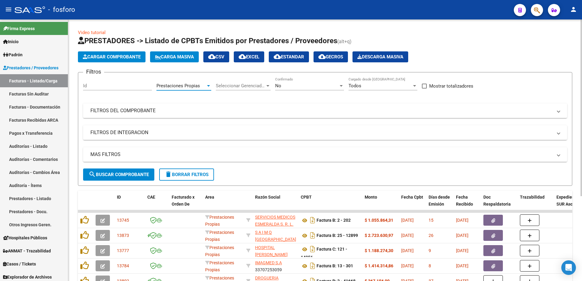
click at [209, 87] on div at bounding box center [208, 85] width 5 height 5
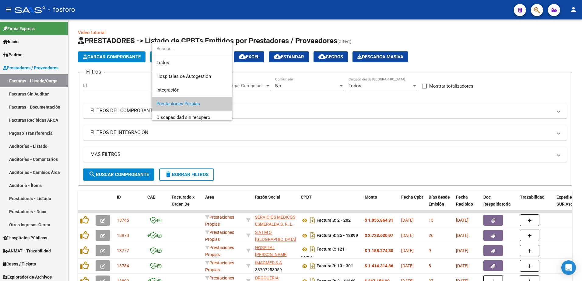
scroll to position [18, 0]
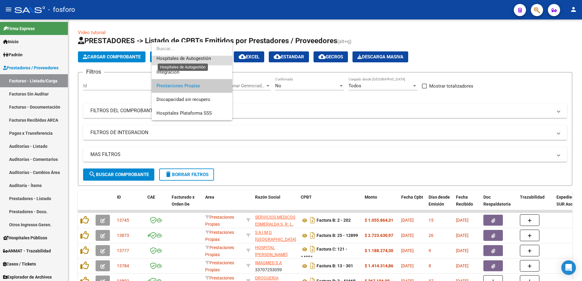
click at [190, 59] on span "Hospitales de Autogestión" at bounding box center [184, 58] width 55 height 5
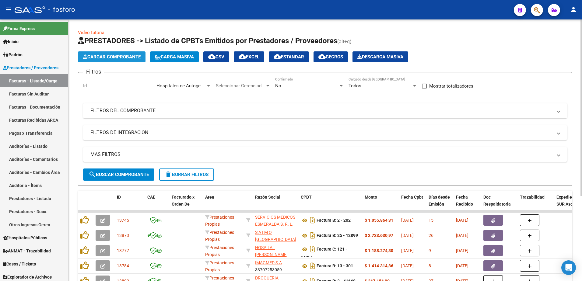
click at [102, 59] on span "Cargar Comprobante" at bounding box center [112, 56] width 58 height 5
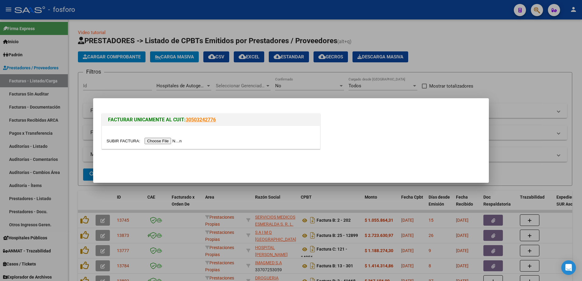
click at [153, 140] on input "file" at bounding box center [145, 141] width 77 height 6
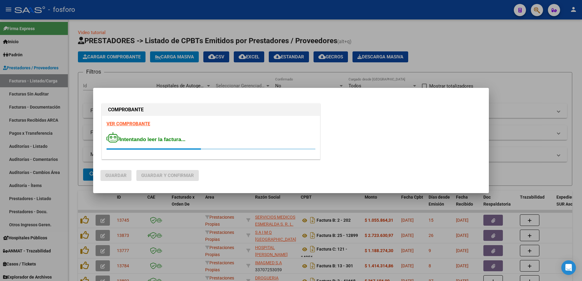
click at [132, 123] on strong "VER COMPROBANTE" at bounding box center [129, 123] width 44 height 5
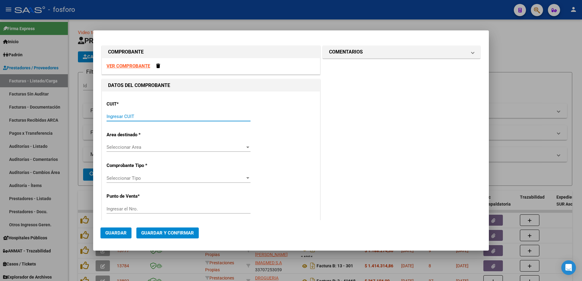
click at [156, 117] on input "Ingresar CUIT" at bounding box center [179, 116] width 144 height 5
type input "30-54666243-4"
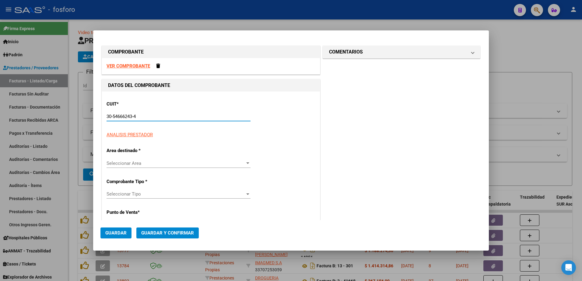
type input "7"
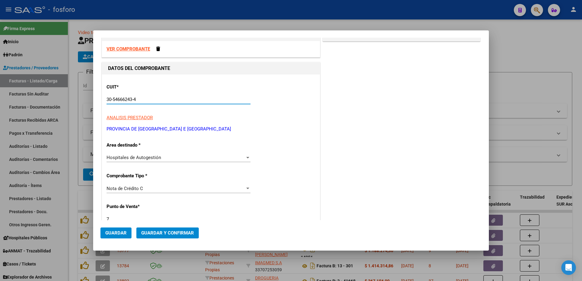
scroll to position [30, 0]
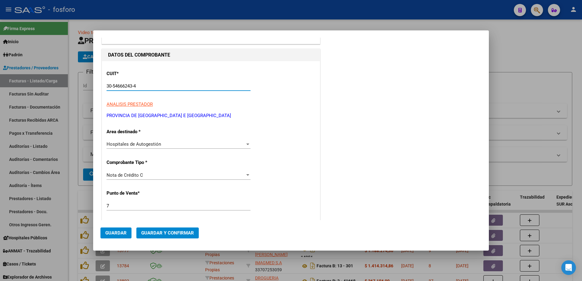
type input "30-54666243-4"
click at [74, 159] on div at bounding box center [291, 140] width 582 height 281
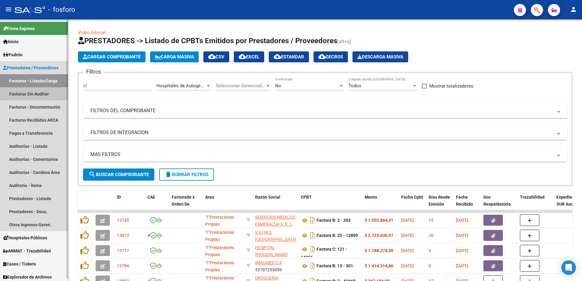
click at [42, 95] on link "Facturas Sin Auditar" at bounding box center [34, 93] width 68 height 13
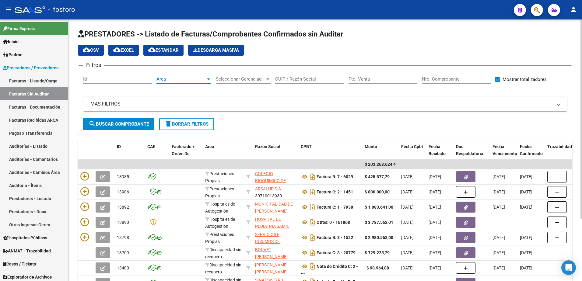
click at [207, 79] on div at bounding box center [208, 79] width 5 height 5
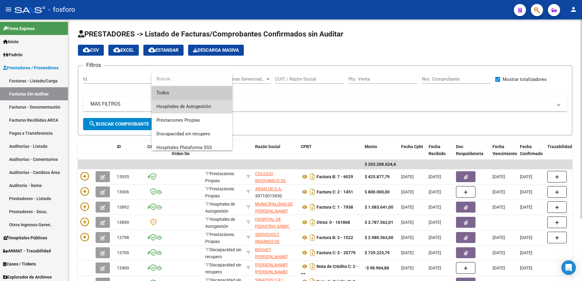
drag, startPoint x: 180, startPoint y: 102, endPoint x: 172, endPoint y: 103, distance: 8.3
click at [179, 102] on span "Hospitales de Autogestión" at bounding box center [192, 107] width 71 height 14
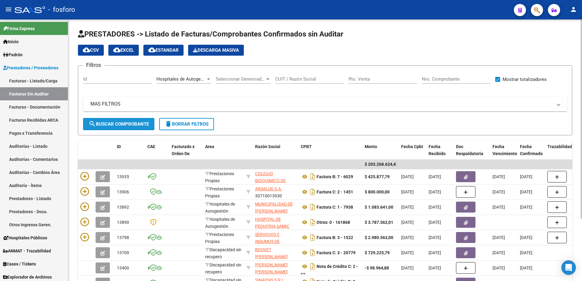
click at [113, 121] on button "search Buscar Comprobante" at bounding box center [118, 124] width 71 height 12
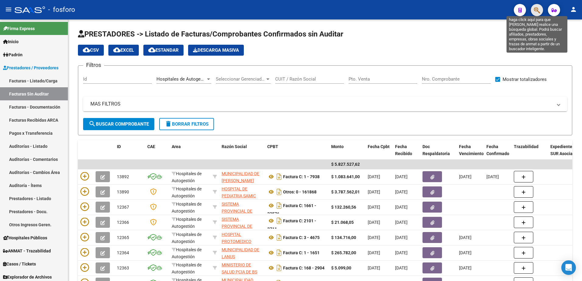
click at [537, 13] on icon "button" at bounding box center [537, 10] width 6 height 7
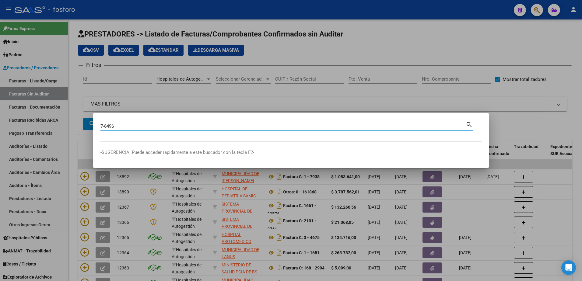
type input "7-6496"
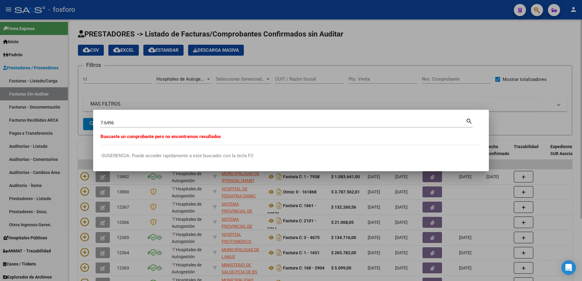
drag, startPoint x: 207, startPoint y: 91, endPoint x: 140, endPoint y: 93, distance: 67.3
click at [201, 91] on div at bounding box center [291, 140] width 582 height 281
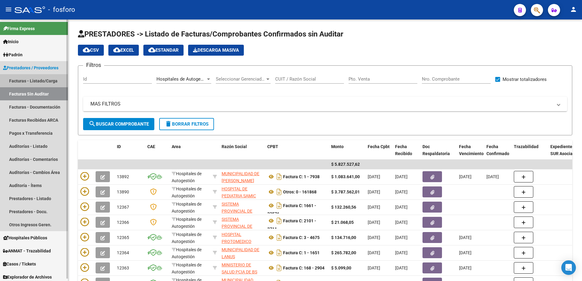
click at [33, 80] on link "Facturas - Listado/Carga" at bounding box center [34, 80] width 68 height 13
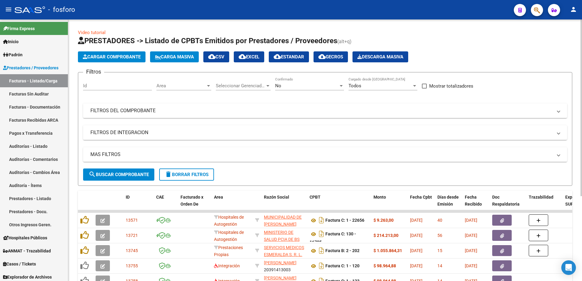
click at [208, 87] on div at bounding box center [208, 86] width 3 height 2
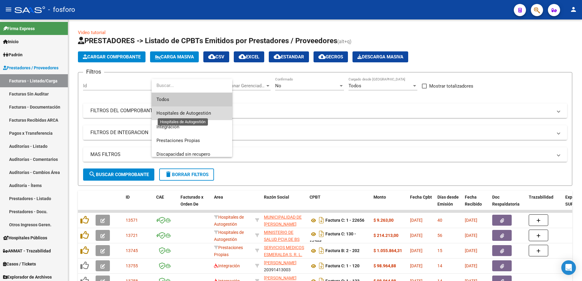
click at [194, 112] on span "Hospitales de Autogestión" at bounding box center [184, 113] width 55 height 5
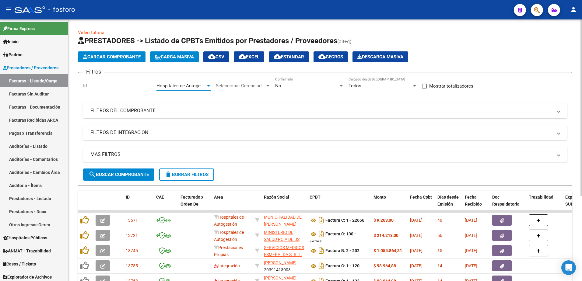
click at [125, 55] on span "Cargar Comprobante" at bounding box center [112, 56] width 58 height 5
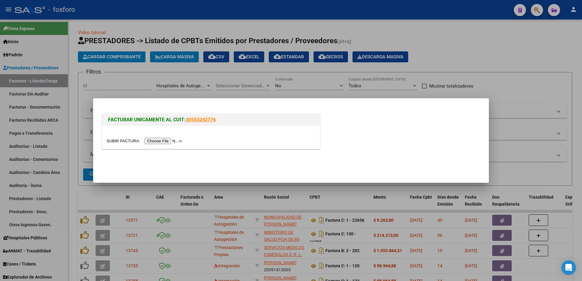
click at [165, 143] on input "file" at bounding box center [145, 141] width 77 height 6
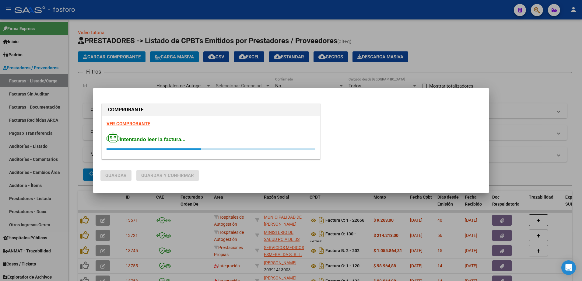
click at [129, 125] on strong "VER COMPROBANTE" at bounding box center [129, 123] width 44 height 5
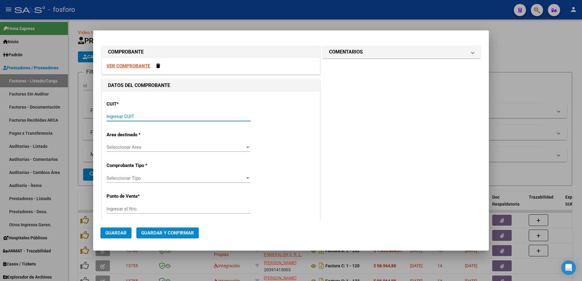
click at [146, 117] on input "Ingresar CUIT" at bounding box center [179, 116] width 144 height 5
type input "30-54666243-4"
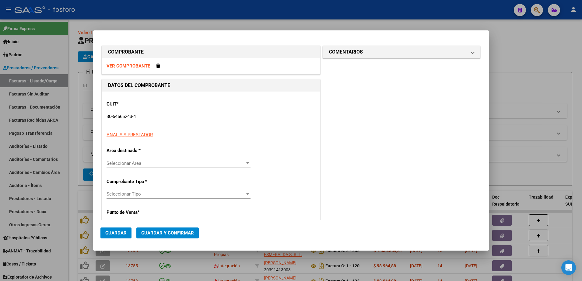
type input "7"
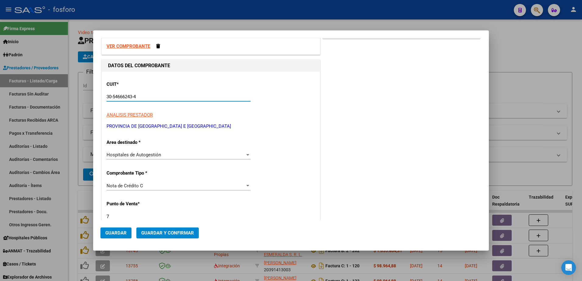
scroll to position [30, 0]
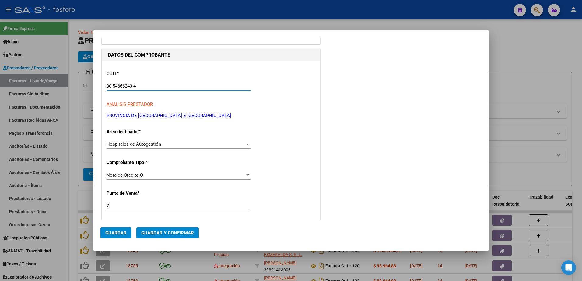
type input "30-54666243-4"
click at [246, 175] on div at bounding box center [247, 176] width 3 height 2
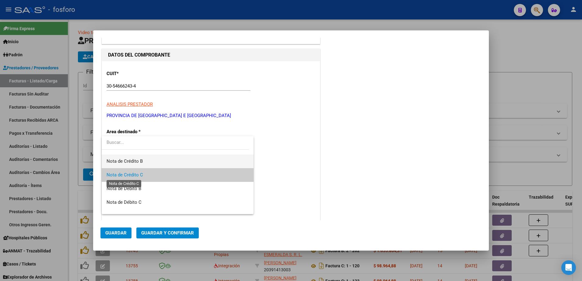
scroll to position [6, 0]
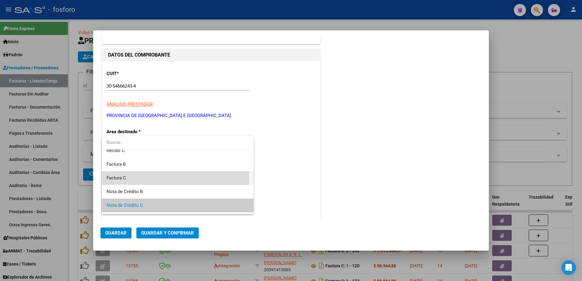
click at [141, 178] on span "Factura C" at bounding box center [178, 179] width 142 height 14
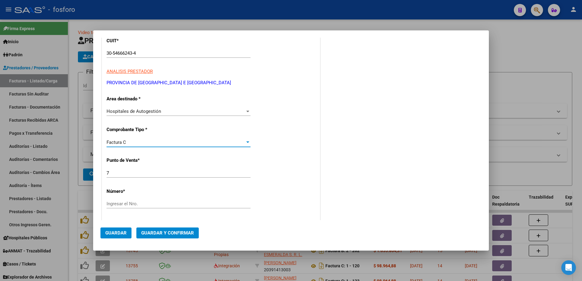
scroll to position [91, 0]
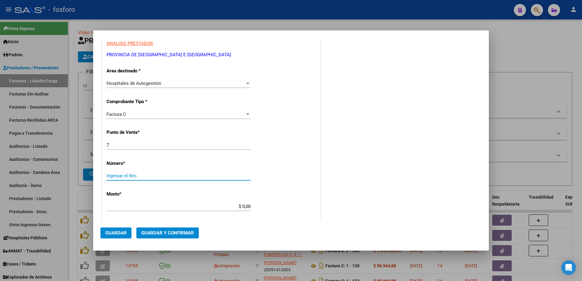
click at [147, 177] on input "Ingresar el Nro." at bounding box center [179, 175] width 144 height 5
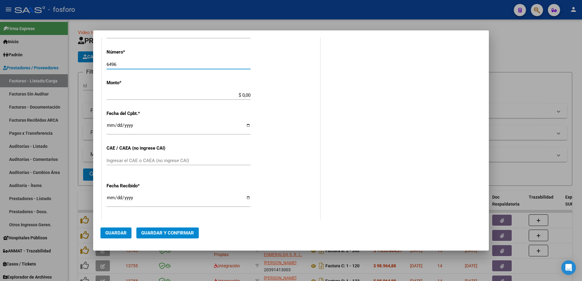
scroll to position [213, 0]
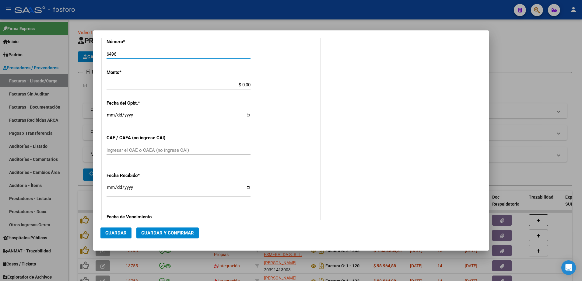
type input "6496"
click at [244, 86] on input "$ 0,00" at bounding box center [179, 84] width 144 height 5
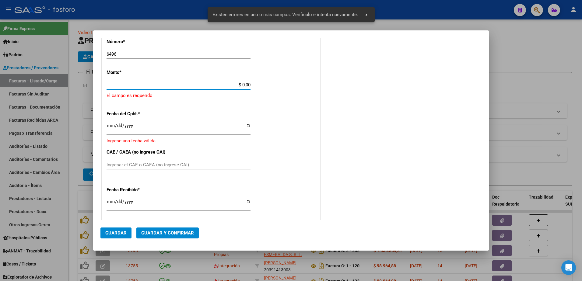
scroll to position [166, 0]
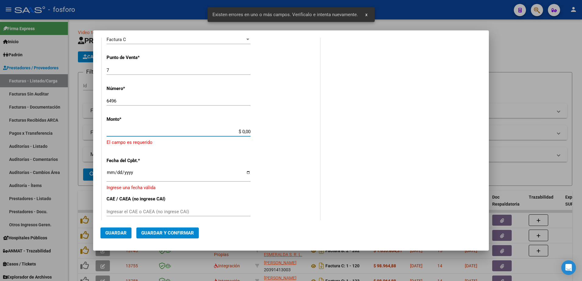
click at [248, 132] on input "$ 0,00" at bounding box center [179, 131] width 144 height 5
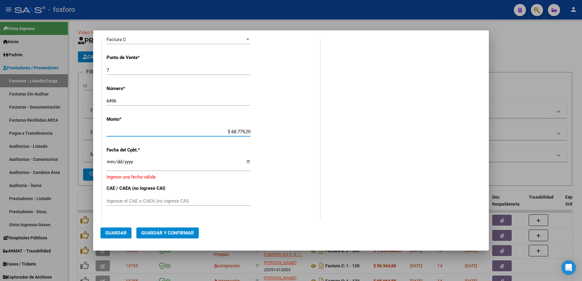
type input "$ 687.792,00"
click at [108, 162] on input "Ingresar la fecha" at bounding box center [179, 165] width 144 height 10
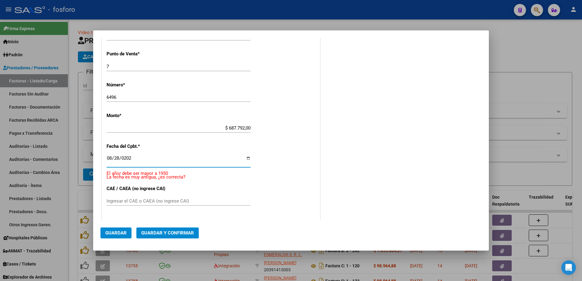
type input "[DATE]"
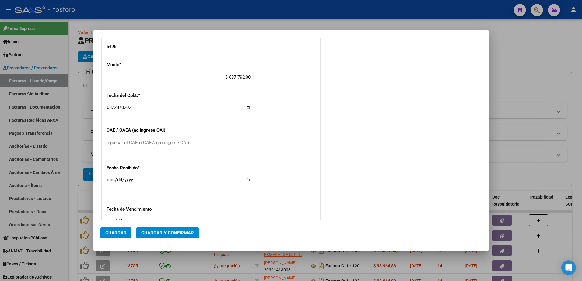
scroll to position [223, 0]
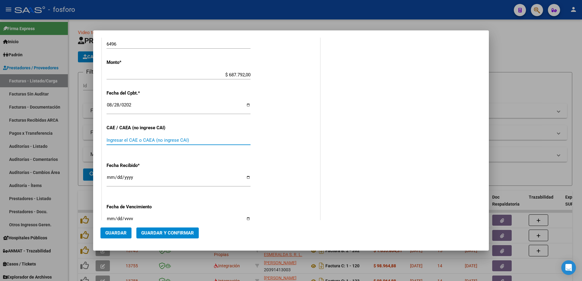
click at [123, 140] on input "Ingresar el CAE o CAEA (no ingrese CAI)" at bounding box center [179, 140] width 144 height 5
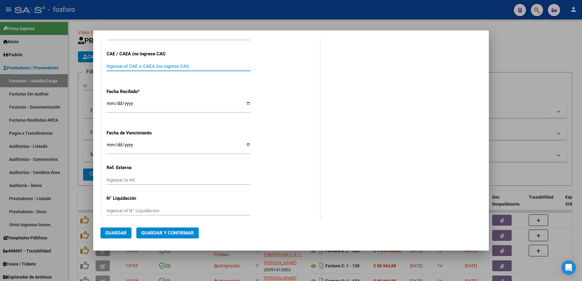
scroll to position [304, 0]
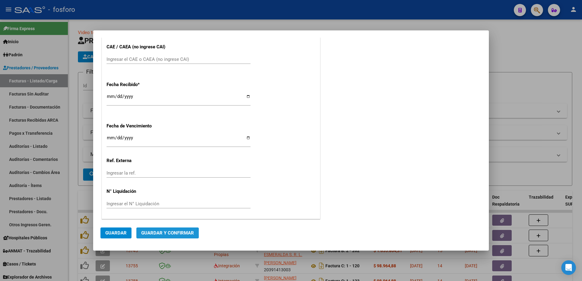
click at [154, 233] on span "Guardar y Confirmar" at bounding box center [167, 233] width 53 height 5
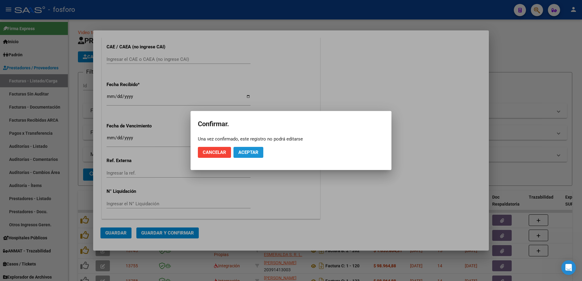
click at [248, 156] on button "Aceptar" at bounding box center [249, 152] width 30 height 11
click at [253, 154] on span "Guardar igualmente." at bounding box center [264, 152] width 51 height 5
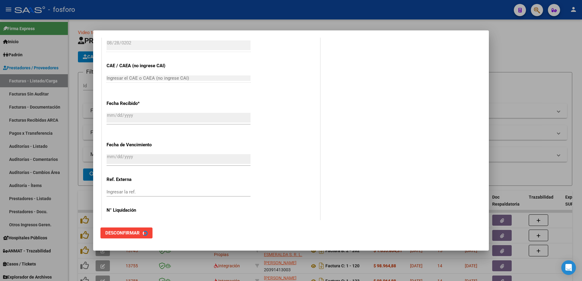
scroll to position [0, 0]
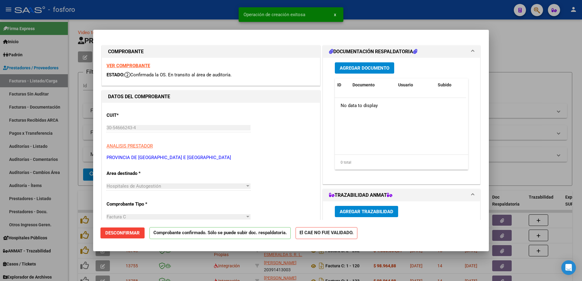
click at [371, 70] on span "Agregar Documento" at bounding box center [365, 67] width 50 height 5
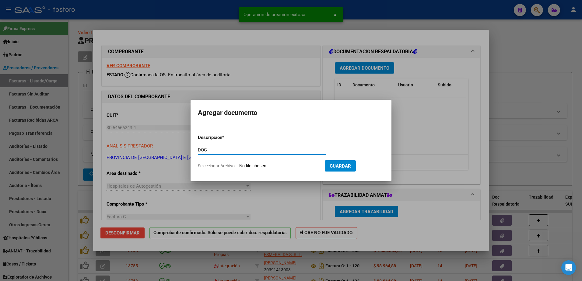
type input "DOC"
click at [267, 165] on input "Seleccionar Archivo" at bounding box center [279, 167] width 81 height 6
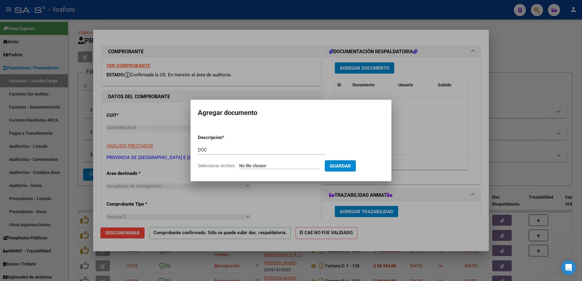
type input "C:\fakepath\BRN3C2AF40205FA_047192.pdf"
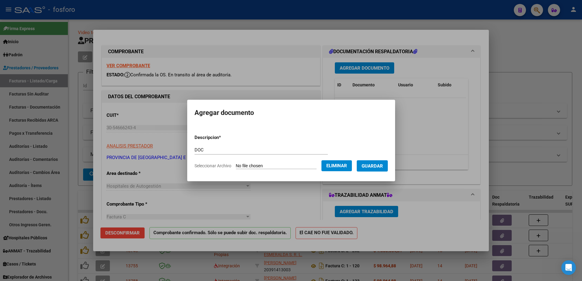
click at [368, 166] on span "Guardar" at bounding box center [372, 166] width 21 height 5
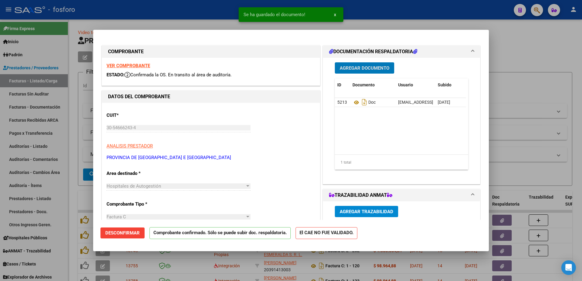
click at [194, 264] on div at bounding box center [291, 140] width 582 height 281
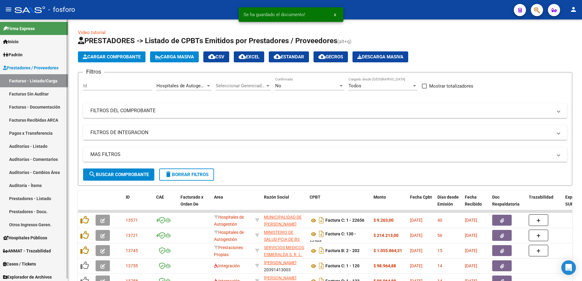
click at [41, 97] on link "Facturas Sin Auditar" at bounding box center [34, 93] width 68 height 13
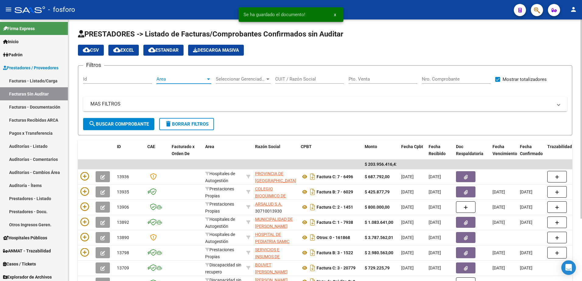
click at [208, 79] on div at bounding box center [208, 80] width 3 height 2
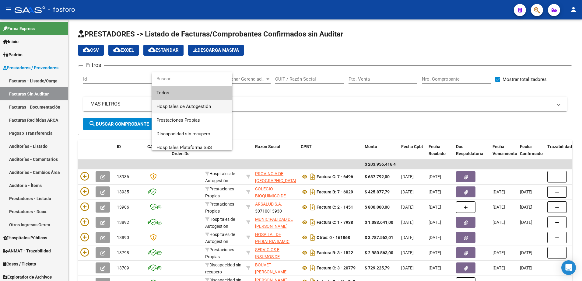
click at [183, 103] on span "Hospitales de Autogestión" at bounding box center [192, 107] width 71 height 14
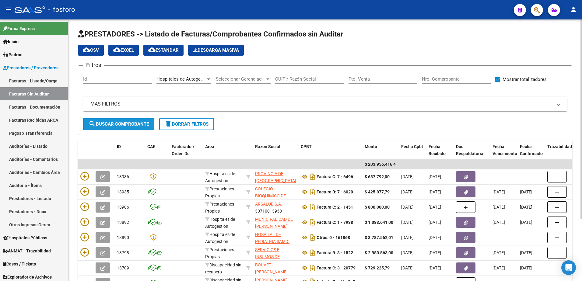
click at [123, 124] on span "search Buscar Comprobante" at bounding box center [119, 124] width 60 height 5
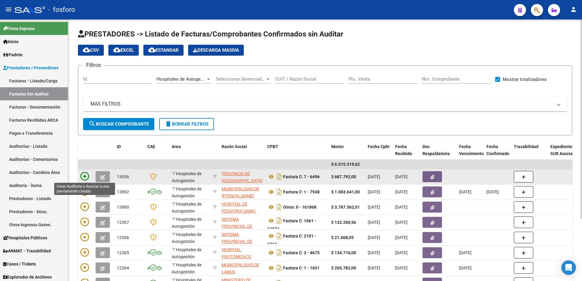
click at [83, 179] on icon at bounding box center [84, 176] width 9 height 9
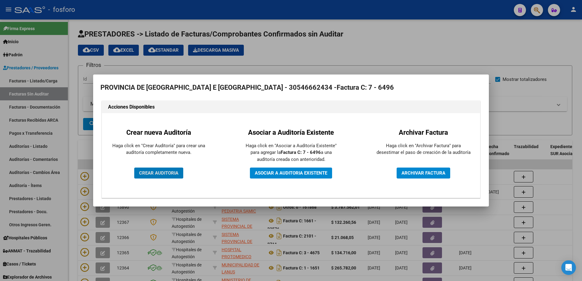
click at [152, 172] on span "CREAR AUDITORIA" at bounding box center [158, 173] width 39 height 5
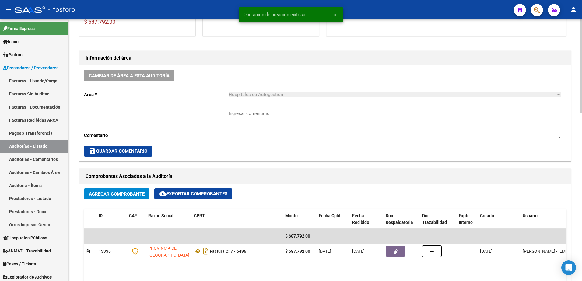
scroll to position [152, 0]
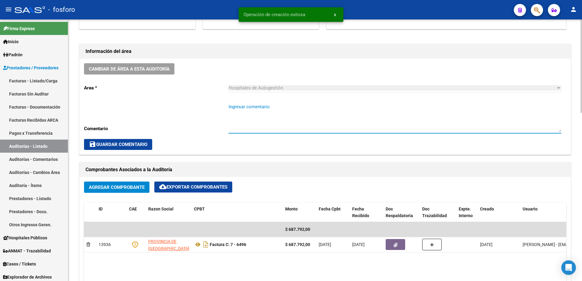
click at [246, 109] on textarea "Ingresar comentario" at bounding box center [395, 118] width 333 height 29
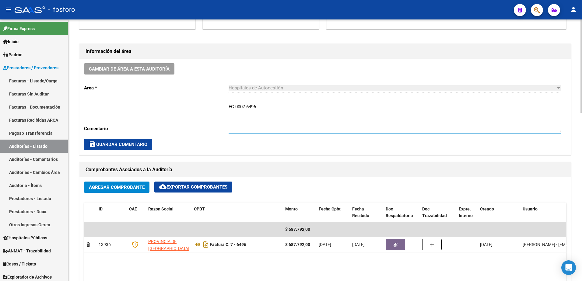
type textarea "FC.0007-6496"
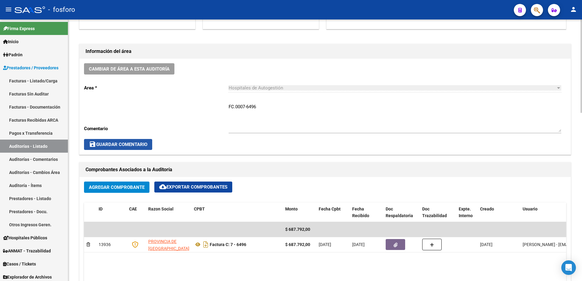
click at [122, 142] on span "save Guardar Comentario" at bounding box center [118, 144] width 58 height 5
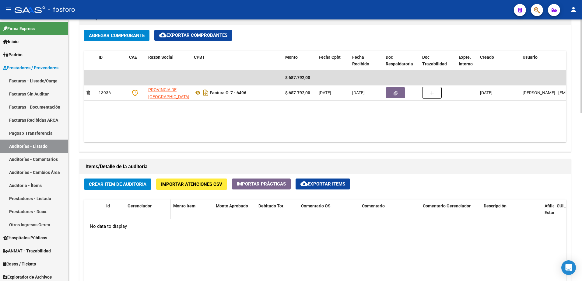
scroll to position [305, 0]
click at [133, 183] on span "Crear Item de Auditoria" at bounding box center [118, 184] width 58 height 5
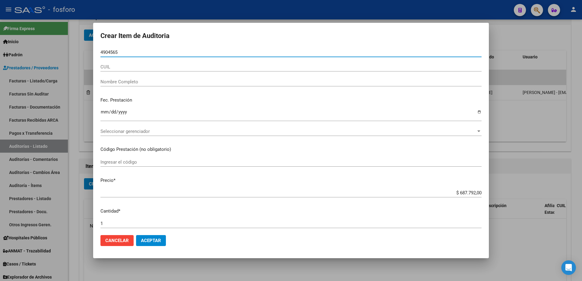
type input "49045659"
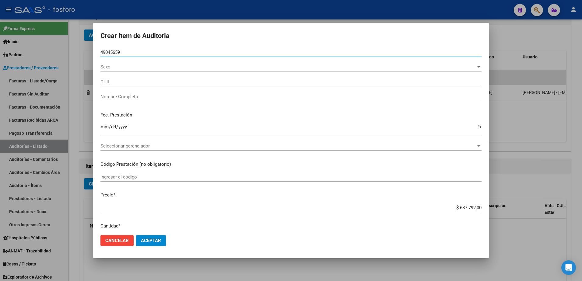
type input "27490456592"
type input "[PERSON_NAME]"
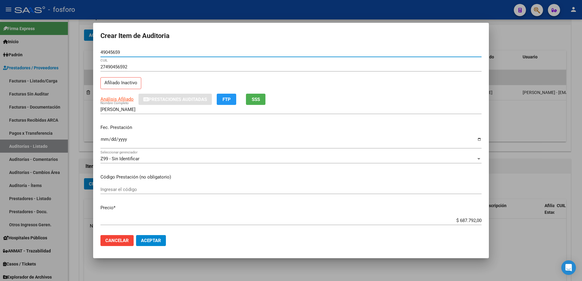
type input "49045659"
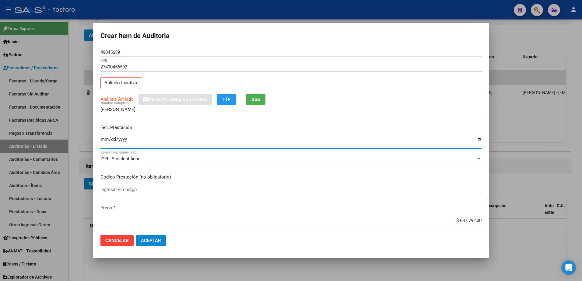
click at [103, 141] on input "Ingresar la fecha" at bounding box center [291, 142] width 381 height 10
type input "[DATE]"
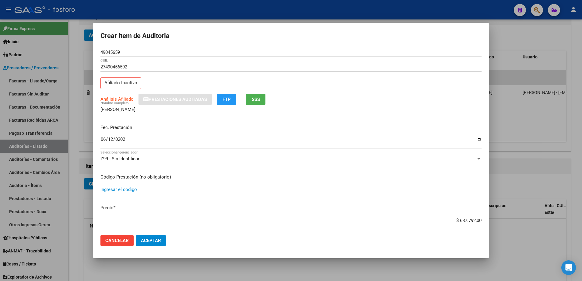
click at [125, 189] on input "Ingresar el código" at bounding box center [291, 189] width 381 height 5
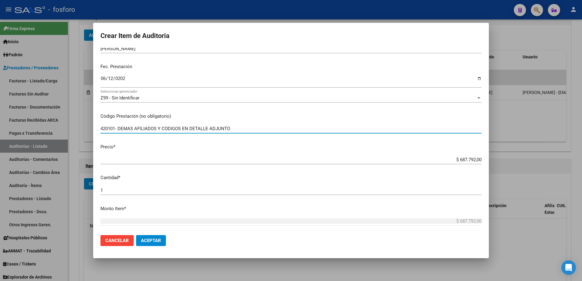
scroll to position [122, 0]
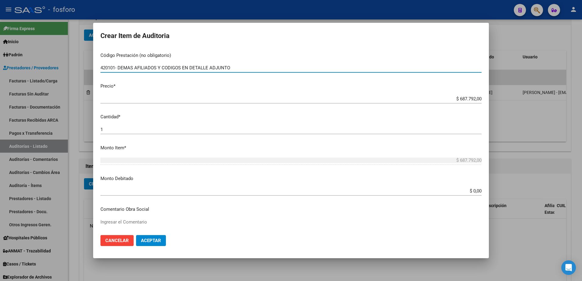
type input "420101- DEMAS AFILIADOS Y CODIGOS EN DETALLE ADJUNTO"
click at [477, 192] on app-form-text-field "Monto Debitado $ 0,00 Ingresar el monto" at bounding box center [294, 184] width 386 height 19
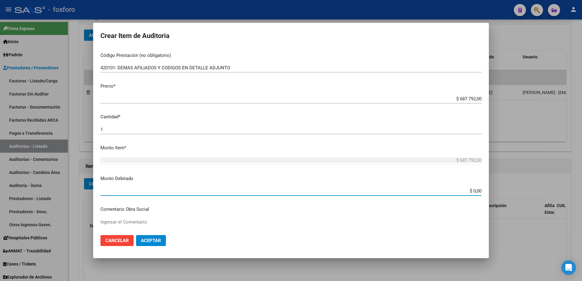
click at [477, 189] on input "$ 0,00" at bounding box center [291, 191] width 381 height 5
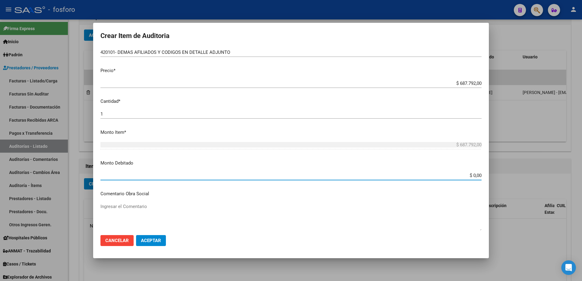
scroll to position [152, 0]
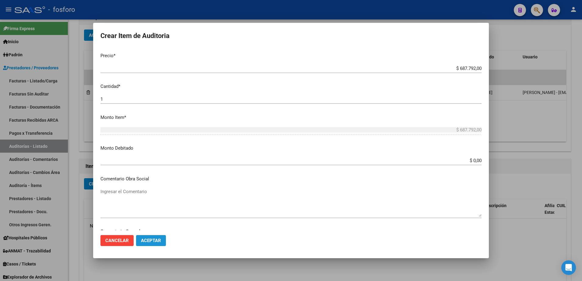
click at [154, 239] on span "Aceptar" at bounding box center [151, 240] width 20 height 5
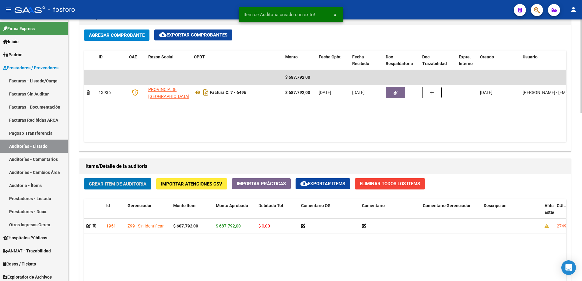
scroll to position [305, 0]
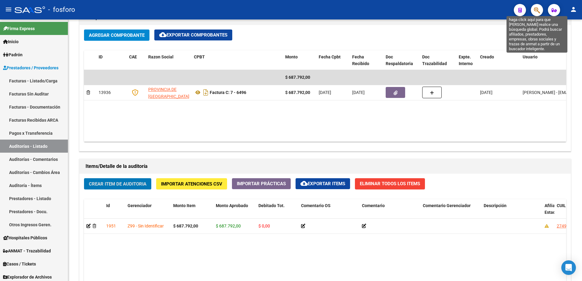
click at [537, 11] on icon "button" at bounding box center [537, 10] width 6 height 7
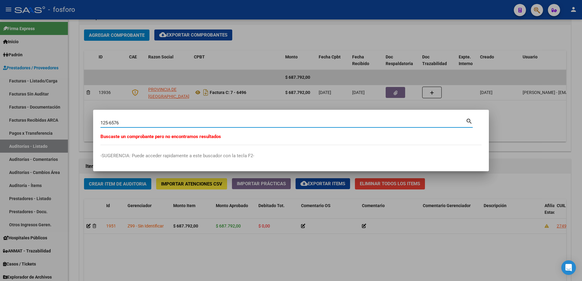
type input "125-6576"
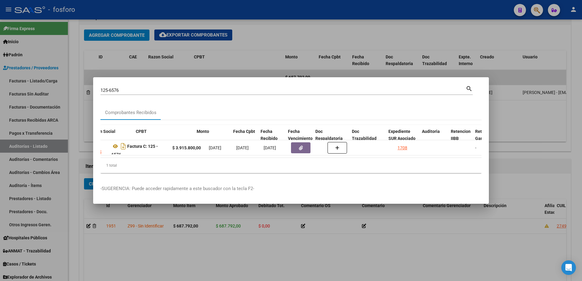
scroll to position [0, 199]
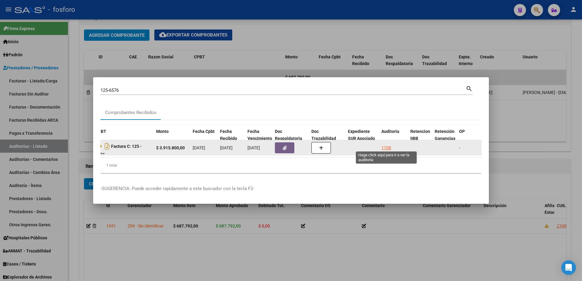
click at [388, 145] on div "1708" at bounding box center [387, 148] width 10 height 7
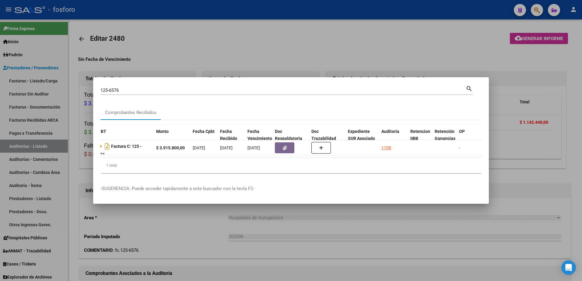
click at [313, 63] on div at bounding box center [291, 140] width 582 height 281
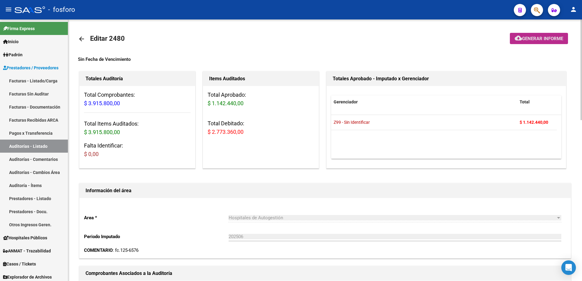
click at [529, 41] on span "Generar informe" at bounding box center [542, 38] width 41 height 5
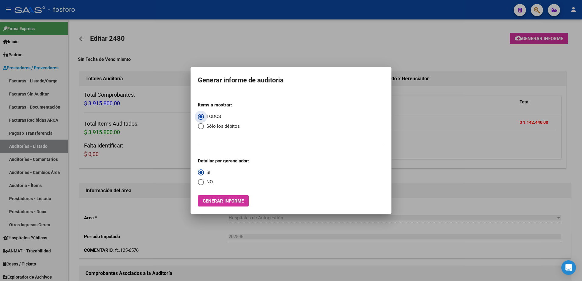
click at [230, 201] on span "Generar informe" at bounding box center [223, 201] width 41 height 5
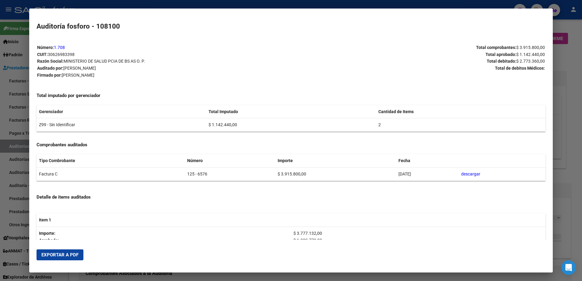
click at [70, 254] on span "Exportar a PDF" at bounding box center [59, 255] width 37 height 5
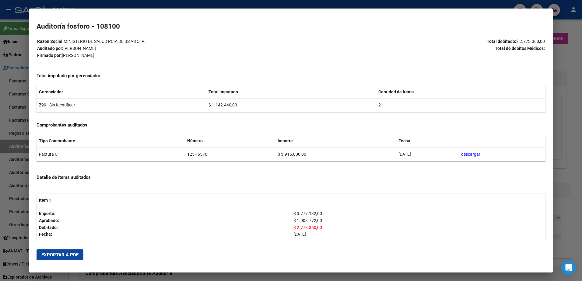
scroll to position [30, 0]
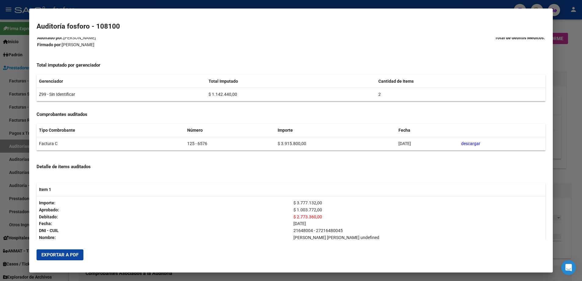
click at [11, 157] on div at bounding box center [291, 140] width 582 height 281
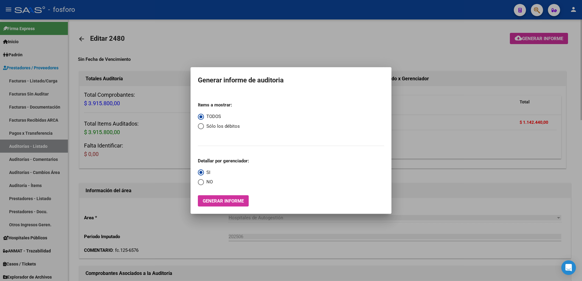
drag, startPoint x: 481, startPoint y: 55, endPoint x: 537, endPoint y: 28, distance: 62.4
click at [485, 55] on div at bounding box center [291, 140] width 582 height 281
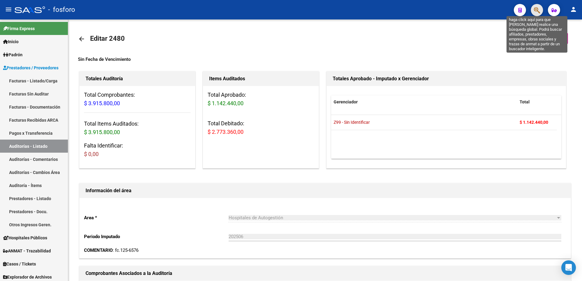
click at [537, 10] on icon "button" at bounding box center [537, 10] width 6 height 7
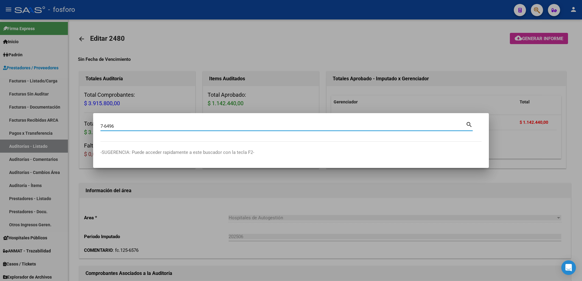
type input "7-6496"
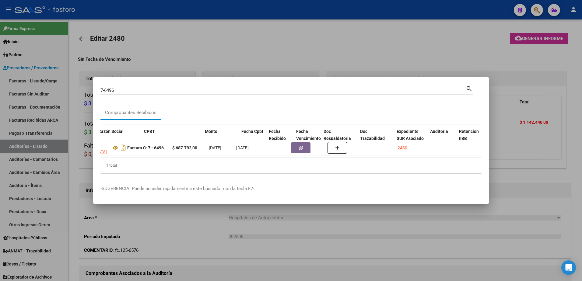
scroll to position [0, 187]
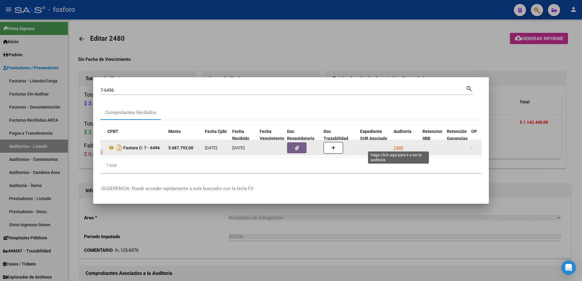
click at [402, 145] on div "2480" at bounding box center [399, 148] width 10 height 7
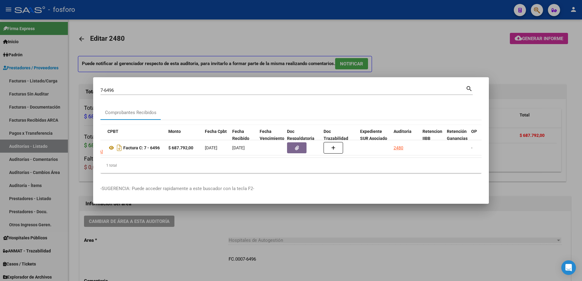
click at [414, 58] on div at bounding box center [291, 140] width 582 height 281
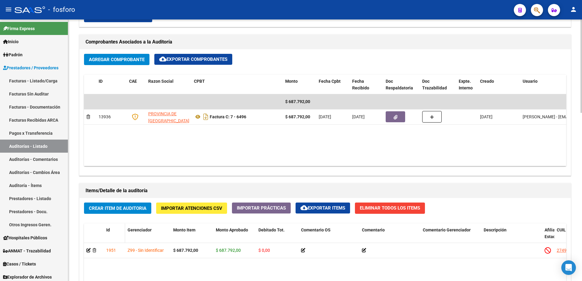
scroll to position [305, 0]
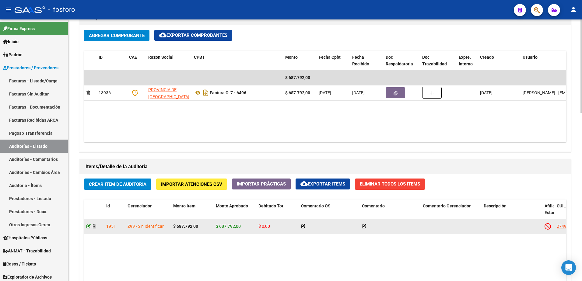
click at [88, 226] on icon at bounding box center [89, 227] width 4 height 4
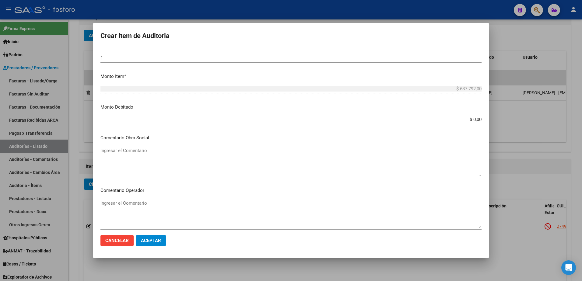
scroll to position [183, 0]
click at [471, 120] on input "$ 0,00" at bounding box center [291, 118] width 381 height 5
type input "$ 523.280,00"
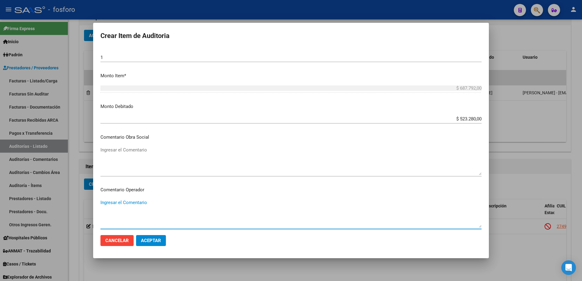
click at [110, 202] on textarea "Ingresar el Comentario" at bounding box center [291, 214] width 381 height 29
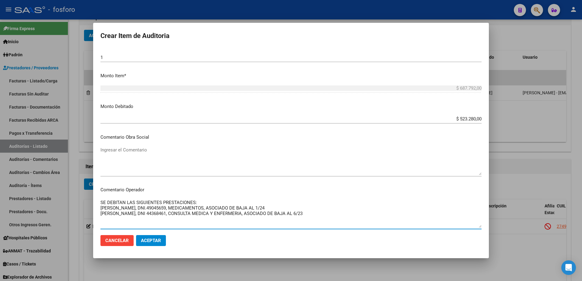
click at [312, 217] on textarea "SE DEBITAN LAS SIGUIENTES PRESTACIONES: [PERSON_NAME], DNI.49045659, MEDICAMENT…" at bounding box center [291, 214] width 381 height 29
click at [306, 215] on textarea "SE DEBITAN LAS SIGUIENTES PRESTACIONES: [PERSON_NAME], DNI.49045659, MEDICAMENT…" at bounding box center [291, 214] width 381 height 29
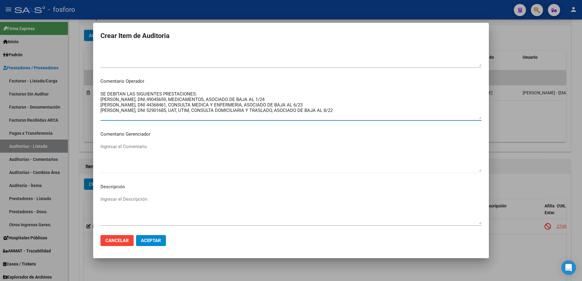
scroll to position [354, 0]
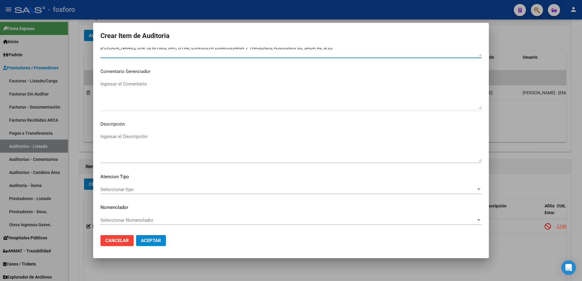
type textarea "SE DEBITAN LAS SIGUIENTES PRESTACIONES: [PERSON_NAME], DNI.49045659, MEDICAMENT…"
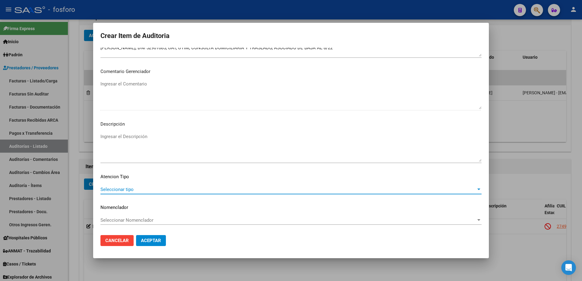
click at [127, 190] on span "Seleccionar tipo" at bounding box center [289, 189] width 376 height 5
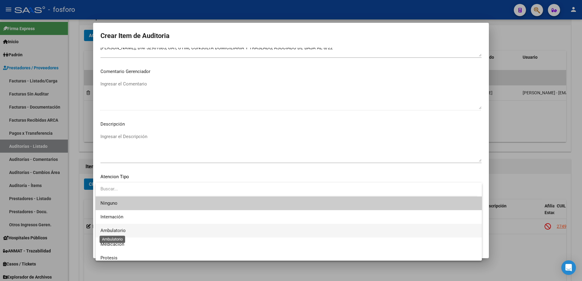
click at [115, 231] on span "Ambulatorio" at bounding box center [113, 230] width 25 height 5
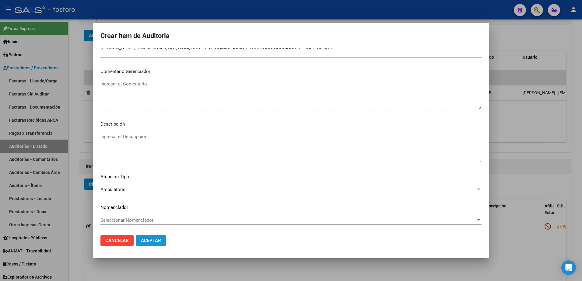
click at [150, 243] on span "Aceptar" at bounding box center [151, 240] width 20 height 5
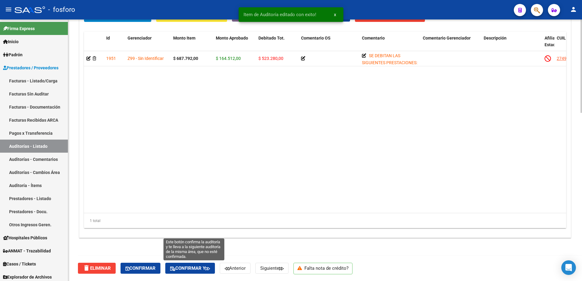
click at [196, 272] on button "Confirmar y" at bounding box center [190, 268] width 50 height 11
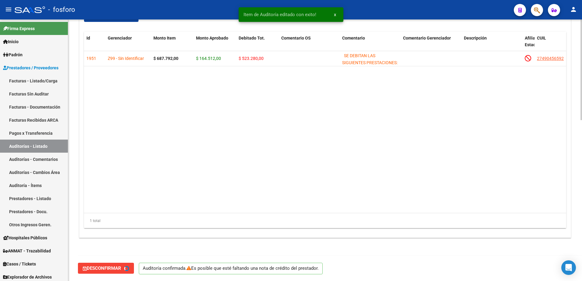
type input "202510"
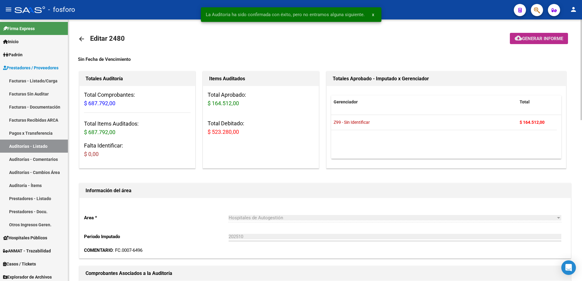
click at [521, 37] on mat-icon "cloud_download" at bounding box center [518, 37] width 7 height 7
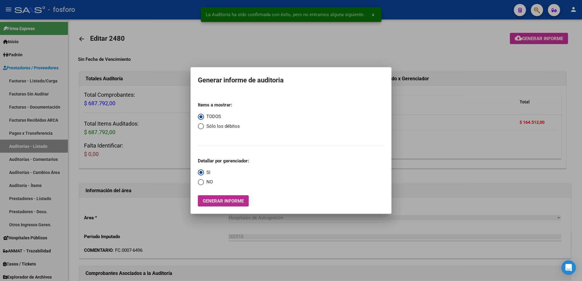
click at [230, 201] on span "Generar informe" at bounding box center [223, 201] width 41 height 5
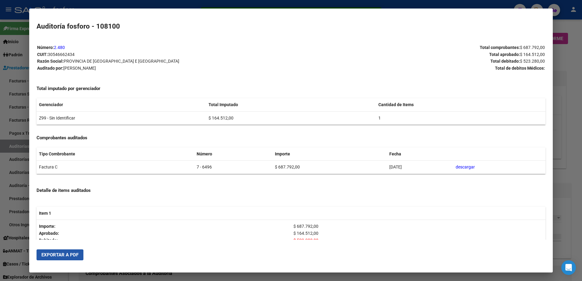
click at [69, 257] on span "Exportar a PDF" at bounding box center [59, 255] width 37 height 5
drag, startPoint x: 1, startPoint y: 76, endPoint x: 27, endPoint y: 80, distance: 25.6
click at [2, 76] on div at bounding box center [291, 140] width 582 height 281
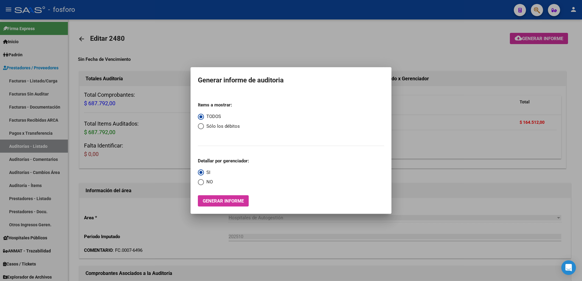
click at [32, 80] on div at bounding box center [291, 140] width 582 height 281
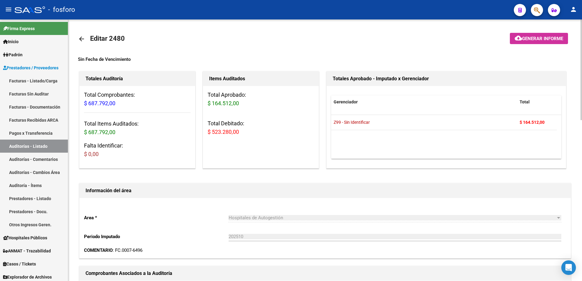
click at [84, 39] on mat-icon "arrow_back" at bounding box center [81, 38] width 7 height 7
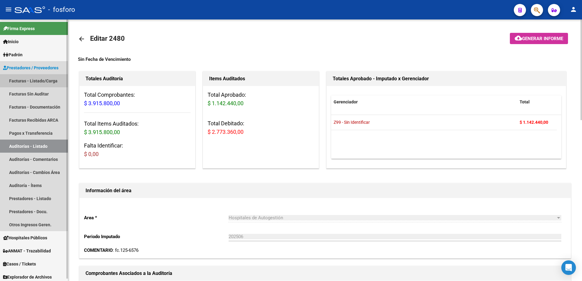
click at [44, 80] on link "Facturas - Listado/Carga" at bounding box center [34, 80] width 68 height 13
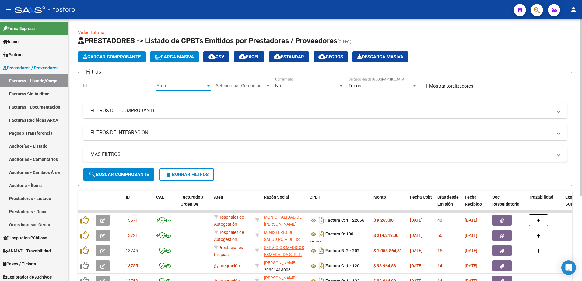
click at [207, 85] on div at bounding box center [208, 85] width 5 height 5
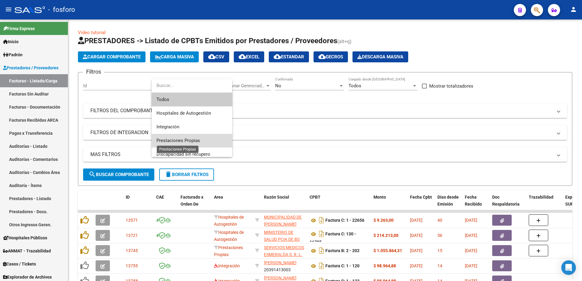
click at [171, 139] on span "Prestaciones Propias" at bounding box center [179, 140] width 44 height 5
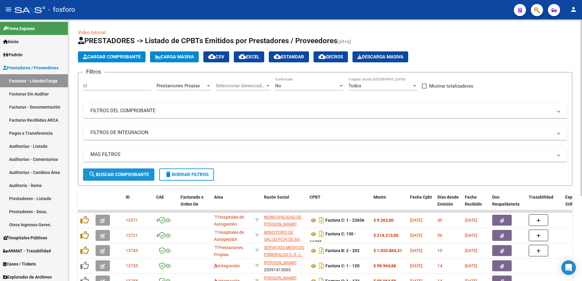
drag, startPoint x: 124, startPoint y: 172, endPoint x: 153, endPoint y: 172, distance: 28.9
click at [124, 172] on span "search Buscar Comprobante" at bounding box center [119, 174] width 60 height 5
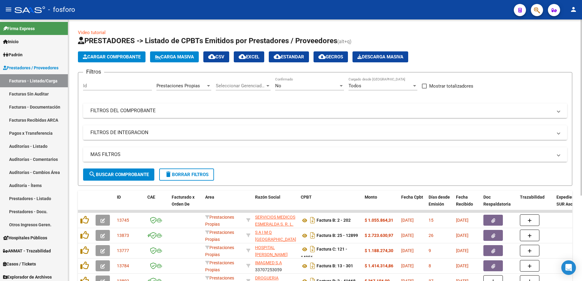
scroll to position [126, 0]
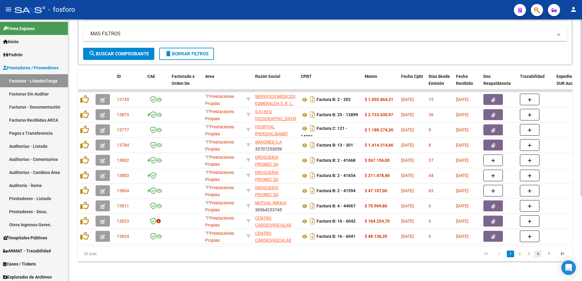
click at [539, 255] on link "4" at bounding box center [538, 254] width 7 height 7
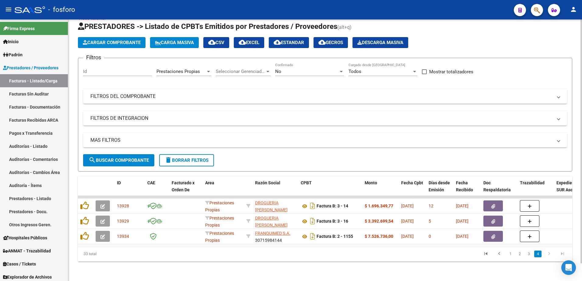
scroll to position [19, 0]
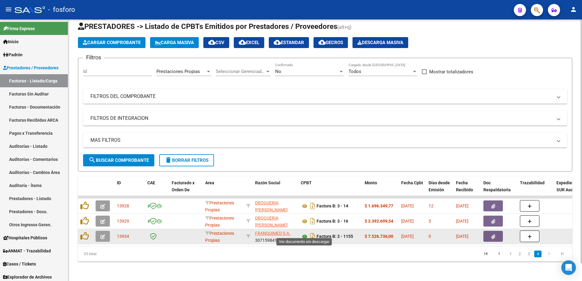
click at [303, 233] on icon at bounding box center [305, 236] width 8 height 7
click at [490, 232] on button "button" at bounding box center [493, 236] width 19 height 11
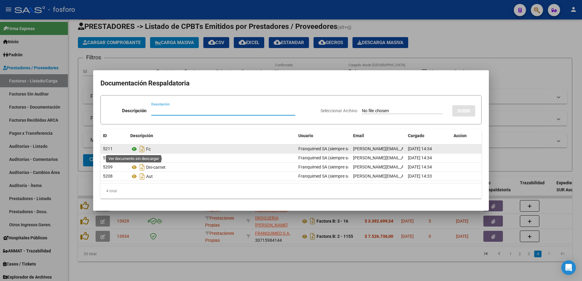
click at [134, 149] on icon at bounding box center [134, 149] width 8 height 7
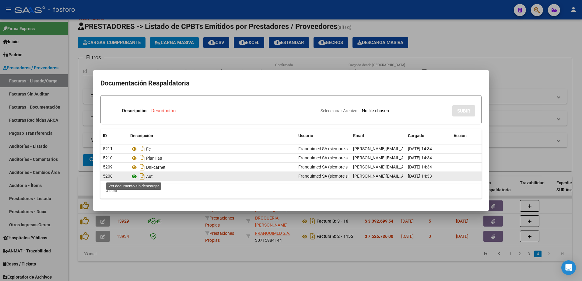
click at [135, 177] on icon at bounding box center [134, 176] width 8 height 7
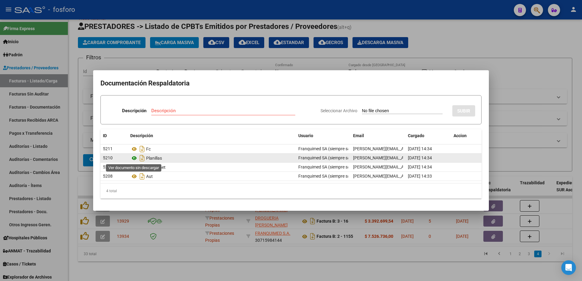
click at [134, 158] on icon at bounding box center [134, 158] width 8 height 7
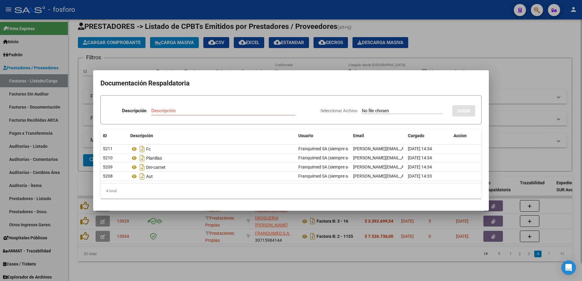
drag, startPoint x: 471, startPoint y: 47, endPoint x: 480, endPoint y: 44, distance: 9.6
click at [474, 46] on div at bounding box center [291, 140] width 582 height 281
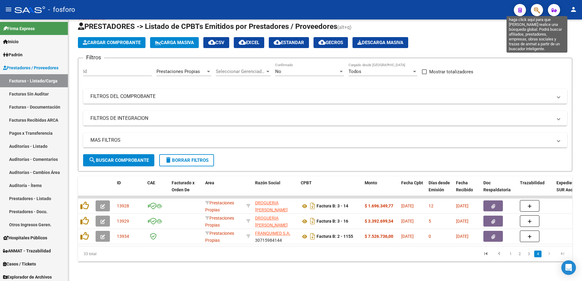
click at [537, 12] on icon "button" at bounding box center [537, 10] width 6 height 7
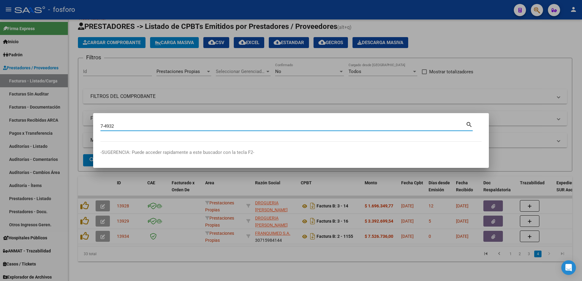
type input "7-4932"
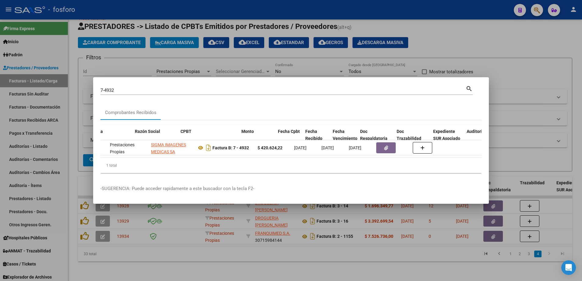
scroll to position [0, 154]
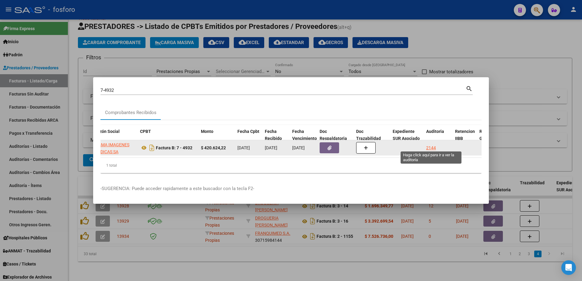
click at [428, 145] on div "2144" at bounding box center [431, 148] width 10 height 7
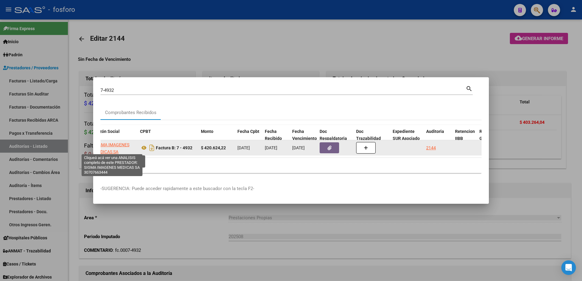
click at [109, 144] on span "SIGMA IMAGENES MEDICAS SA" at bounding box center [111, 149] width 35 height 12
type textarea "30707663444"
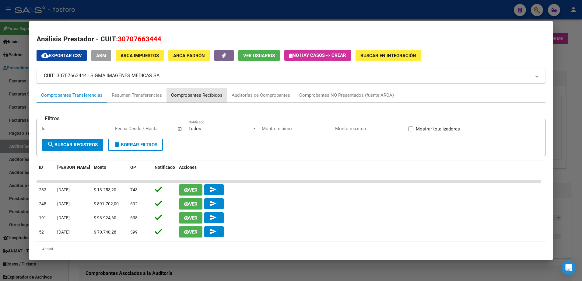
click at [202, 96] on div "Comprobantes Recibidos" at bounding box center [196, 95] width 51 height 7
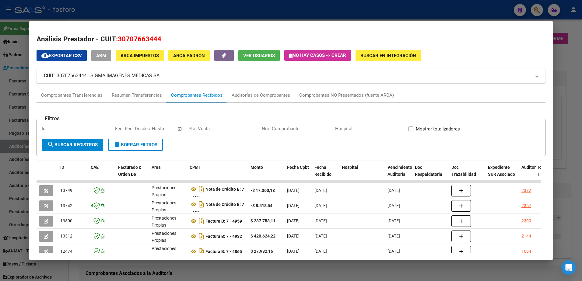
drag, startPoint x: 574, startPoint y: 106, endPoint x: 568, endPoint y: 105, distance: 6.4
click at [572, 105] on div at bounding box center [291, 140] width 582 height 281
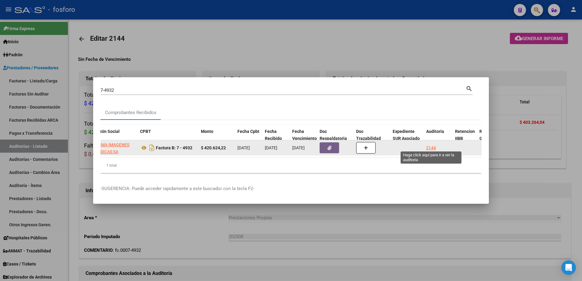
click at [430, 145] on div "2144" at bounding box center [431, 148] width 10 height 7
click at [435, 145] on div "2144" at bounding box center [431, 148] width 10 height 7
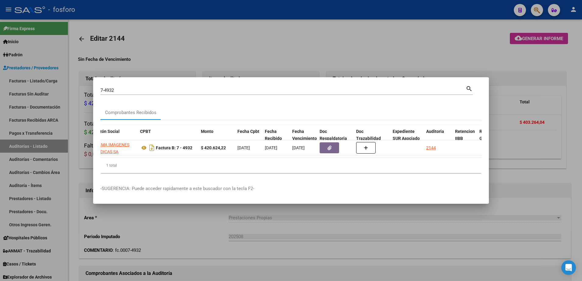
click at [433, 67] on div at bounding box center [291, 140] width 582 height 281
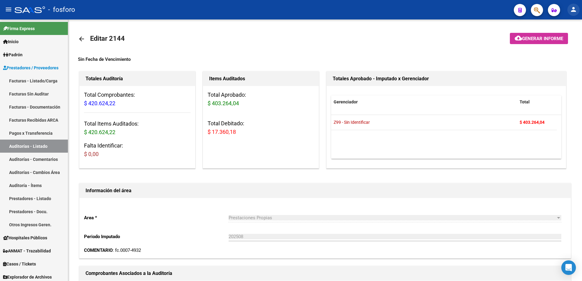
click at [572, 7] on mat-icon "person" at bounding box center [573, 9] width 7 height 7
click at [565, 38] on button "exit_to_app Salir" at bounding box center [561, 40] width 37 height 15
